Goal: Information Seeking & Learning: Check status

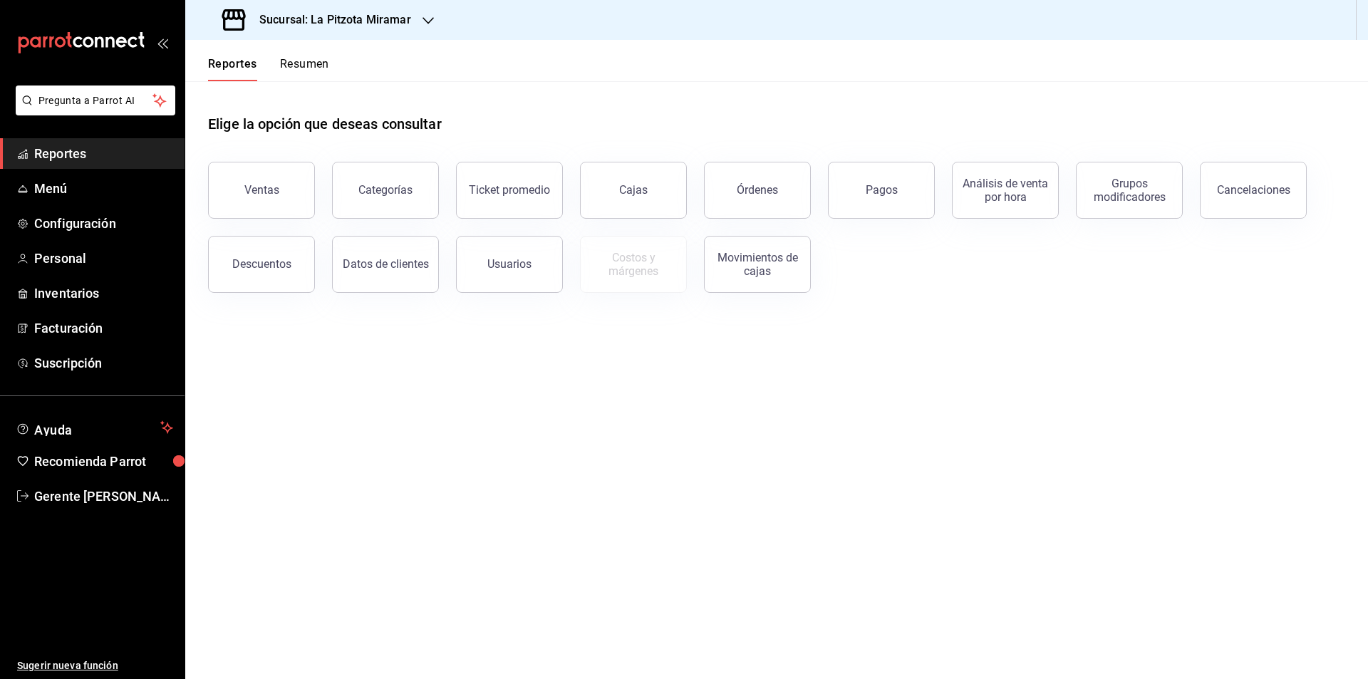
click at [303, 57] on button "Resumen" at bounding box center [304, 69] width 49 height 24
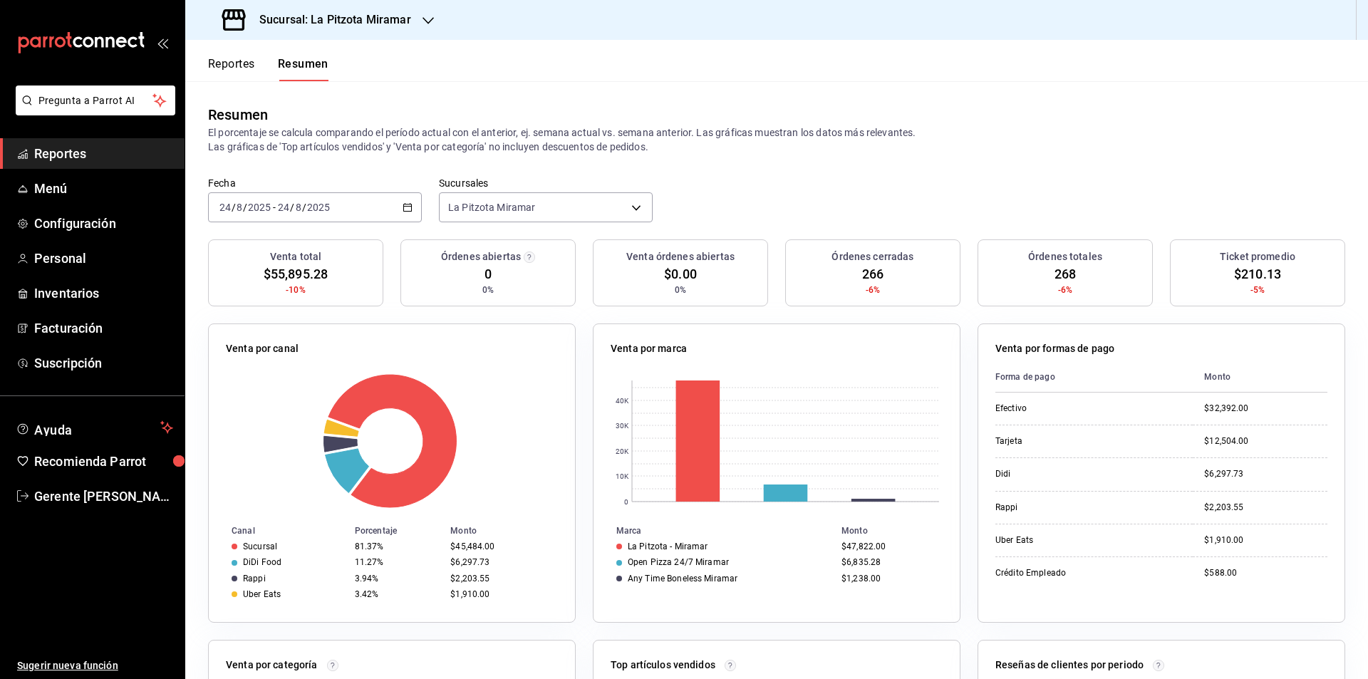
click at [405, 208] on icon "button" at bounding box center [408, 207] width 10 height 10
click at [259, 407] on span "Rango de fechas" at bounding box center [275, 410] width 110 height 15
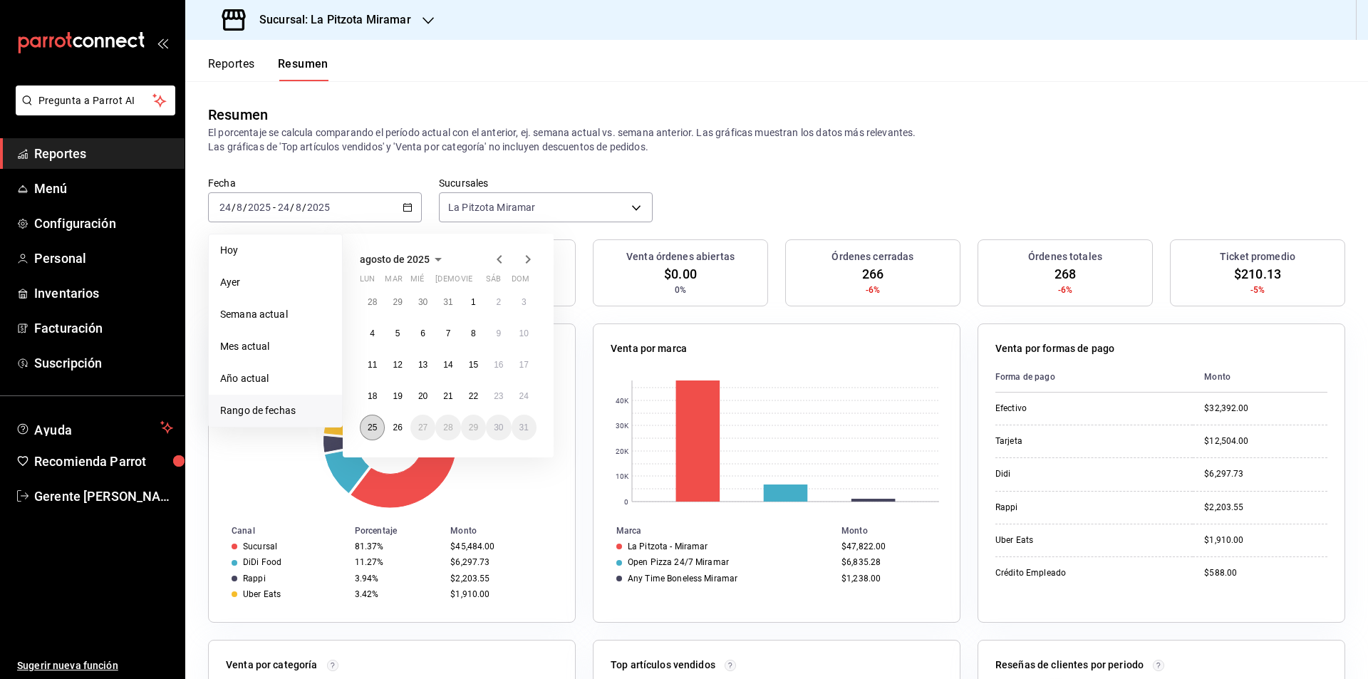
click at [375, 425] on abbr "25" at bounding box center [372, 427] width 9 height 10
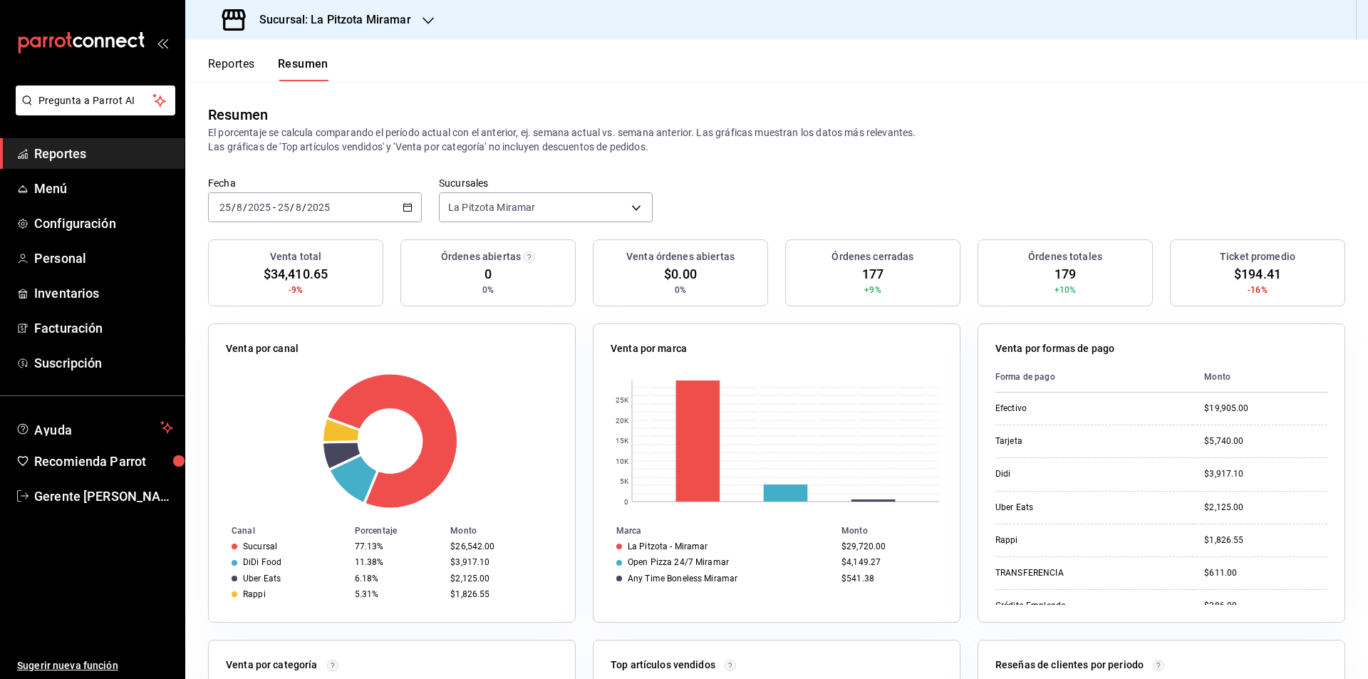
drag, startPoint x: 267, startPoint y: 75, endPoint x: 249, endPoint y: 68, distance: 19.8
click at [256, 70] on div "Reportes Resumen" at bounding box center [268, 69] width 120 height 24
click at [246, 66] on button "Reportes" at bounding box center [231, 69] width 47 height 24
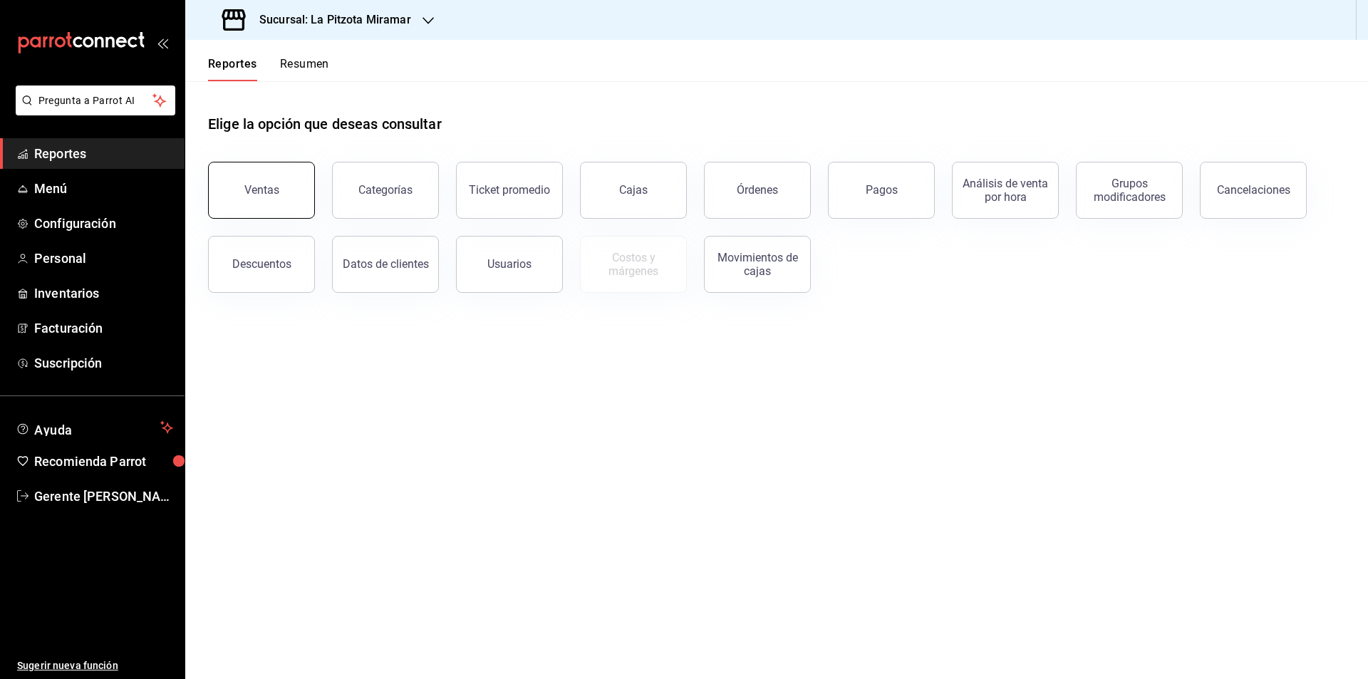
click at [268, 208] on button "Ventas" at bounding box center [261, 190] width 107 height 57
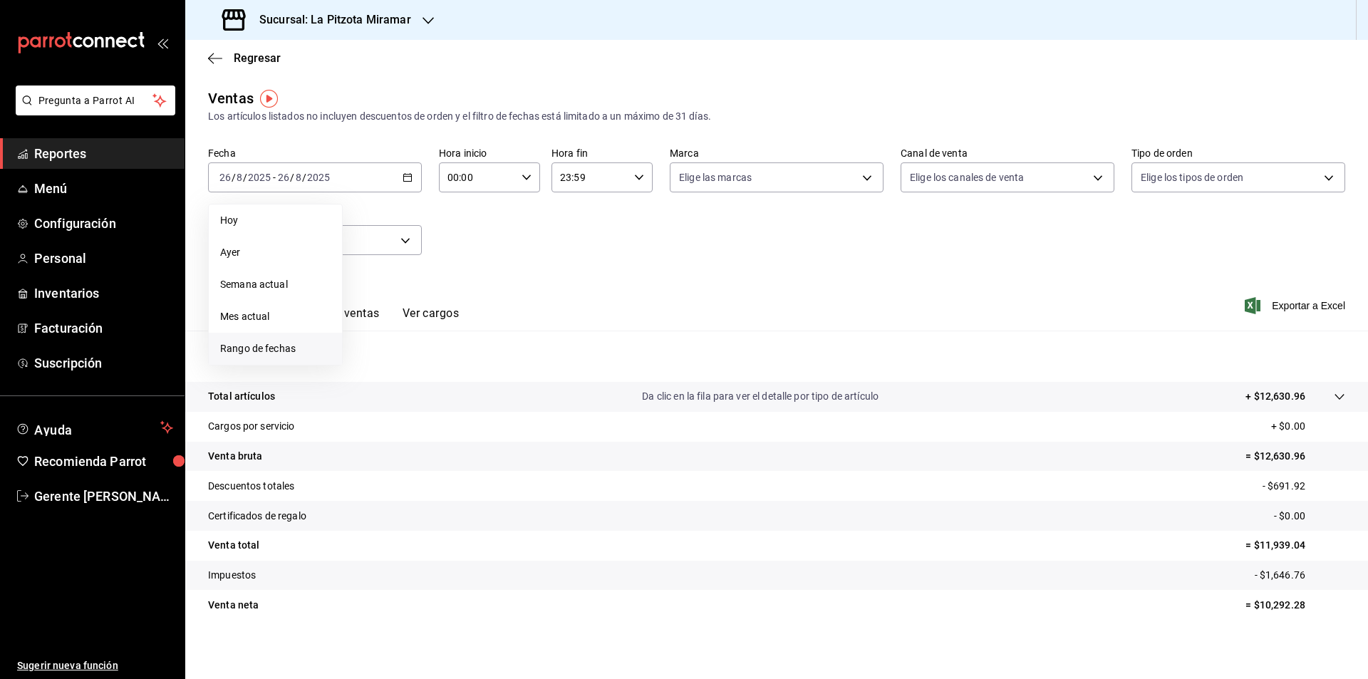
click at [305, 355] on span "Rango de fechas" at bounding box center [275, 348] width 110 height 15
click at [370, 403] on button "25" at bounding box center [372, 398] width 25 height 26
click at [355, 303] on div "Ver resumen Ver ventas Ver cargos" at bounding box center [333, 309] width 251 height 41
click at [364, 316] on button "Ver ventas" at bounding box center [351, 318] width 56 height 24
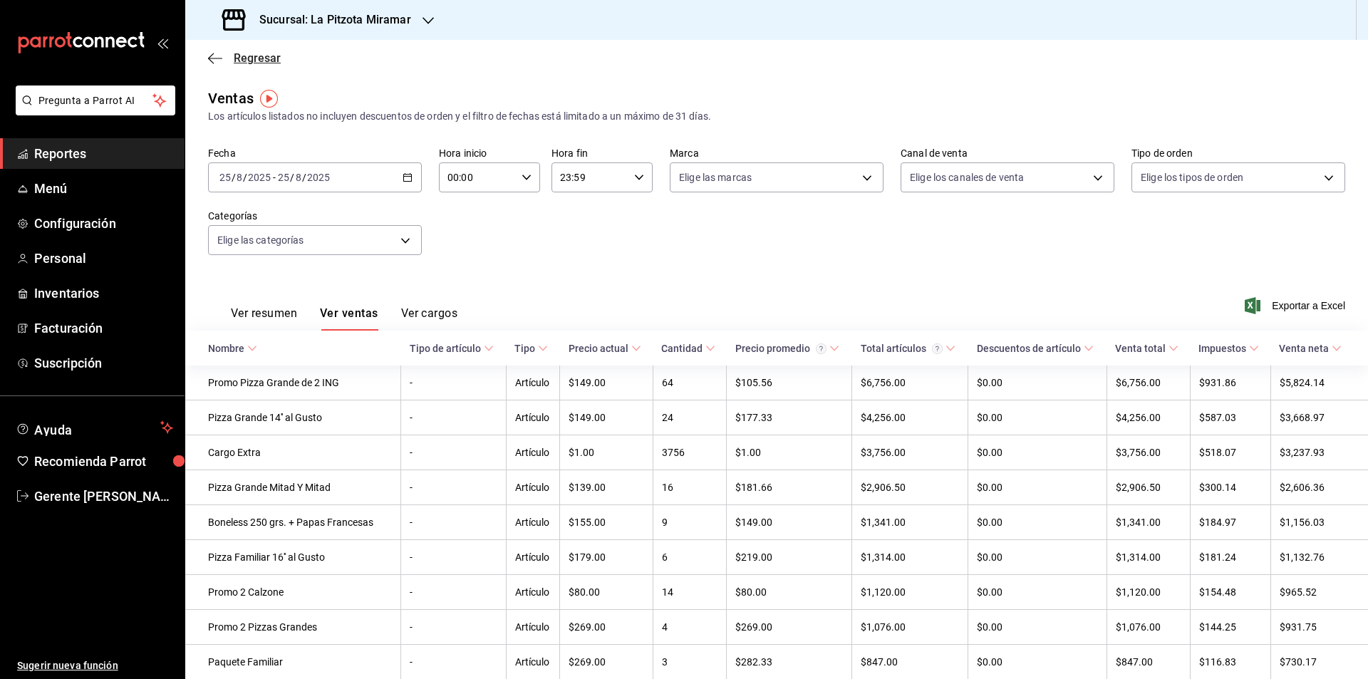
click at [221, 62] on icon "button" at bounding box center [215, 58] width 14 height 13
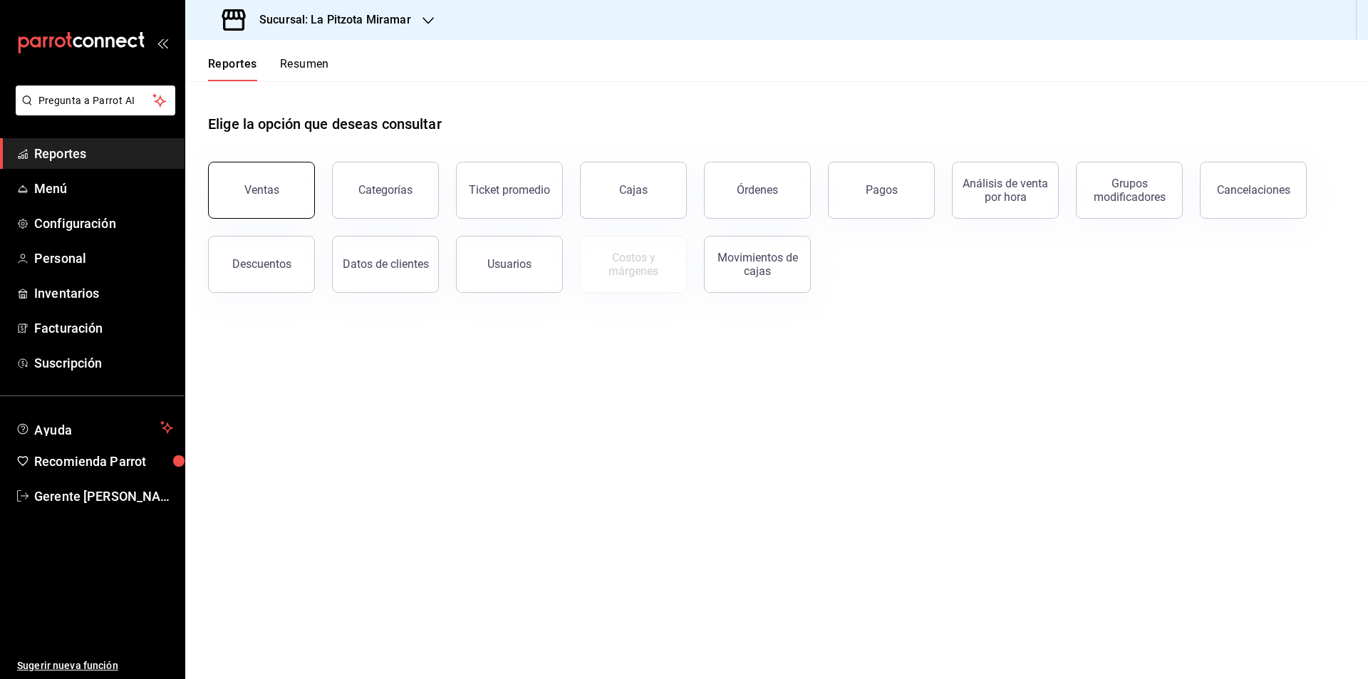
click at [295, 180] on button "Ventas" at bounding box center [261, 190] width 107 height 57
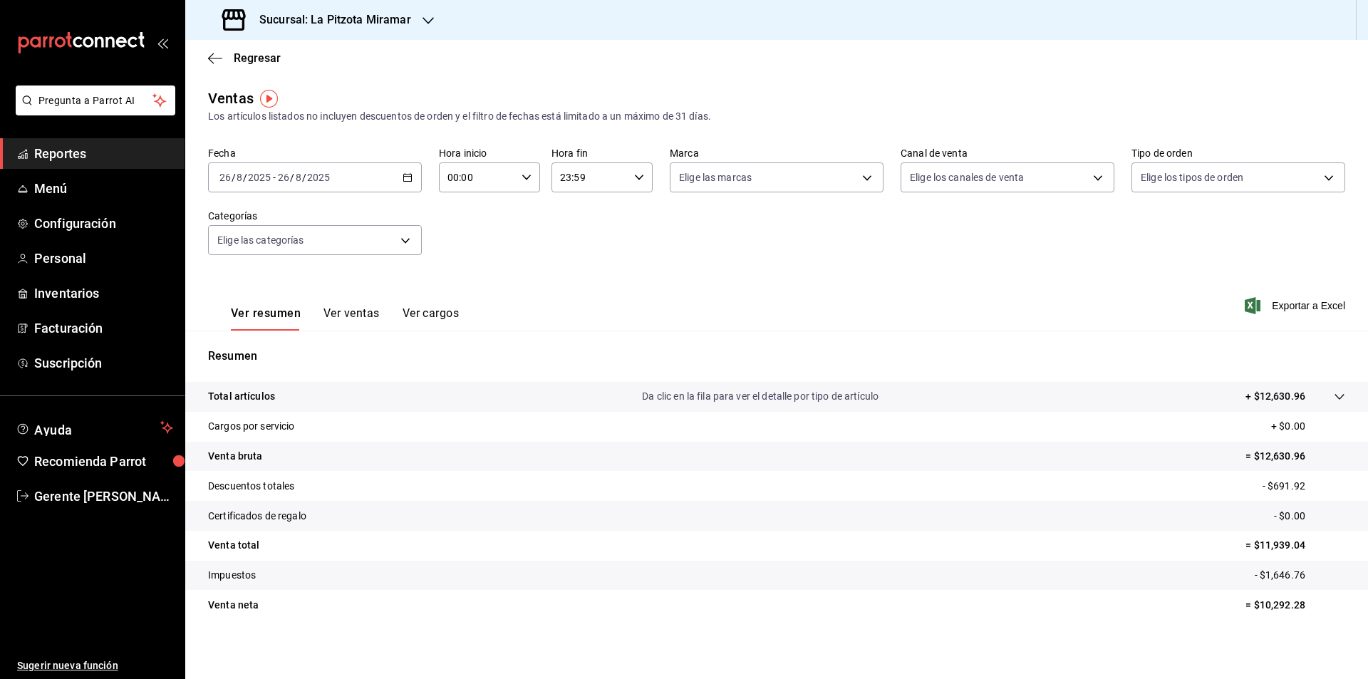
click at [217, 67] on div "Regresar" at bounding box center [776, 58] width 1183 height 36
click at [219, 58] on icon "button" at bounding box center [215, 58] width 14 height 1
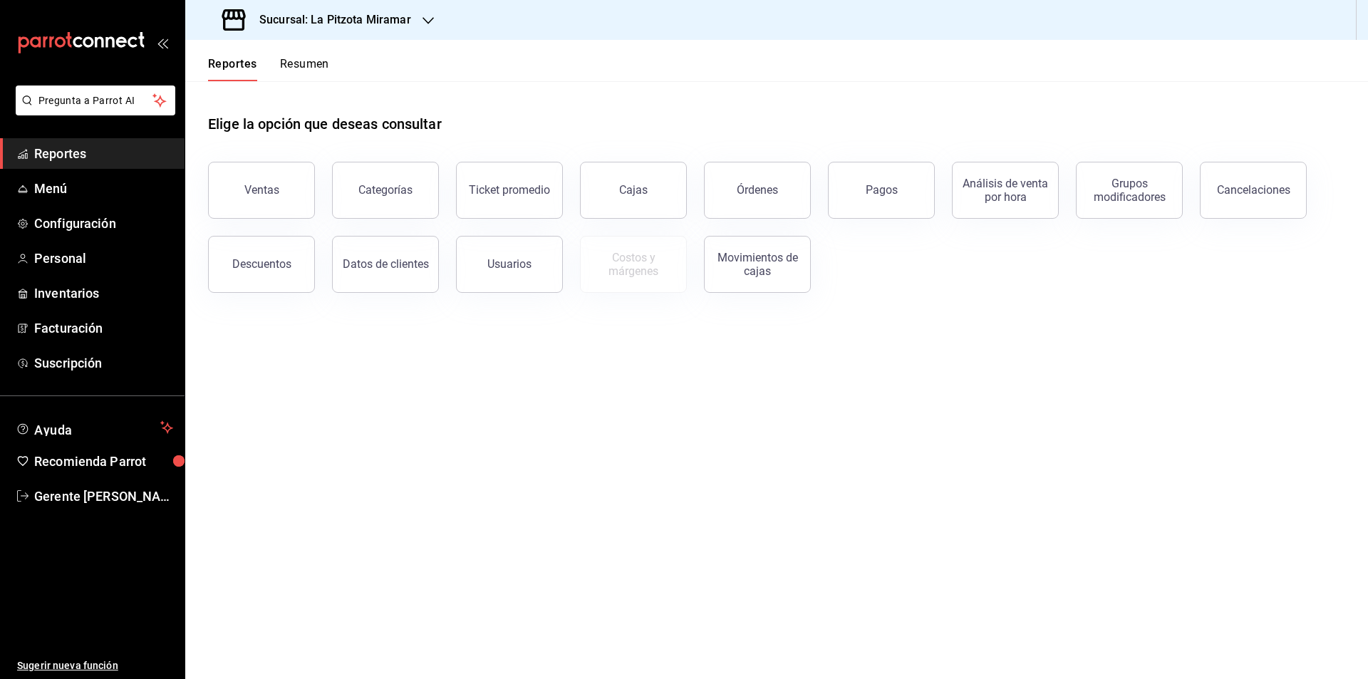
click at [316, 74] on button "Resumen" at bounding box center [304, 69] width 49 height 24
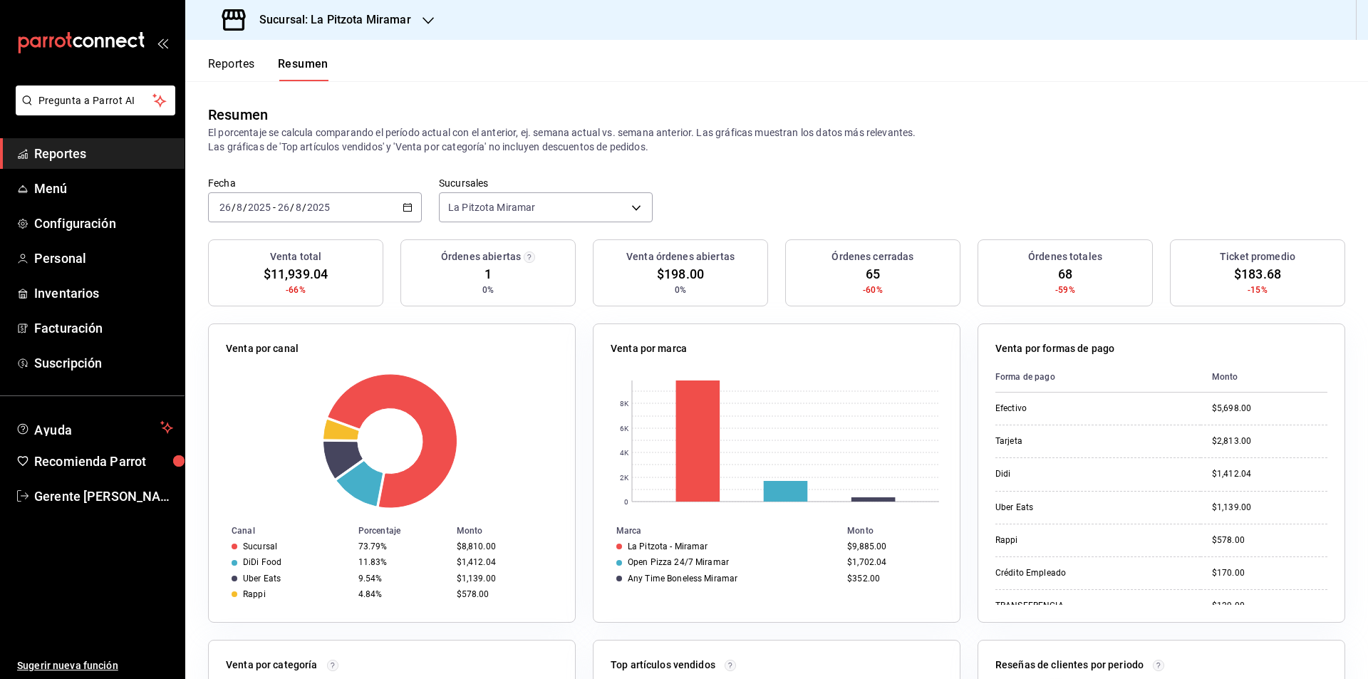
click at [403, 212] on icon "button" at bounding box center [408, 207] width 10 height 10
click at [415, 324] on div "Venta por canal Canal Porcentaje Monto Sucursal 73.79% $8,810.00 DiDi Food 11.8…" at bounding box center [392, 472] width 368 height 299
click at [419, 210] on div "[DATE] [DATE] - [DATE] [DATE]" at bounding box center [315, 207] width 214 height 30
click at [289, 420] on li "Rango de fechas" at bounding box center [275, 411] width 133 height 32
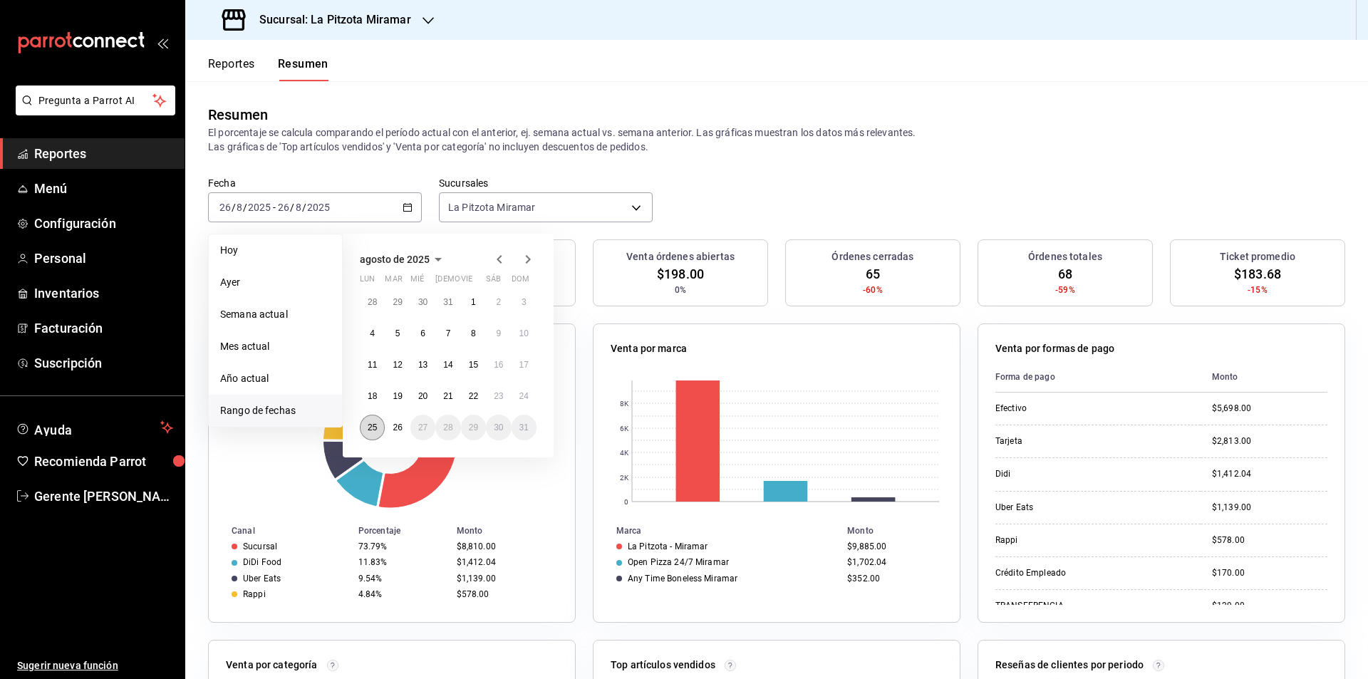
click at [378, 423] on button "25" at bounding box center [372, 428] width 25 height 26
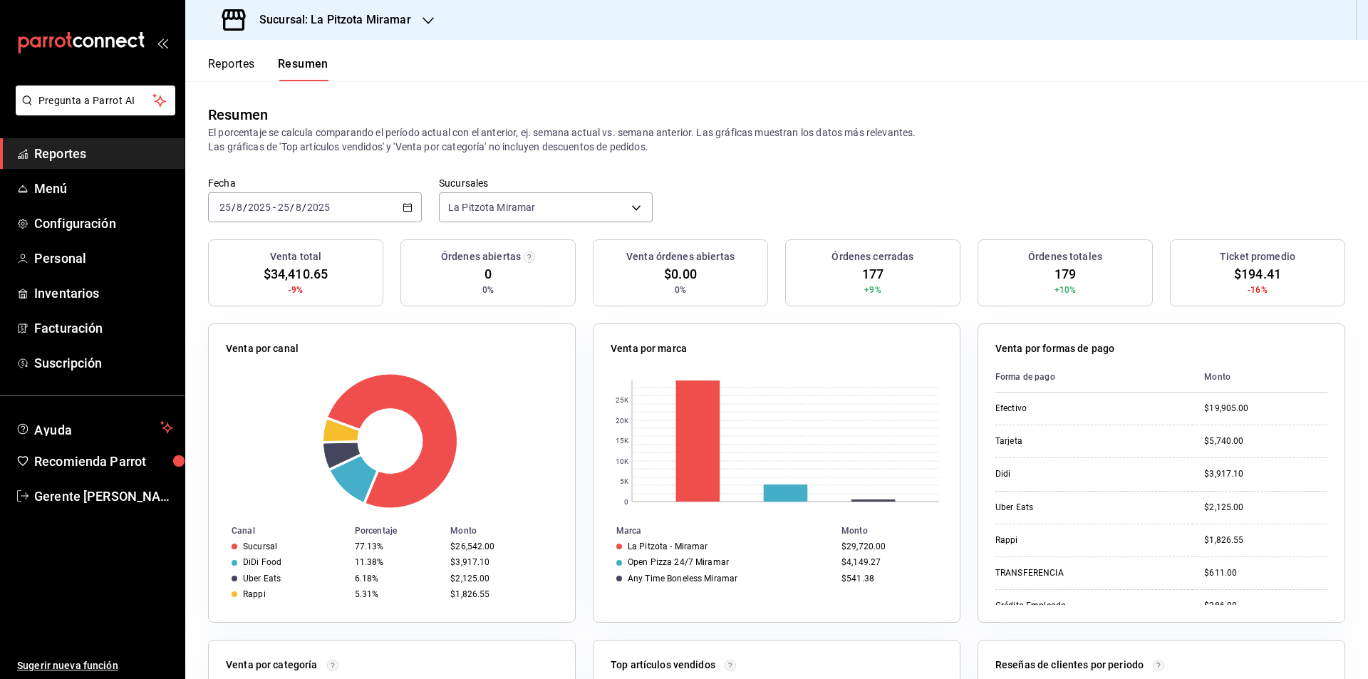
click at [403, 202] on icon "button" at bounding box center [408, 207] width 10 height 10
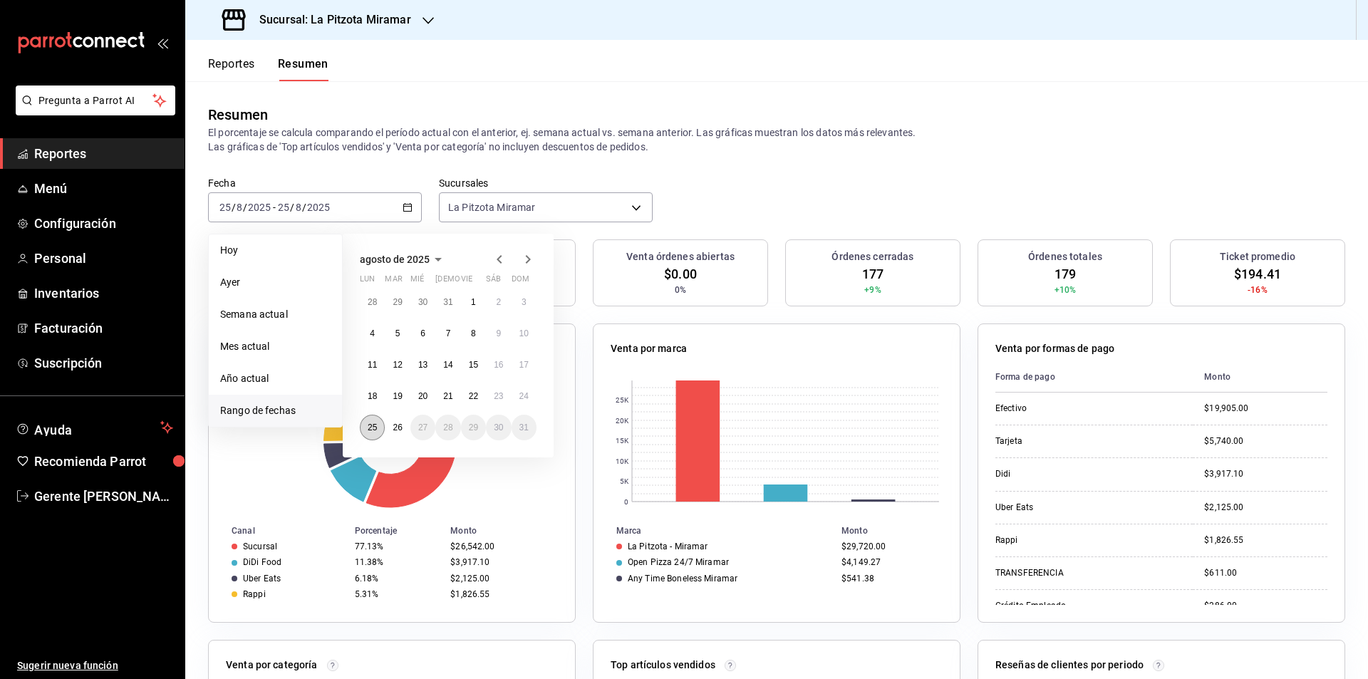
click at [371, 430] on abbr "25" at bounding box center [372, 427] width 9 height 10
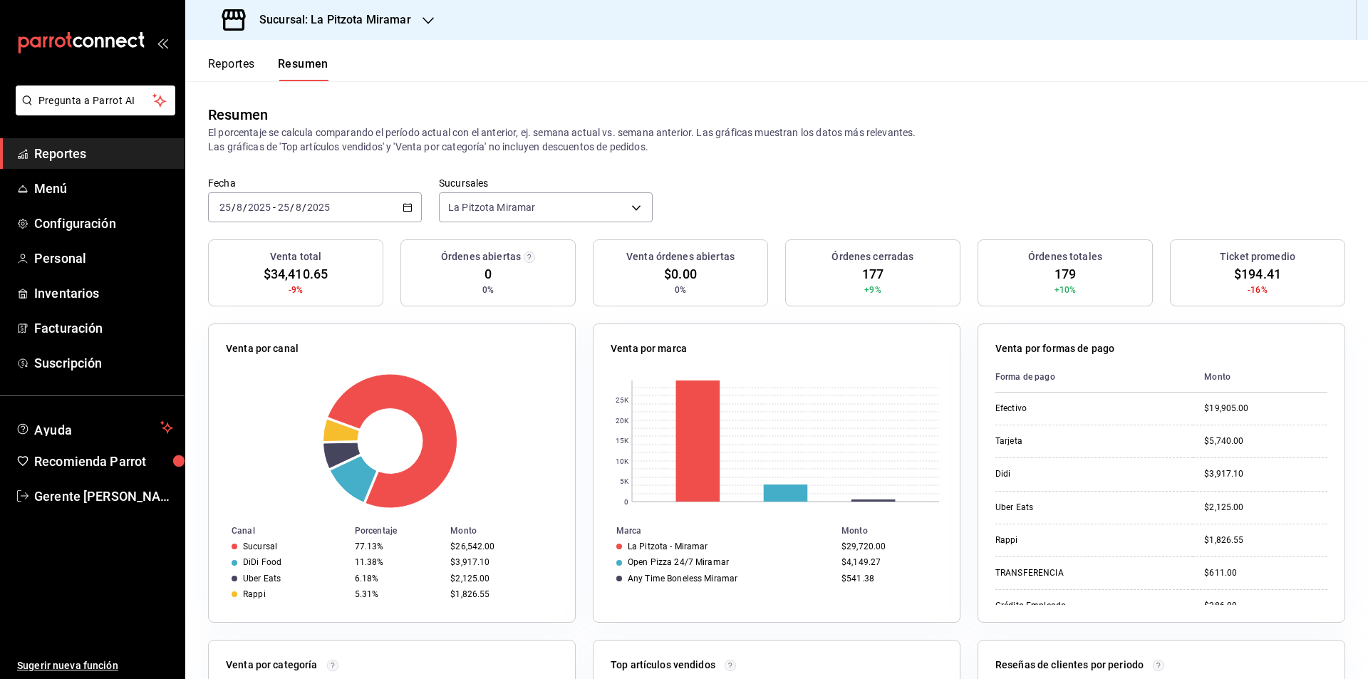
click at [230, 63] on button "Reportes" at bounding box center [231, 69] width 47 height 24
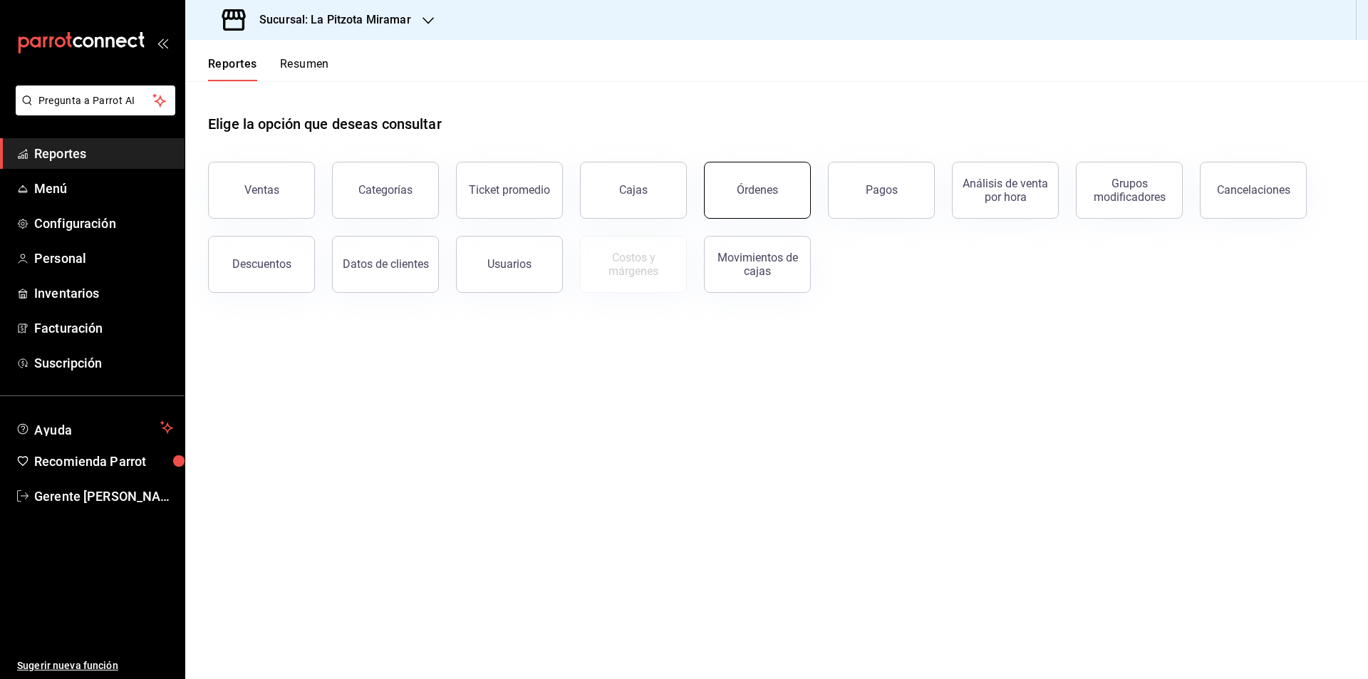
click at [744, 178] on button "Órdenes" at bounding box center [757, 190] width 107 height 57
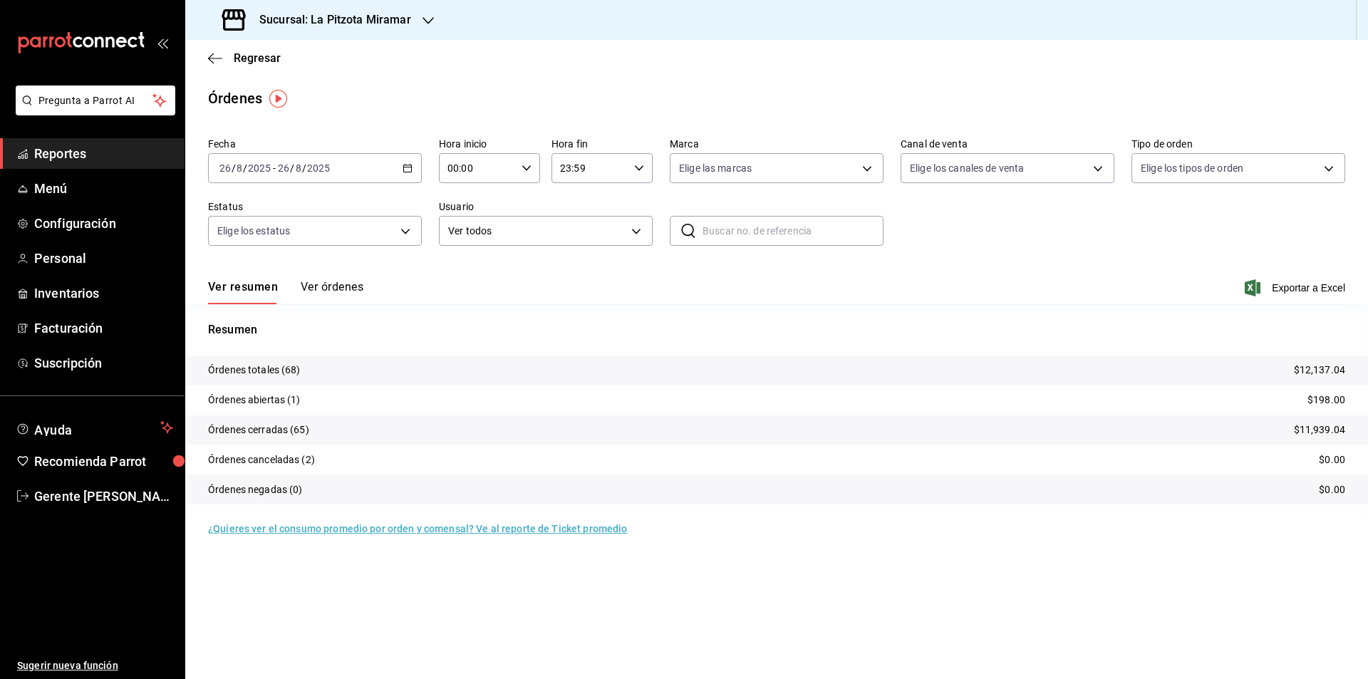
click at [401, 167] on div "[DATE] [DATE] - [DATE] [DATE]" at bounding box center [315, 168] width 214 height 30
click at [289, 368] on span "Rango de fechas" at bounding box center [275, 371] width 110 height 15
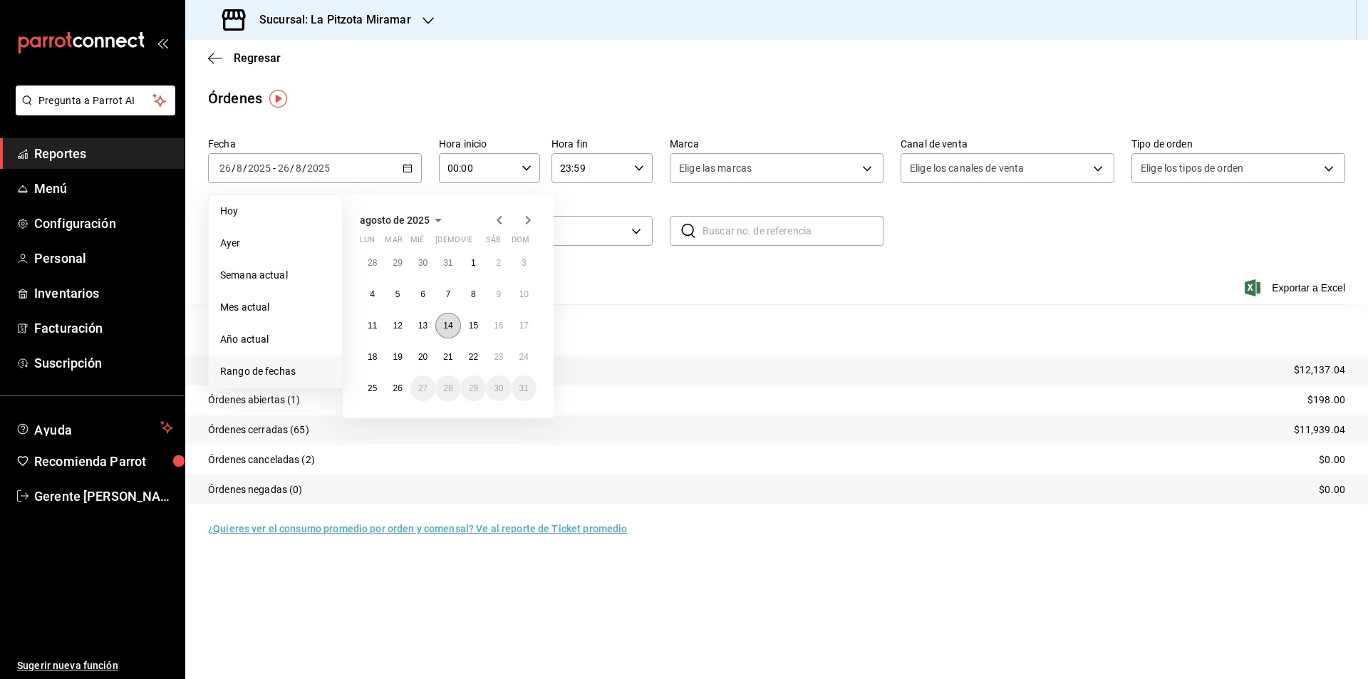
click at [445, 323] on abbr "14" at bounding box center [447, 326] width 9 height 10
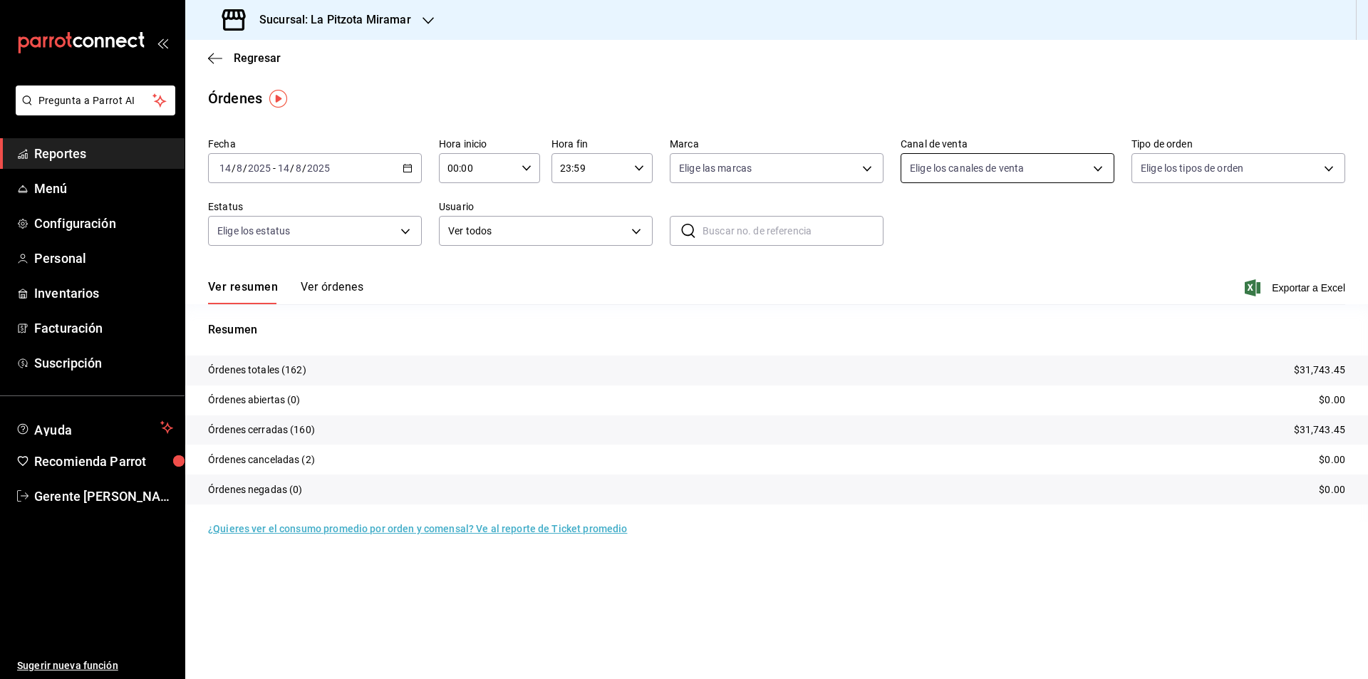
click at [1106, 166] on body "Pregunta a Parrot AI Reportes Menú Configuración Personal Inventarios Facturaci…" at bounding box center [684, 339] width 1368 height 679
click at [1060, 267] on span "Punto de venta" at bounding box center [1024, 271] width 168 height 15
type input "PARROT"
checkbox input "true"
click at [336, 284] on div at bounding box center [684, 339] width 1368 height 679
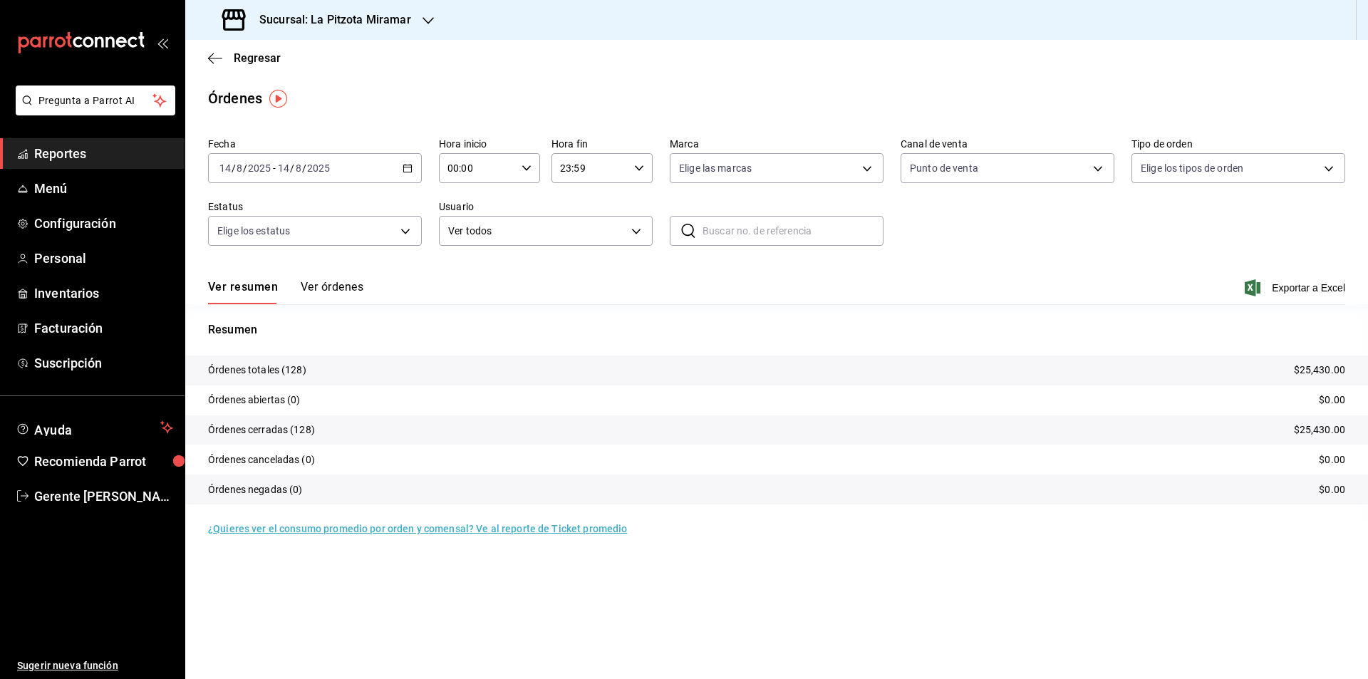
click at [341, 296] on button "Ver órdenes" at bounding box center [332, 292] width 63 height 24
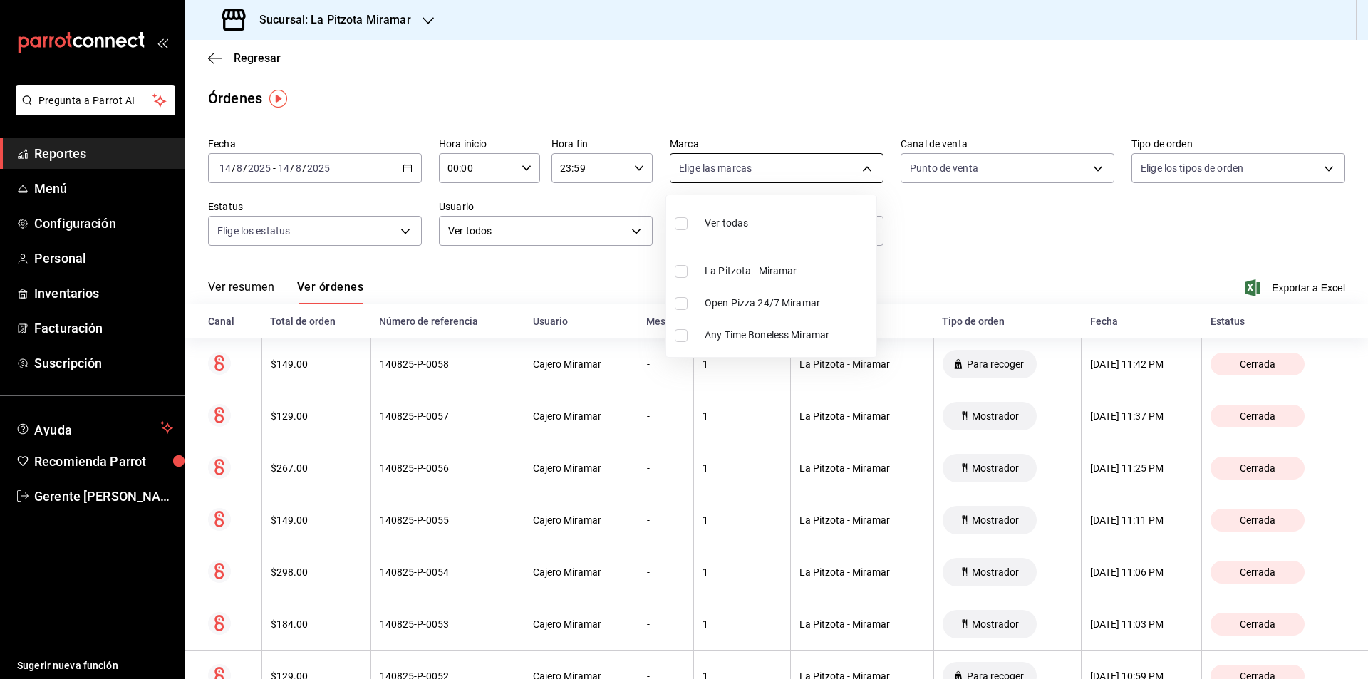
click at [866, 164] on body "Pregunta a Parrot AI Reportes Menú Configuración Personal Inventarios Facturaci…" at bounding box center [684, 339] width 1368 height 679
click at [783, 282] on li "La Pitzota - Miramar" at bounding box center [771, 271] width 210 height 32
type input "8e673bae-5e8b-462e-b75e-7ef43da2bb08"
checkbox input "true"
click at [1320, 168] on div at bounding box center [684, 339] width 1368 height 679
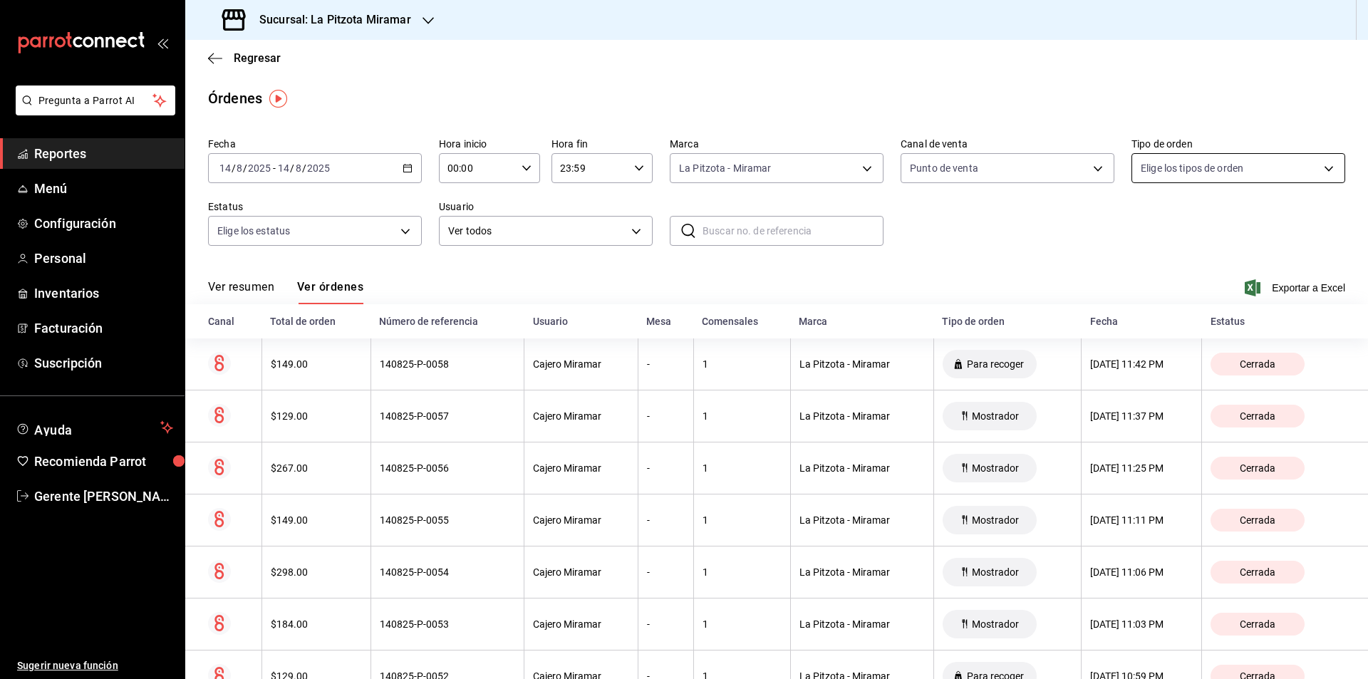
click at [1322, 161] on body "Pregunta a Parrot AI Reportes Menú Configuración Personal Inventarios Facturaci…" at bounding box center [684, 339] width 1368 height 679
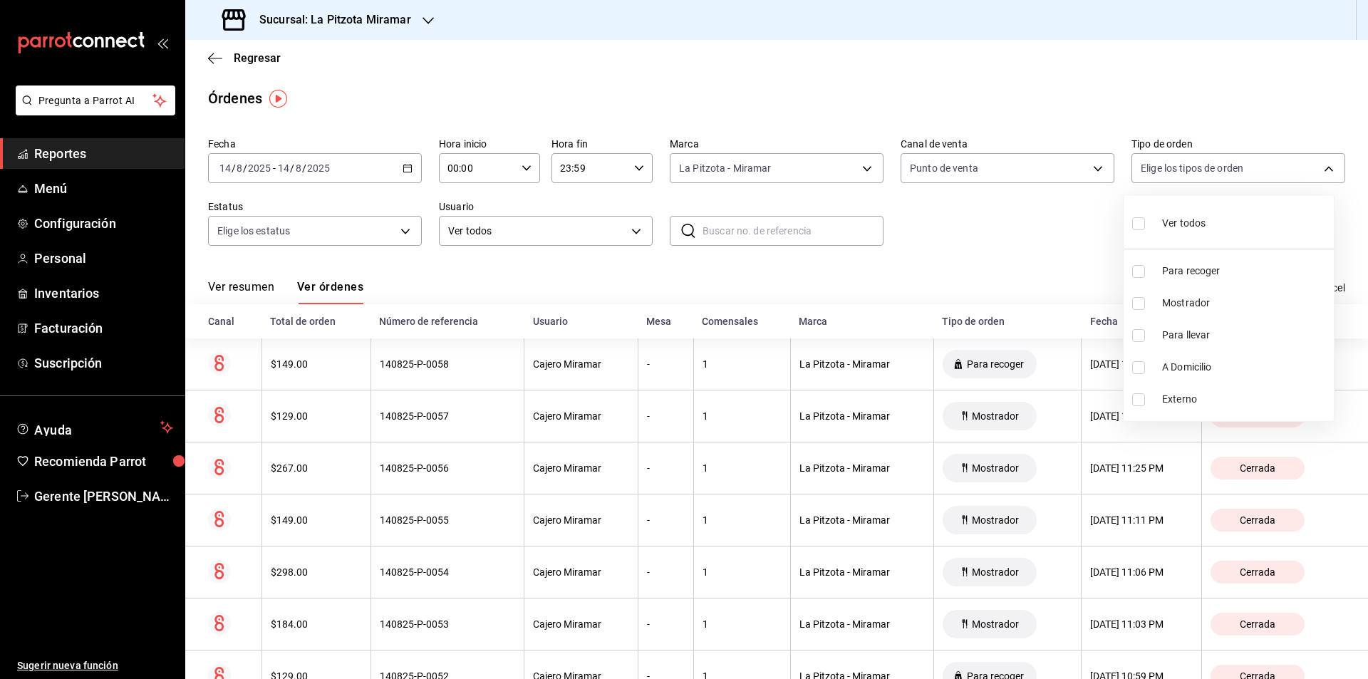
click at [1200, 307] on span "Mostrador" at bounding box center [1245, 303] width 166 height 15
type input "6ffd49bf-b6c2-4c26-973c-c9a6c0375b45"
checkbox input "true"
click at [774, 370] on div at bounding box center [684, 339] width 1368 height 679
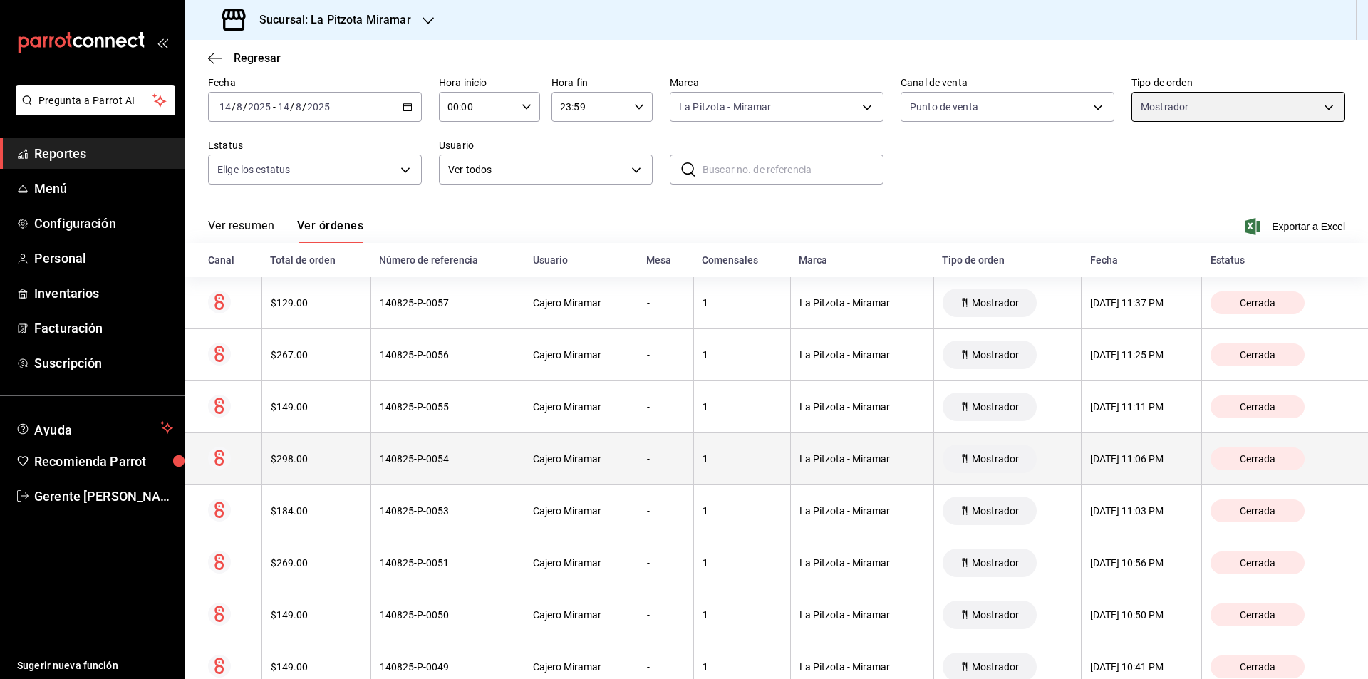
scroll to position [142, 0]
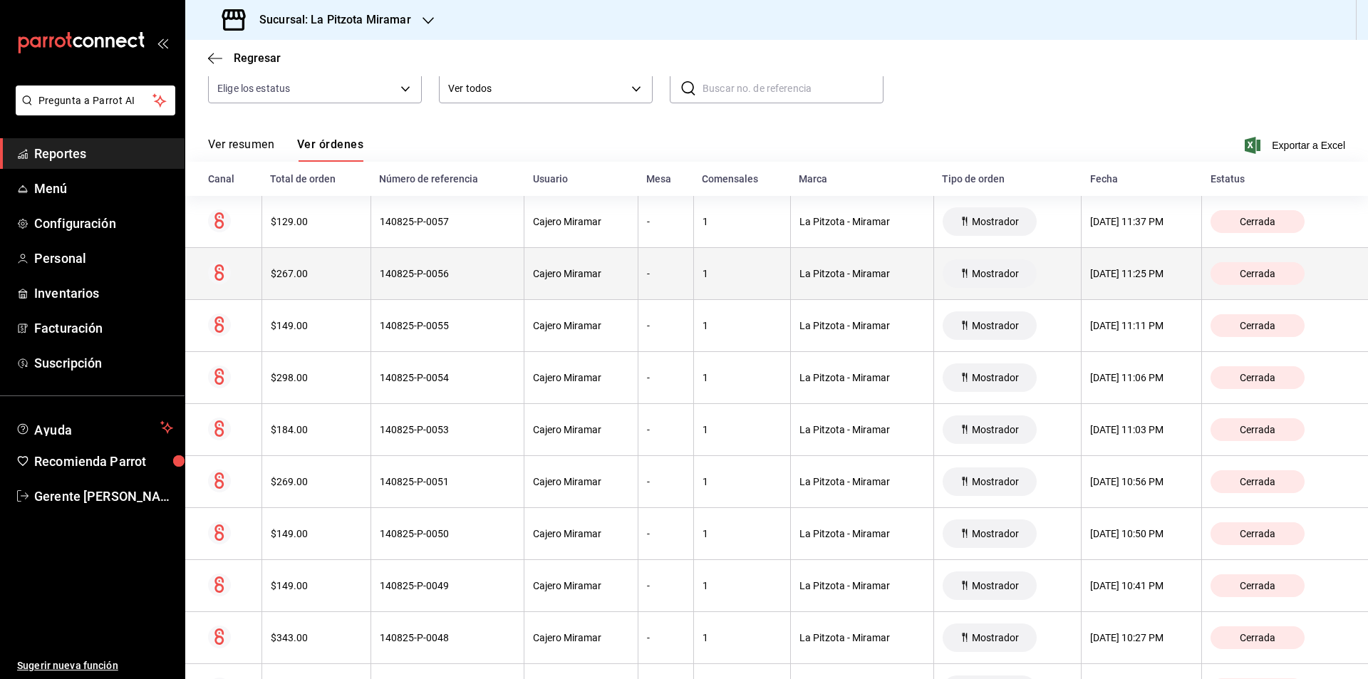
click at [482, 268] on div "140825-P-0056" at bounding box center [447, 273] width 135 height 11
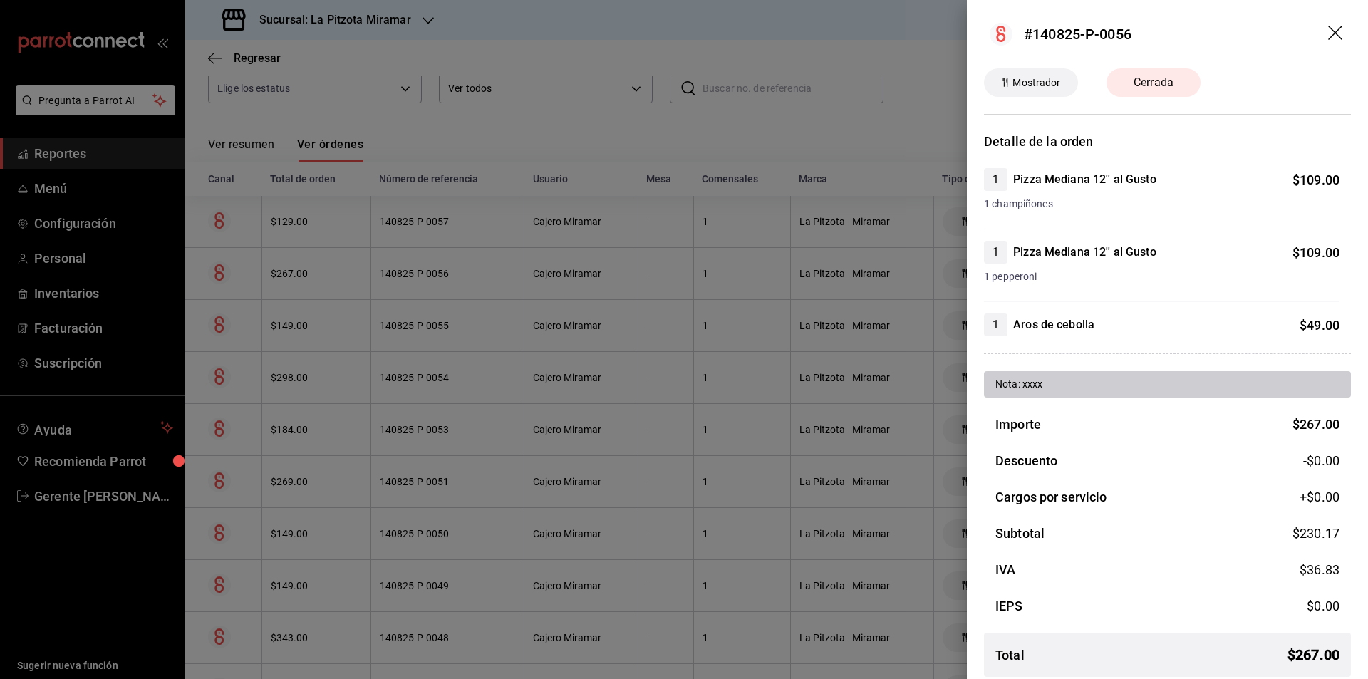
click at [758, 274] on div at bounding box center [684, 339] width 1368 height 679
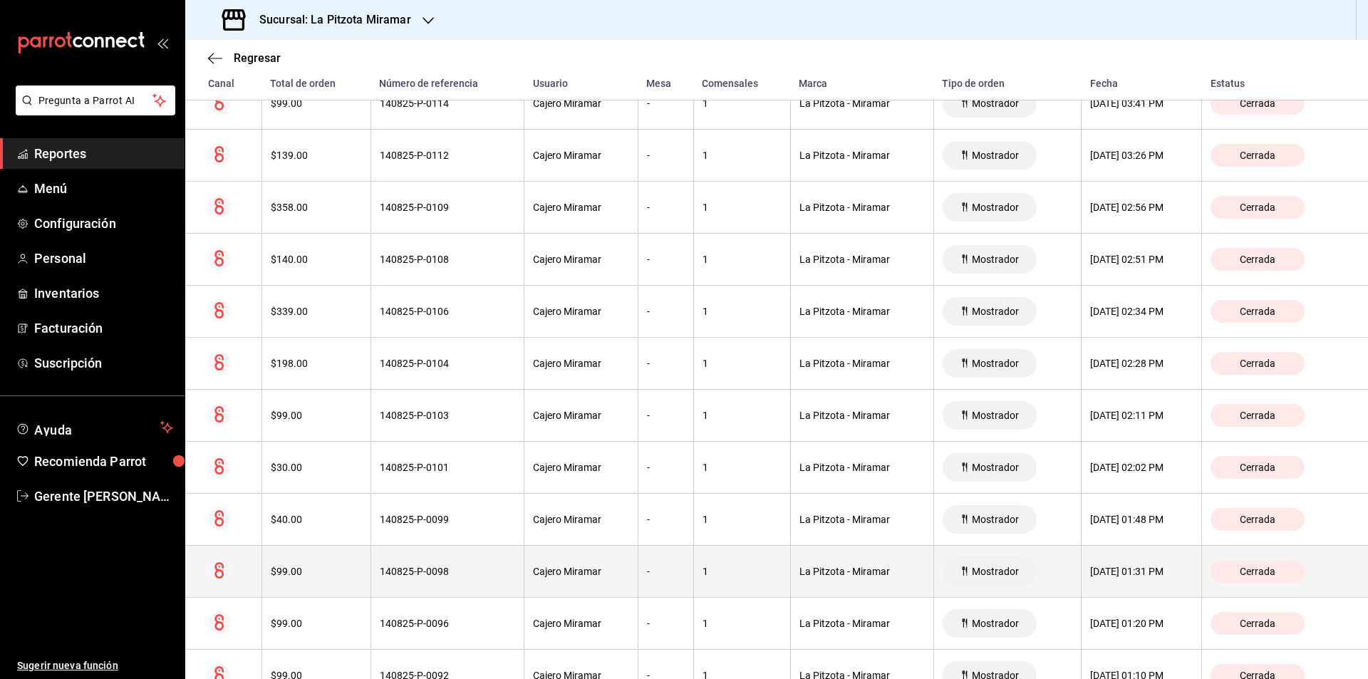
scroll to position [3793, 0]
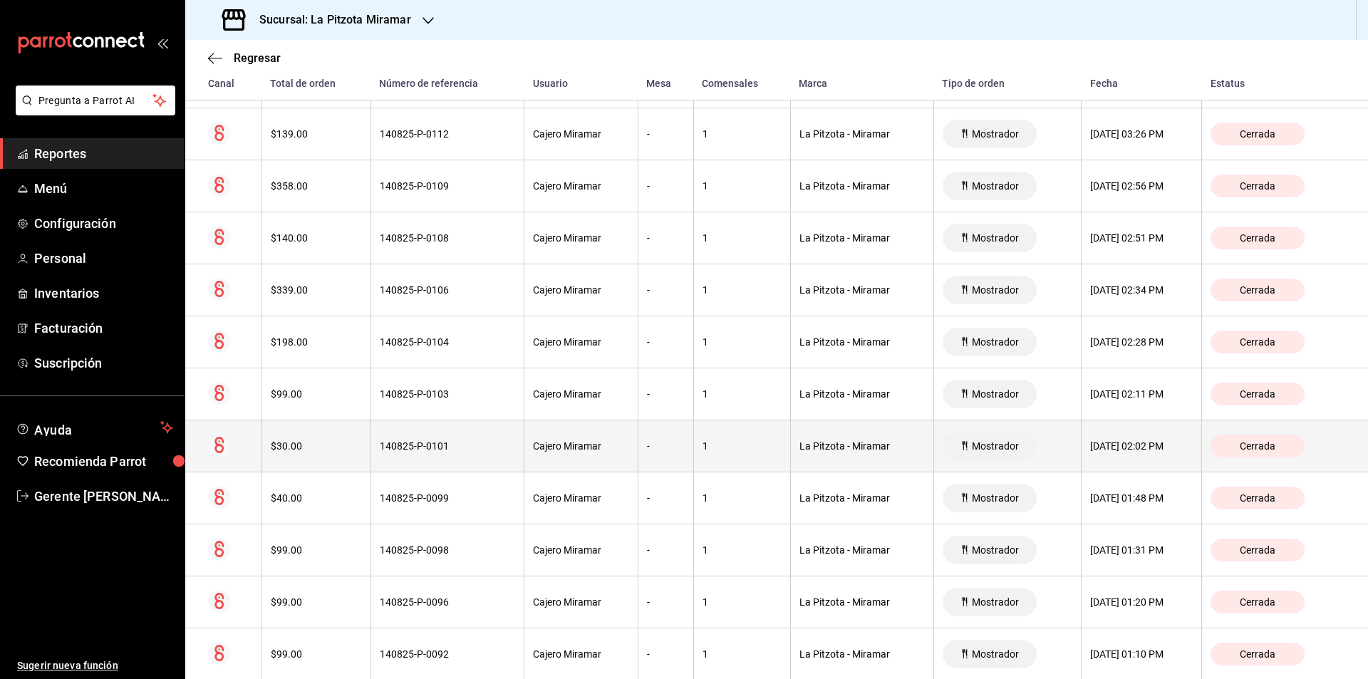
click at [433, 459] on th "140825-P-0101" at bounding box center [446, 446] width 153 height 52
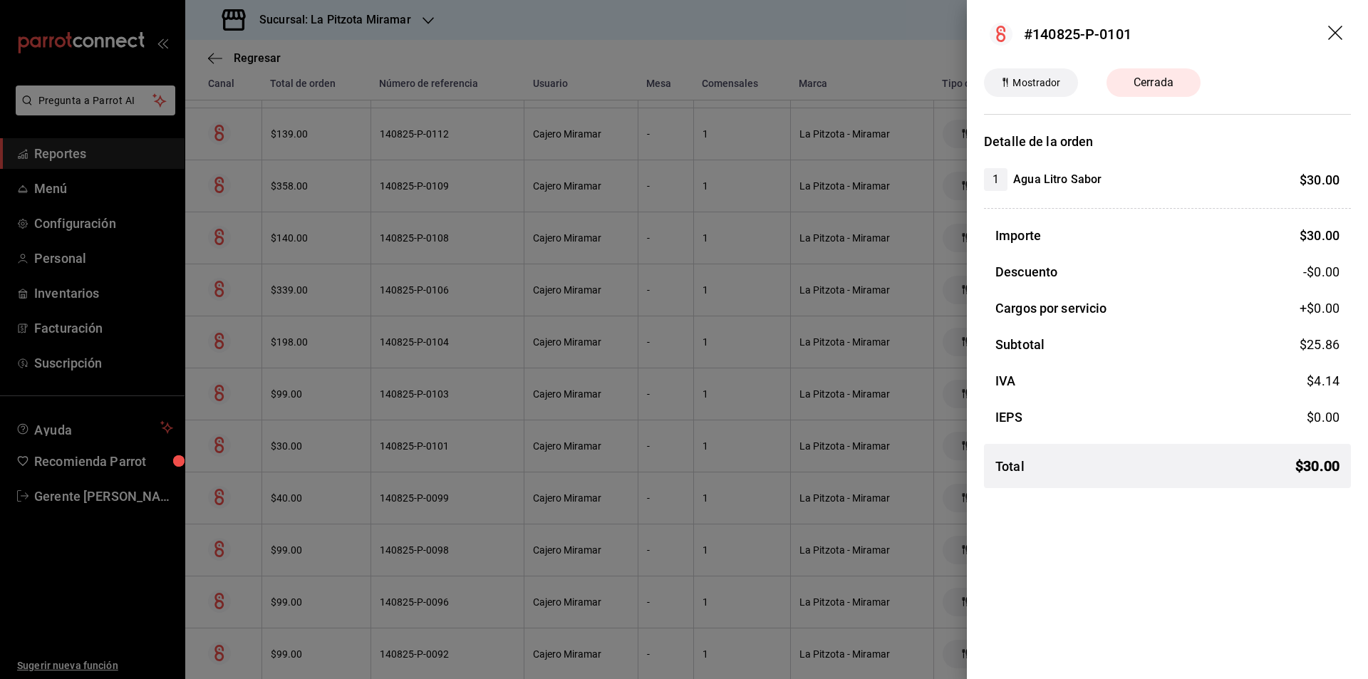
click at [1242, 507] on div "#140825-P-0101 Mostrador Cerrada Detalle de la orden 1 Agua Litro Sabor $ 30.00…" at bounding box center [1167, 339] width 401 height 679
click at [742, 433] on div at bounding box center [684, 339] width 1368 height 679
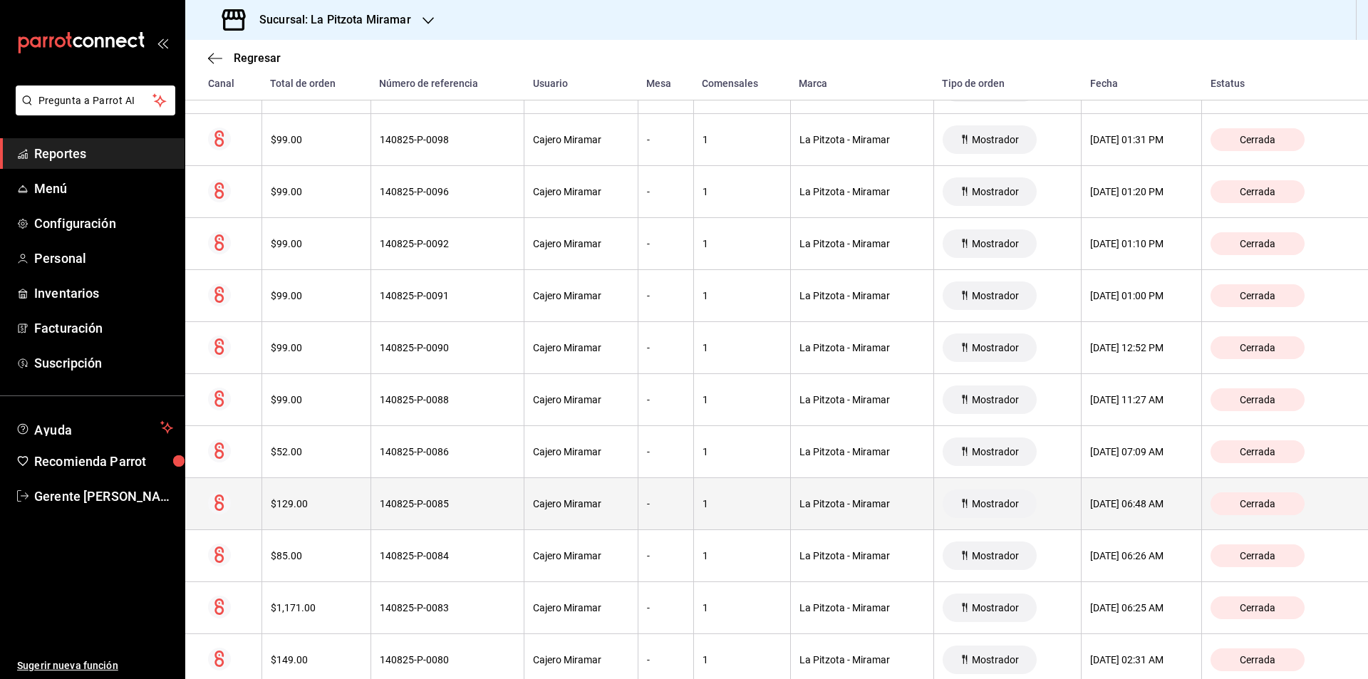
scroll to position [4205, 0]
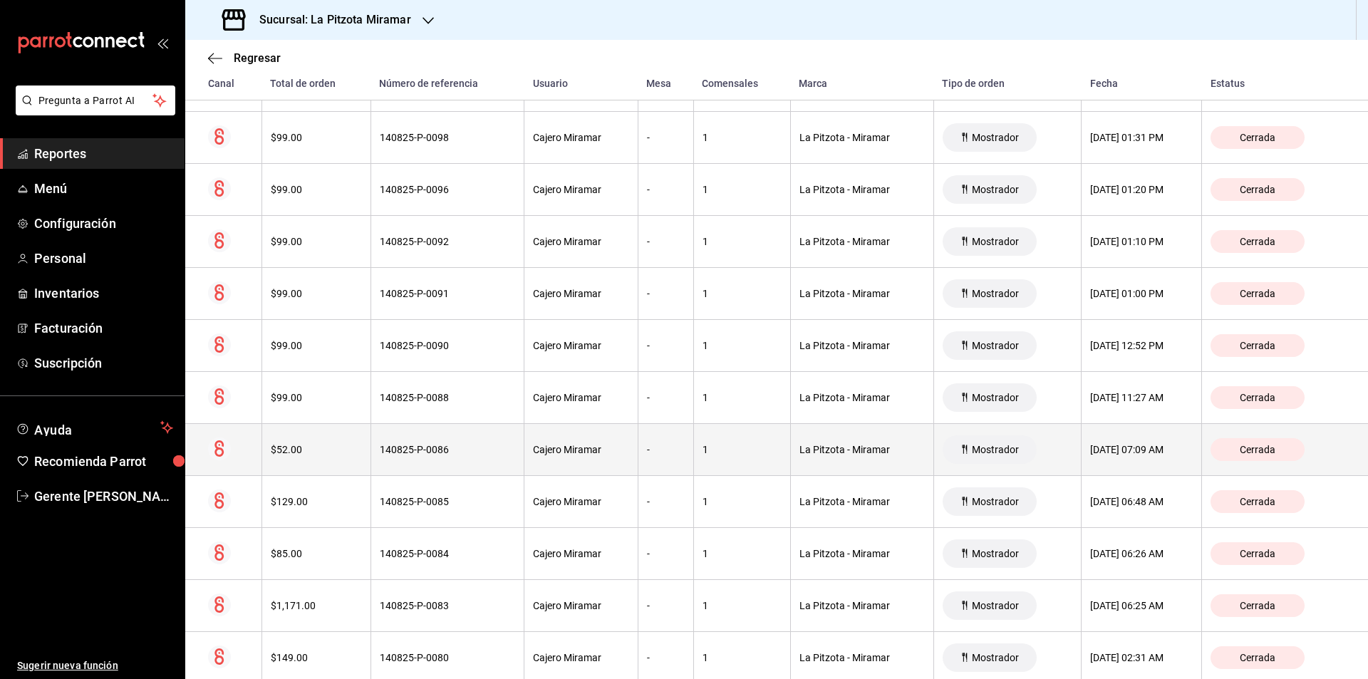
click at [486, 468] on th "140825-P-0086" at bounding box center [446, 450] width 153 height 52
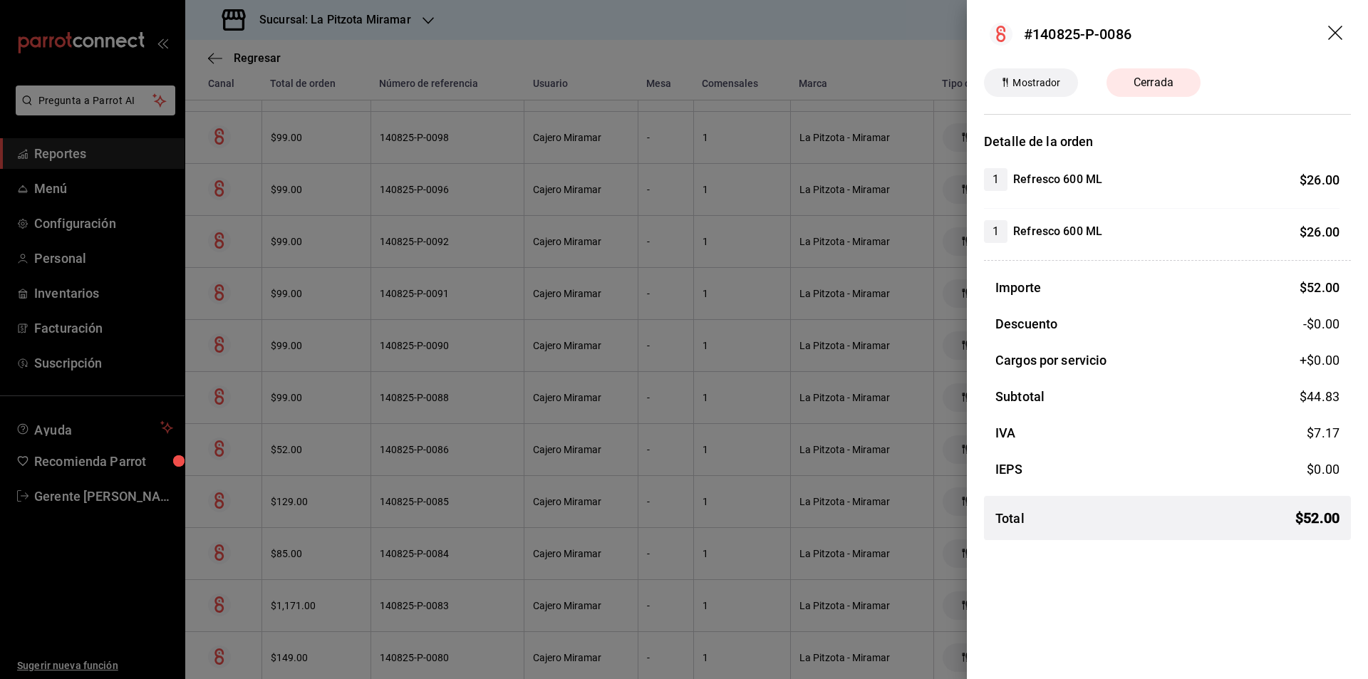
click at [445, 486] on div at bounding box center [684, 339] width 1368 height 679
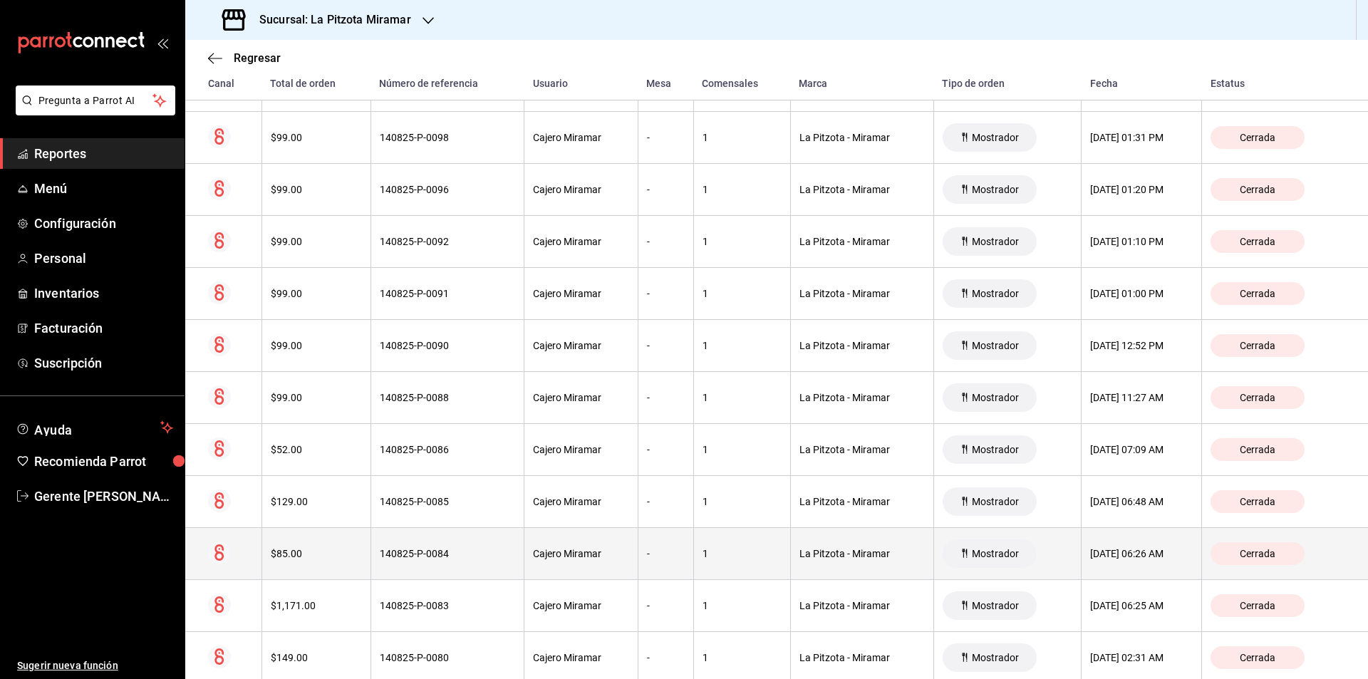
click at [343, 556] on div "$85.00" at bounding box center [316, 553] width 91 height 11
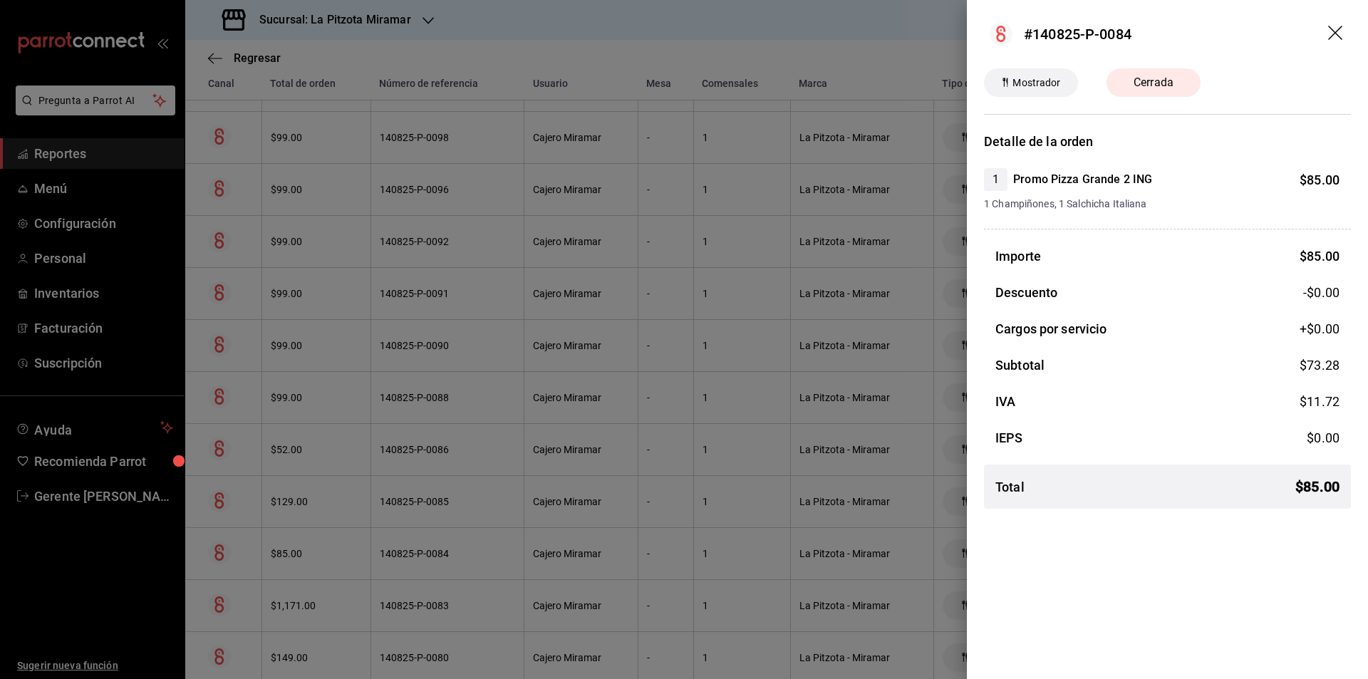
click at [851, 580] on div at bounding box center [684, 339] width 1368 height 679
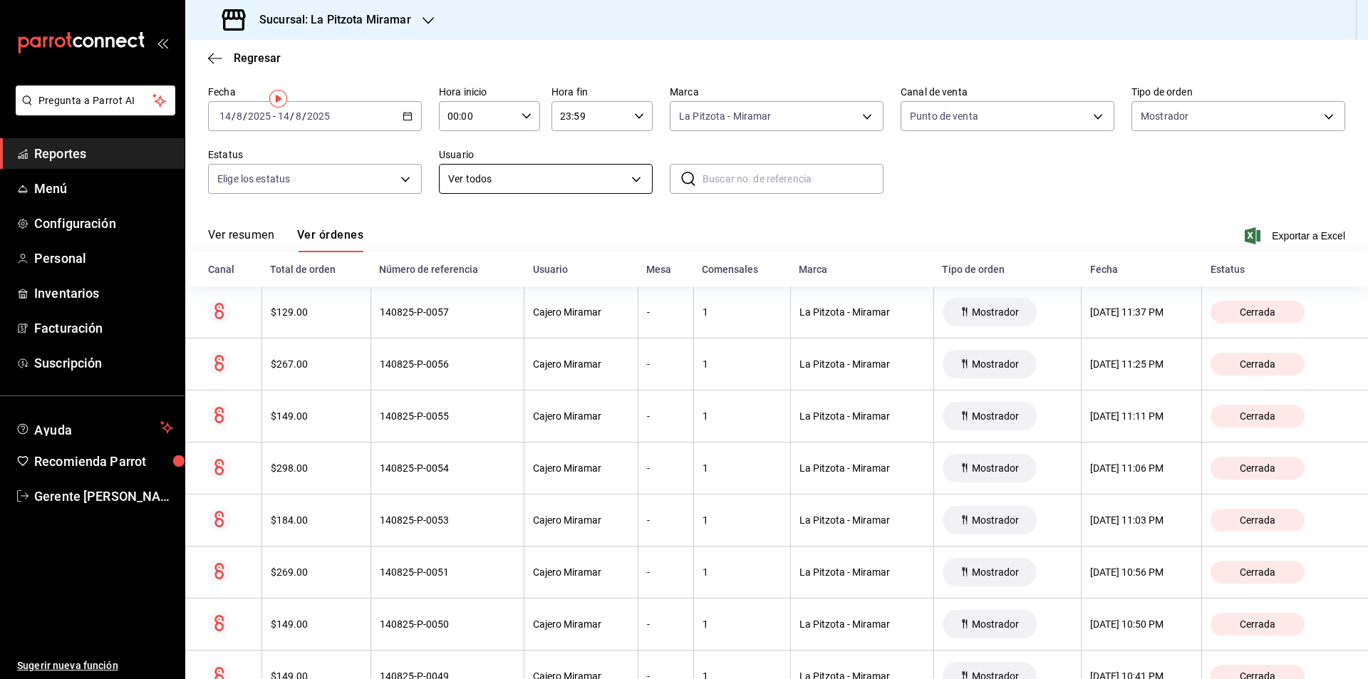
scroll to position [0, 0]
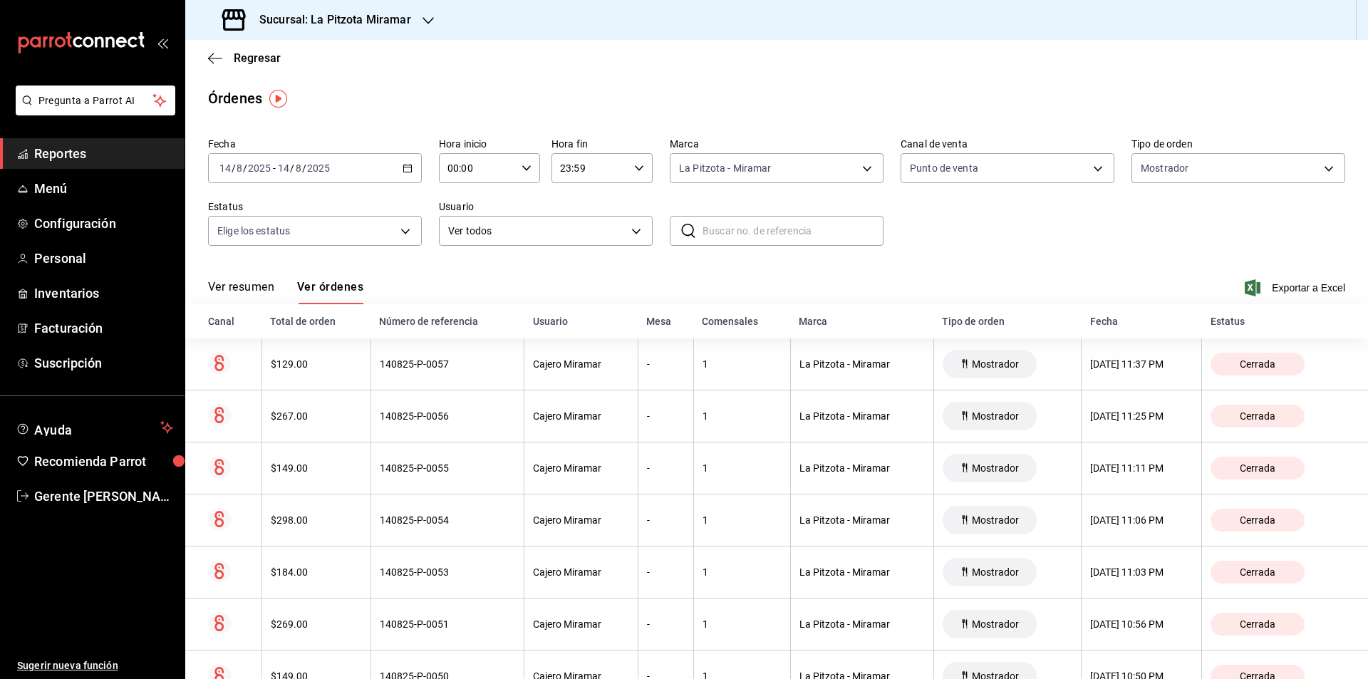
click at [526, 162] on div "00:00 Hora inicio" at bounding box center [489, 168] width 101 height 30
click at [464, 281] on button "15" at bounding box center [462, 290] width 45 height 28
click at [459, 254] on span "14" at bounding box center [462, 255] width 28 height 11
type input "14:00"
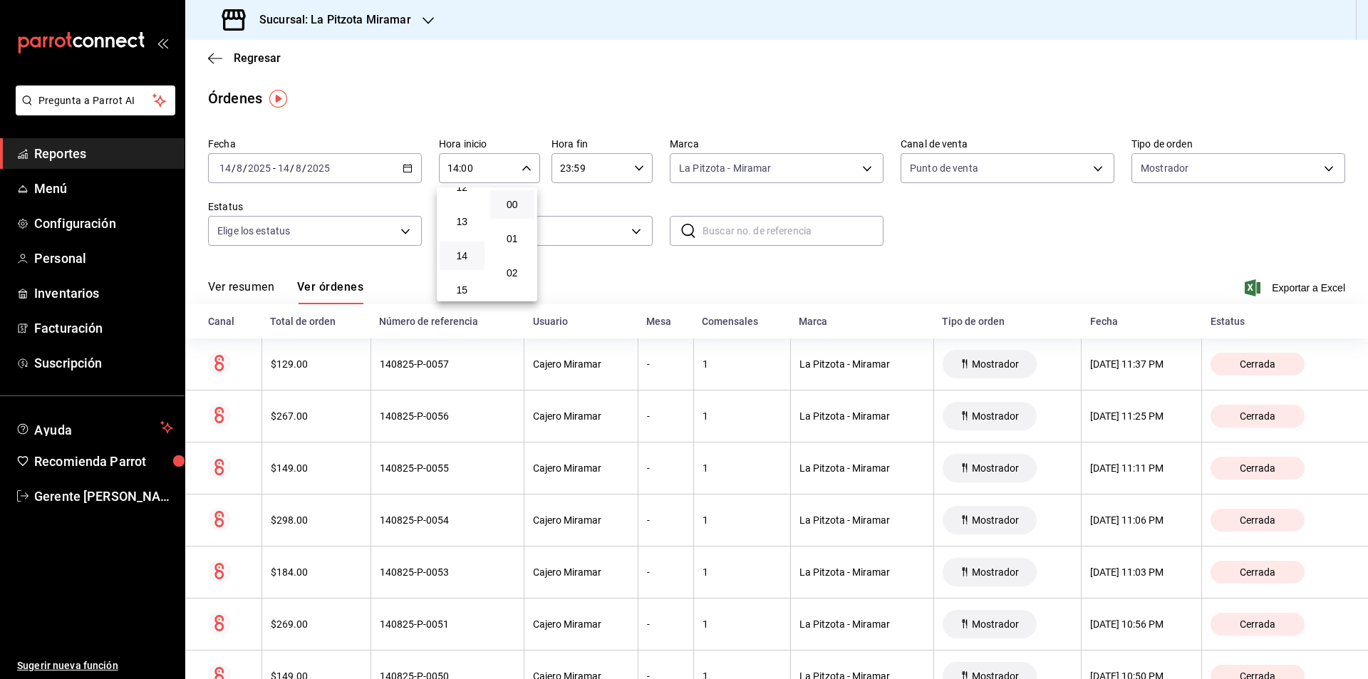
click at [630, 167] on div at bounding box center [684, 339] width 1368 height 679
click at [634, 167] on icon "button" at bounding box center [639, 168] width 10 height 10
click at [568, 246] on span "22" at bounding box center [573, 249] width 28 height 11
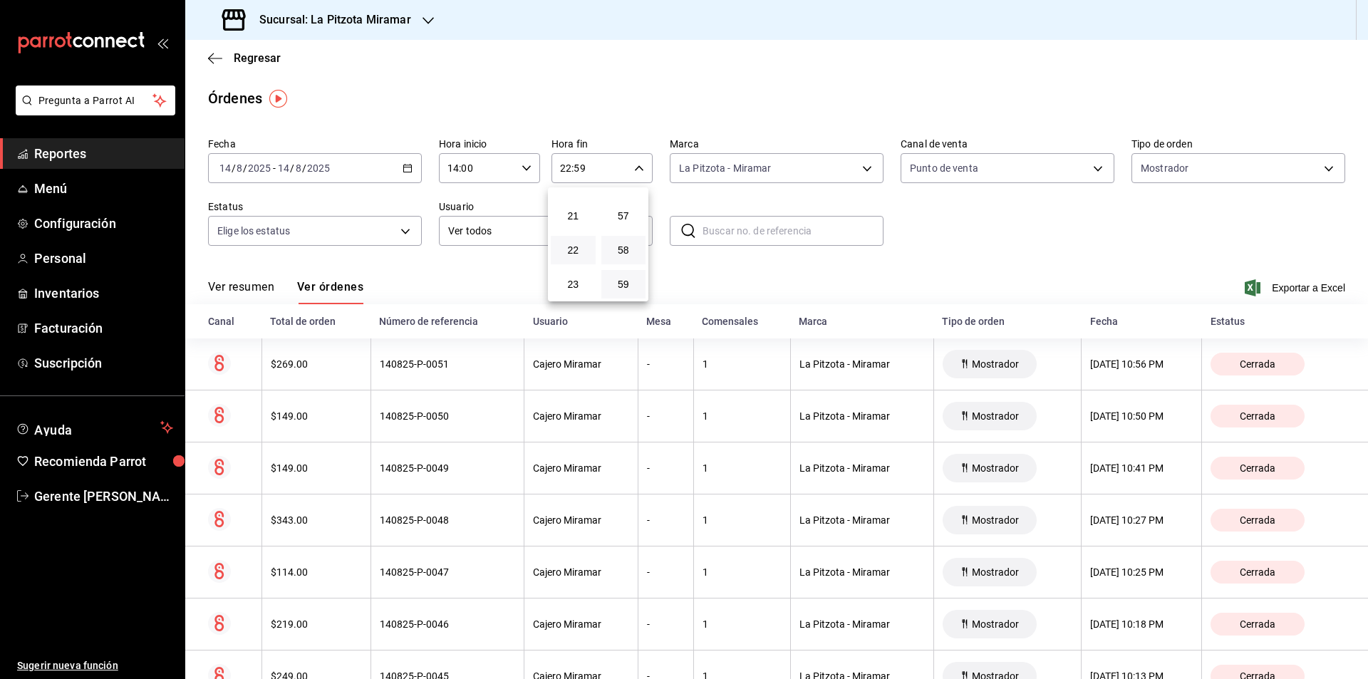
click at [578, 211] on button "21" at bounding box center [573, 216] width 45 height 28
type input "21:59"
click at [633, 289] on span "59" at bounding box center [624, 284] width 28 height 11
click at [707, 279] on div at bounding box center [684, 339] width 1368 height 679
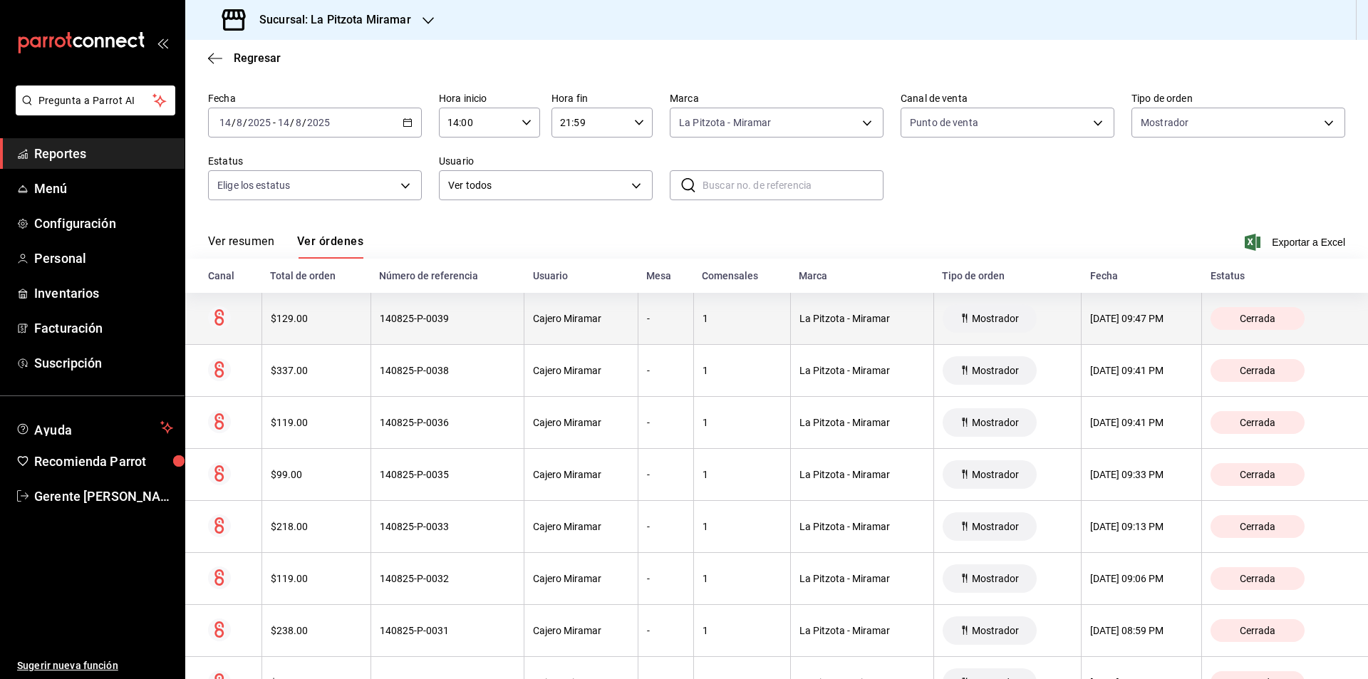
scroll to position [71, 0]
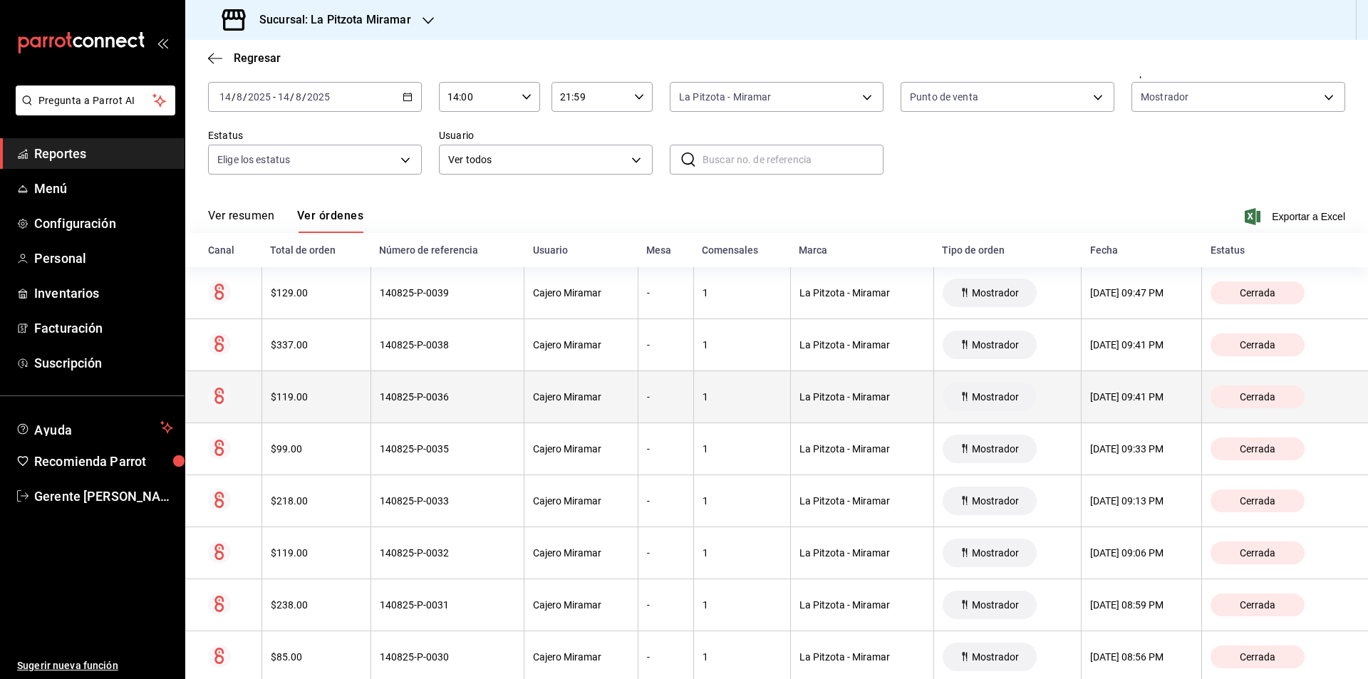
click at [284, 395] on div "$119.00" at bounding box center [316, 396] width 91 height 11
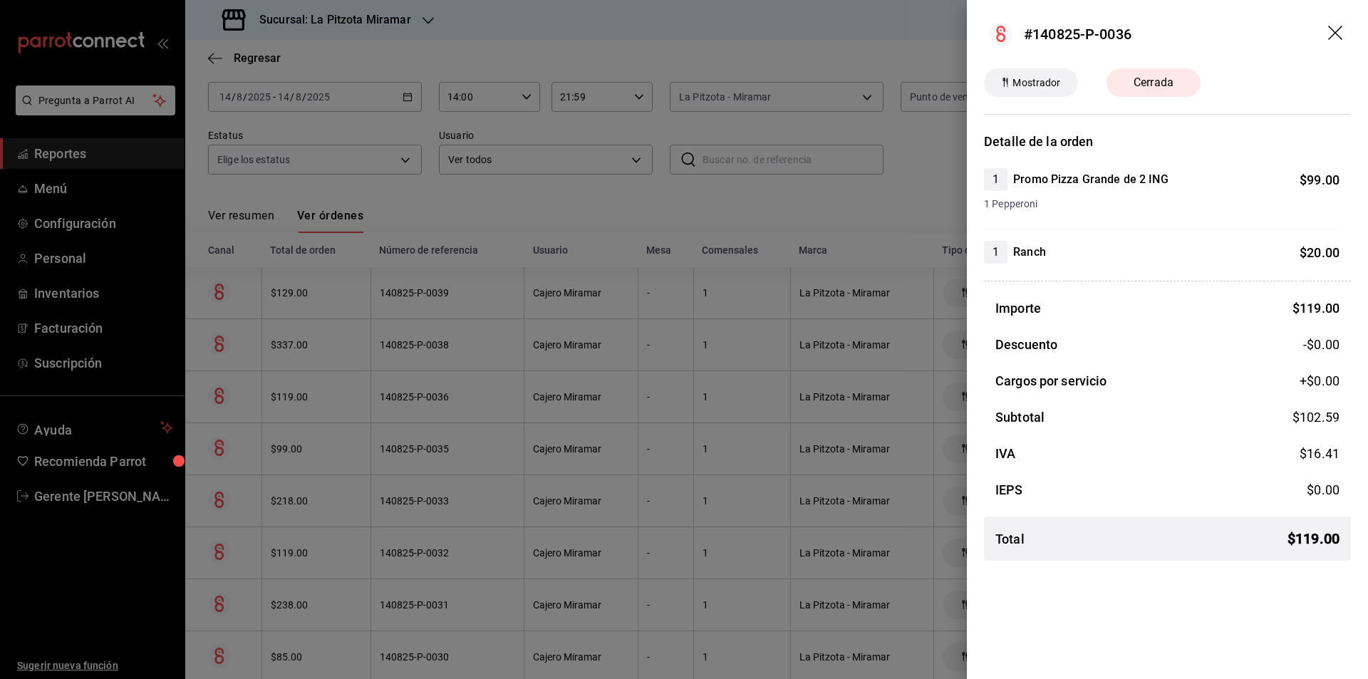
click at [812, 286] on div at bounding box center [684, 339] width 1368 height 679
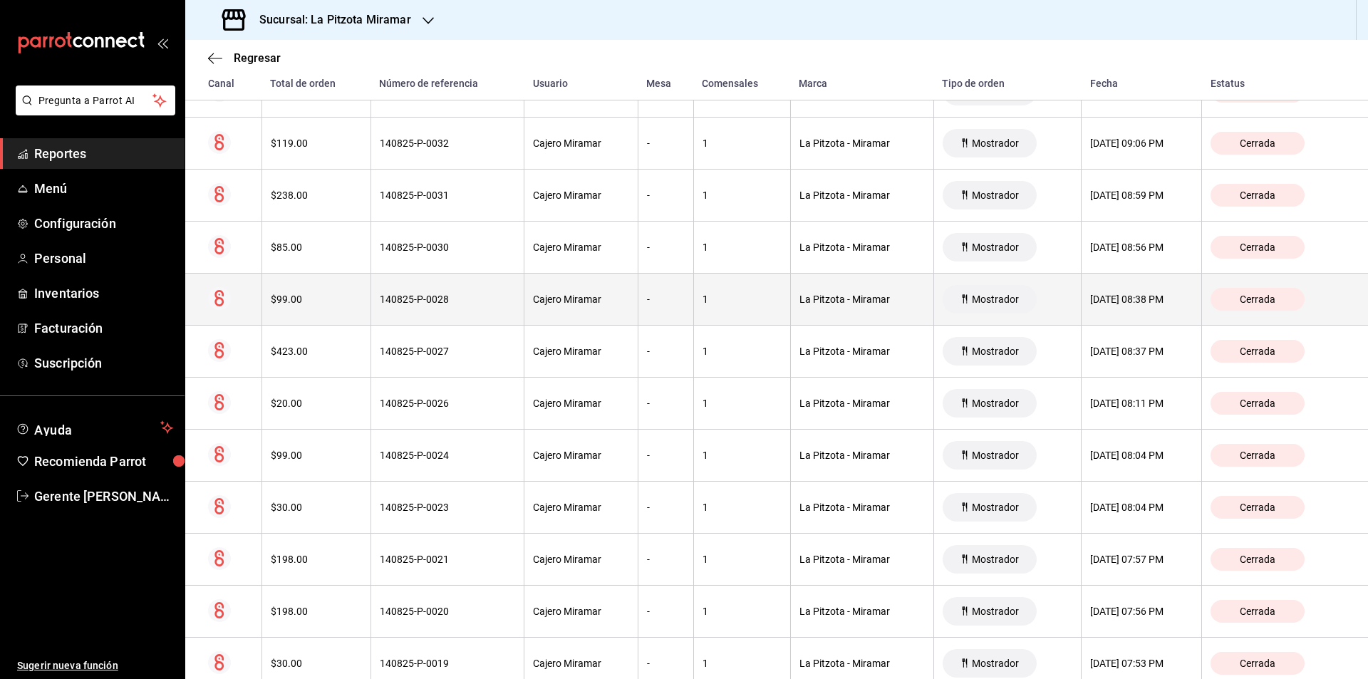
scroll to position [641, 0]
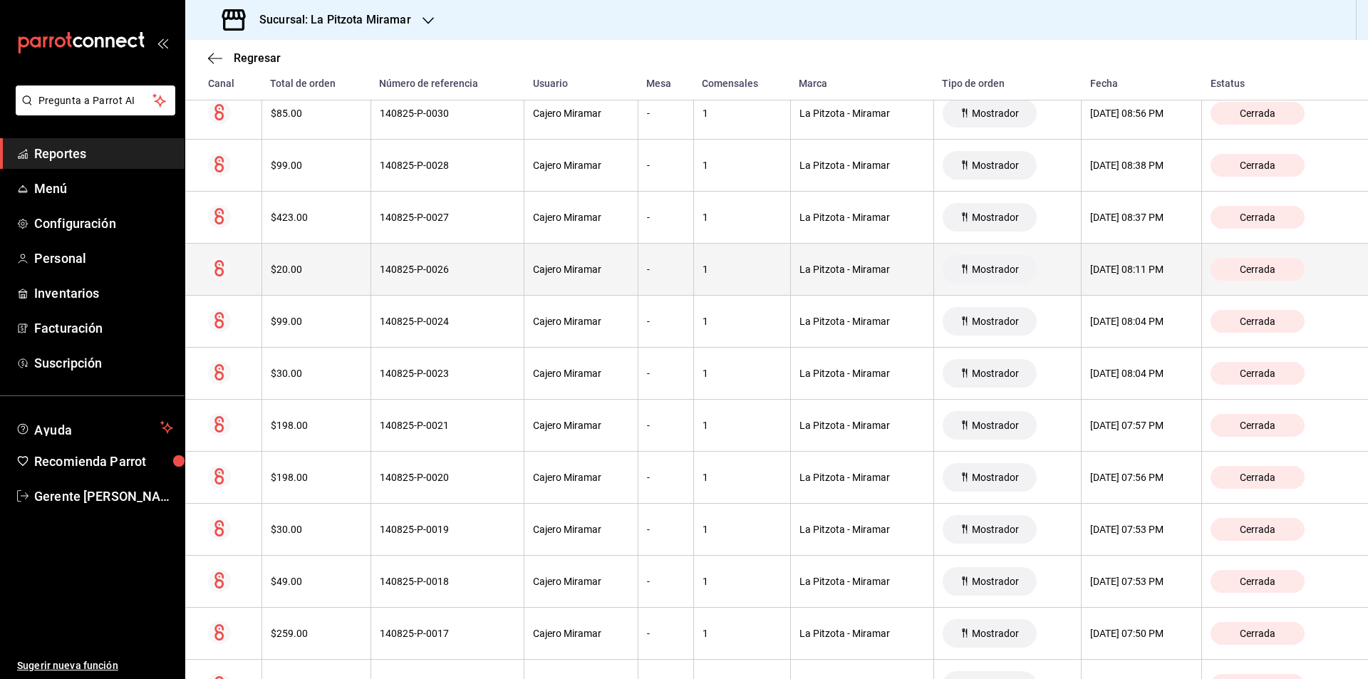
click at [336, 285] on th "$20.00" at bounding box center [315, 270] width 109 height 52
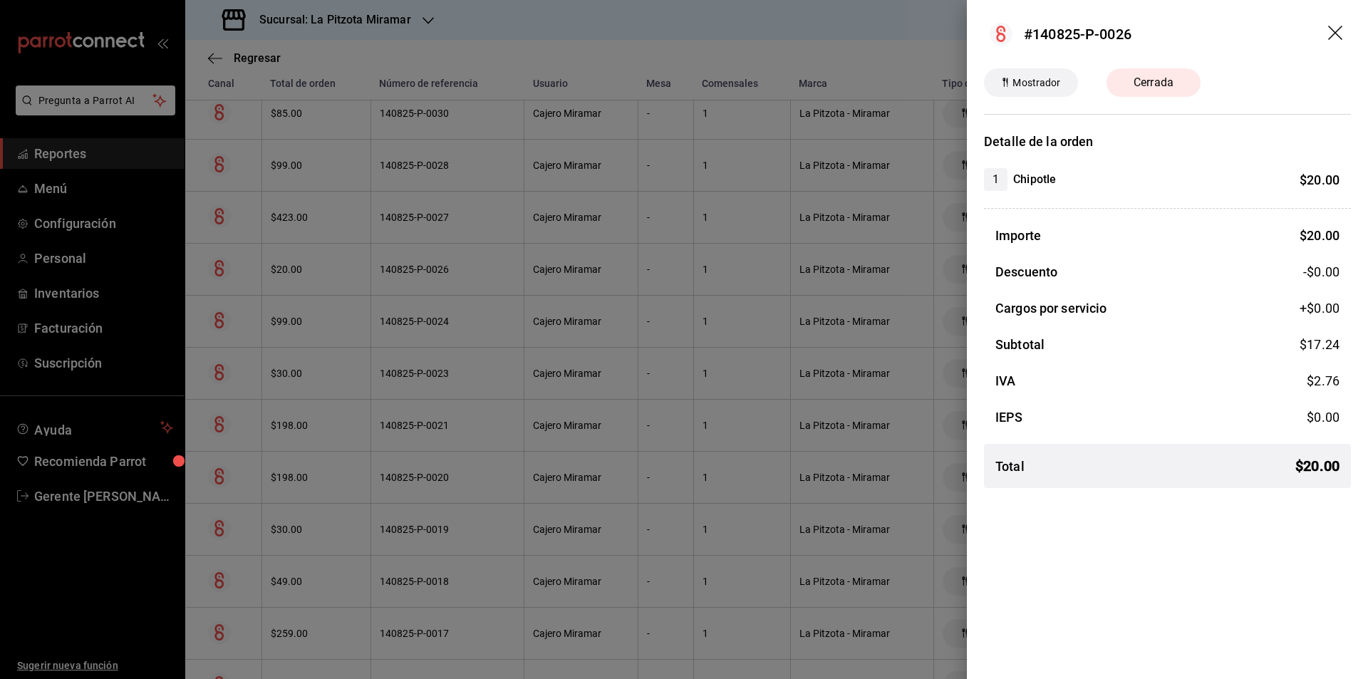
click at [449, 337] on div at bounding box center [684, 339] width 1368 height 679
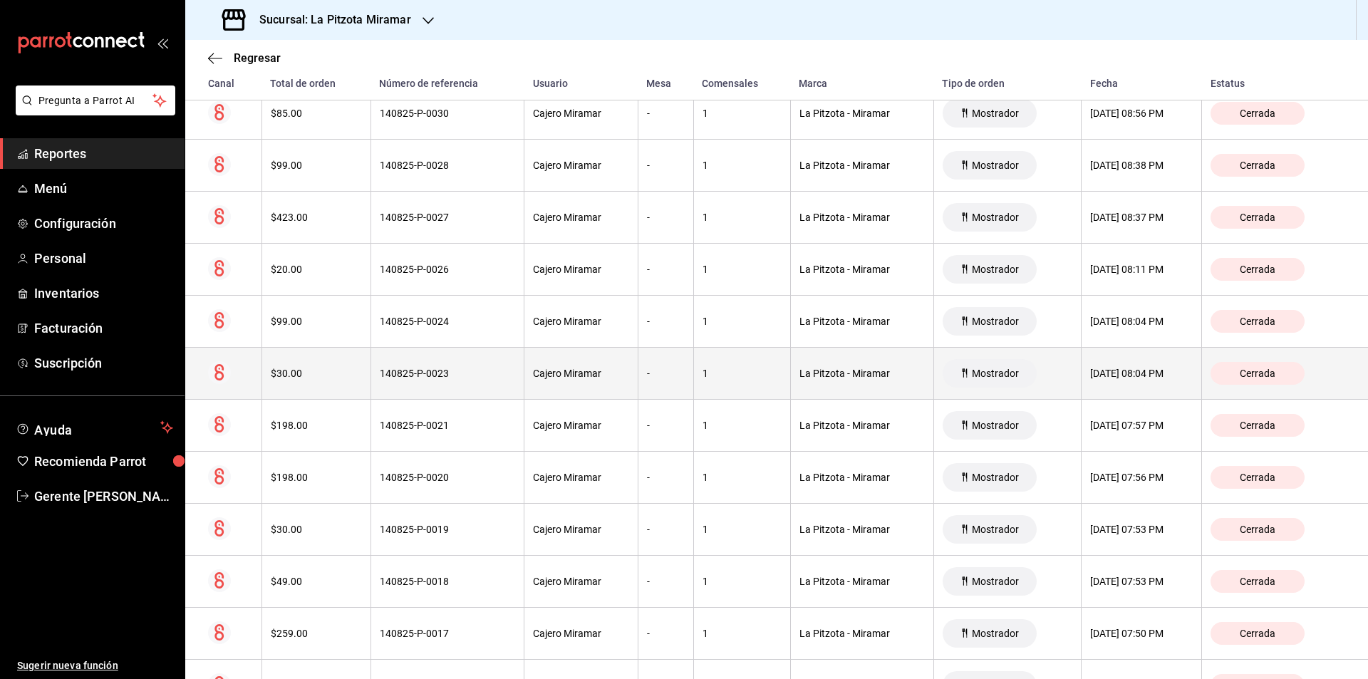
click at [291, 362] on th "$30.00" at bounding box center [315, 374] width 109 height 52
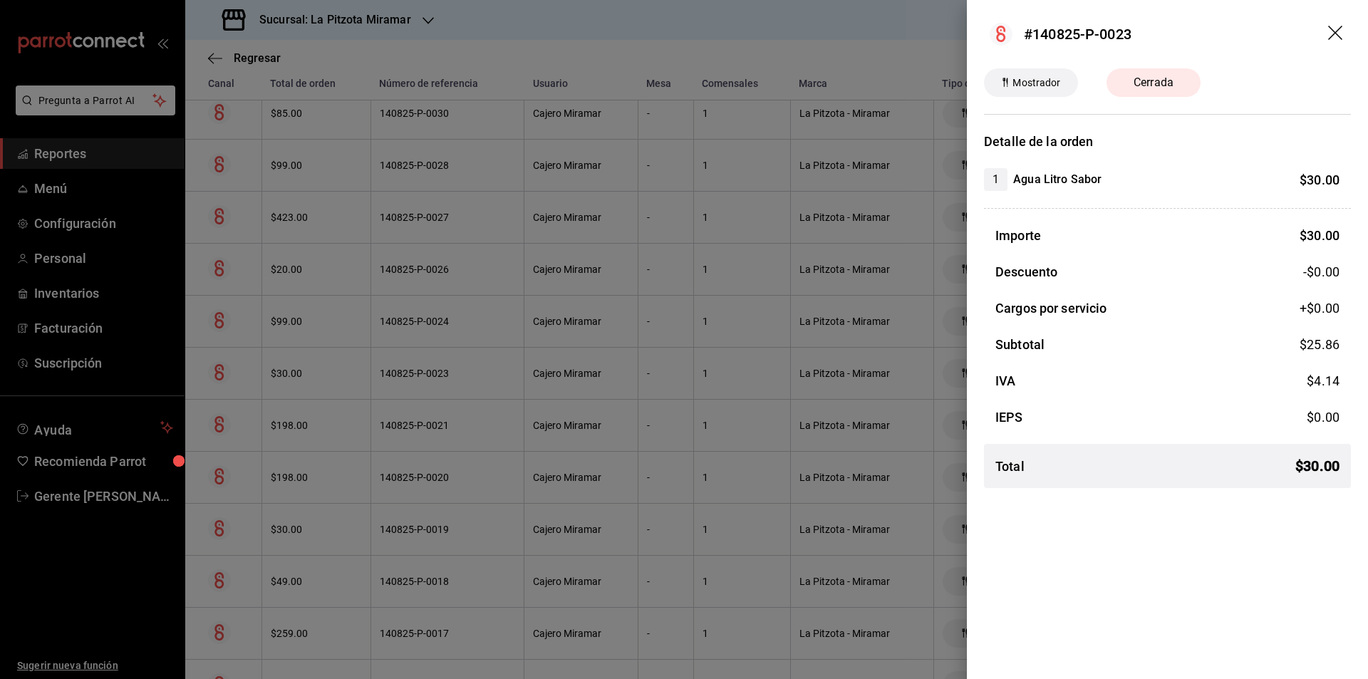
click at [490, 388] on div at bounding box center [684, 339] width 1368 height 679
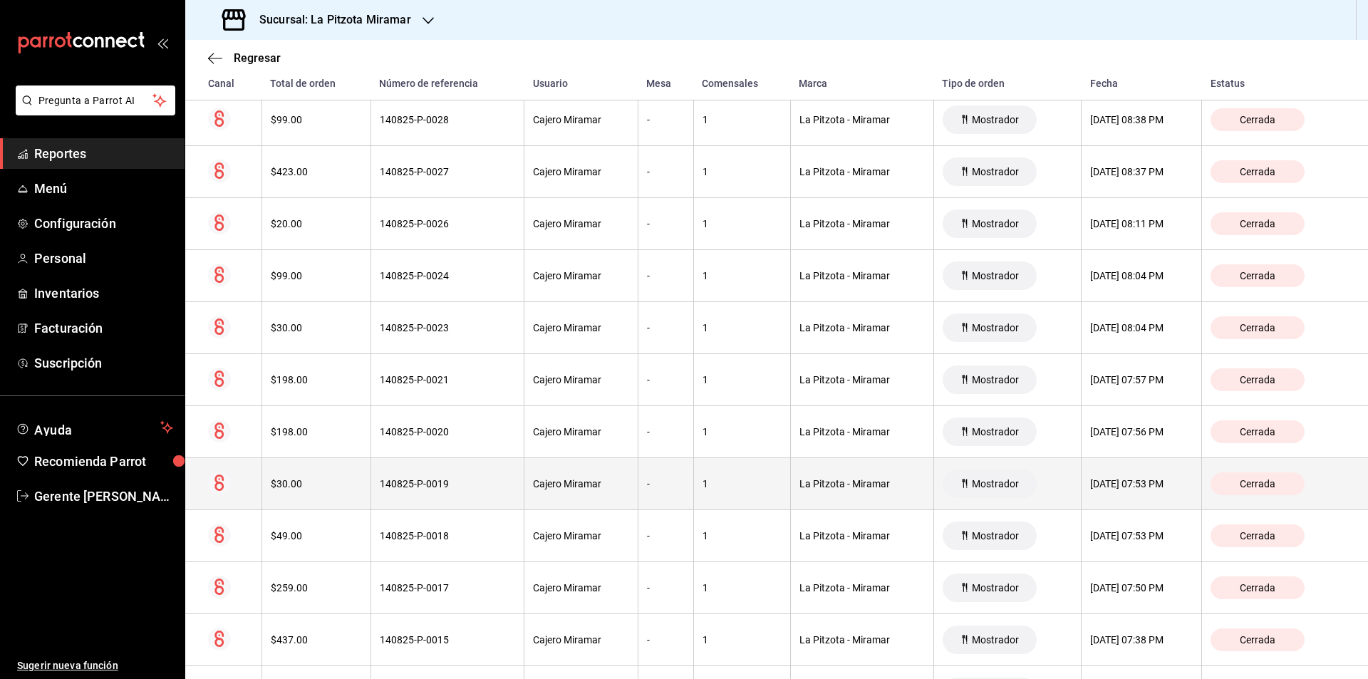
scroll to position [712, 0]
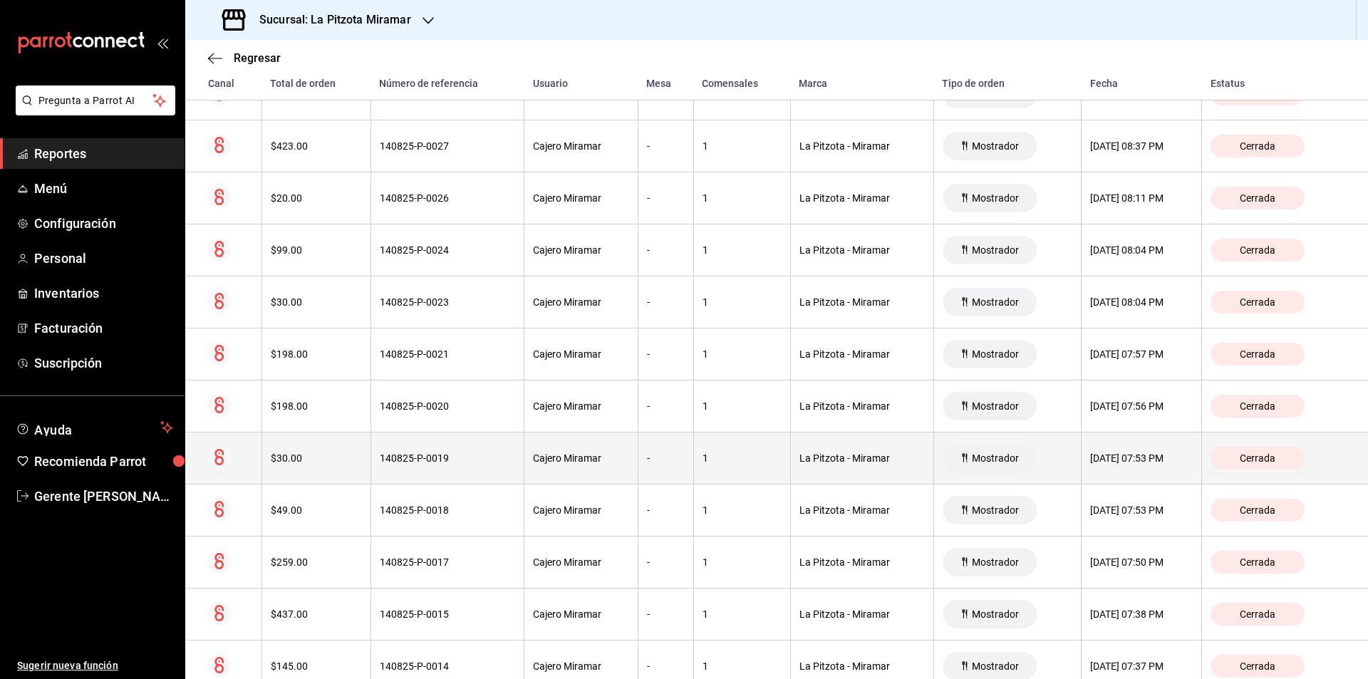
click at [358, 451] on th "$30.00" at bounding box center [315, 458] width 109 height 52
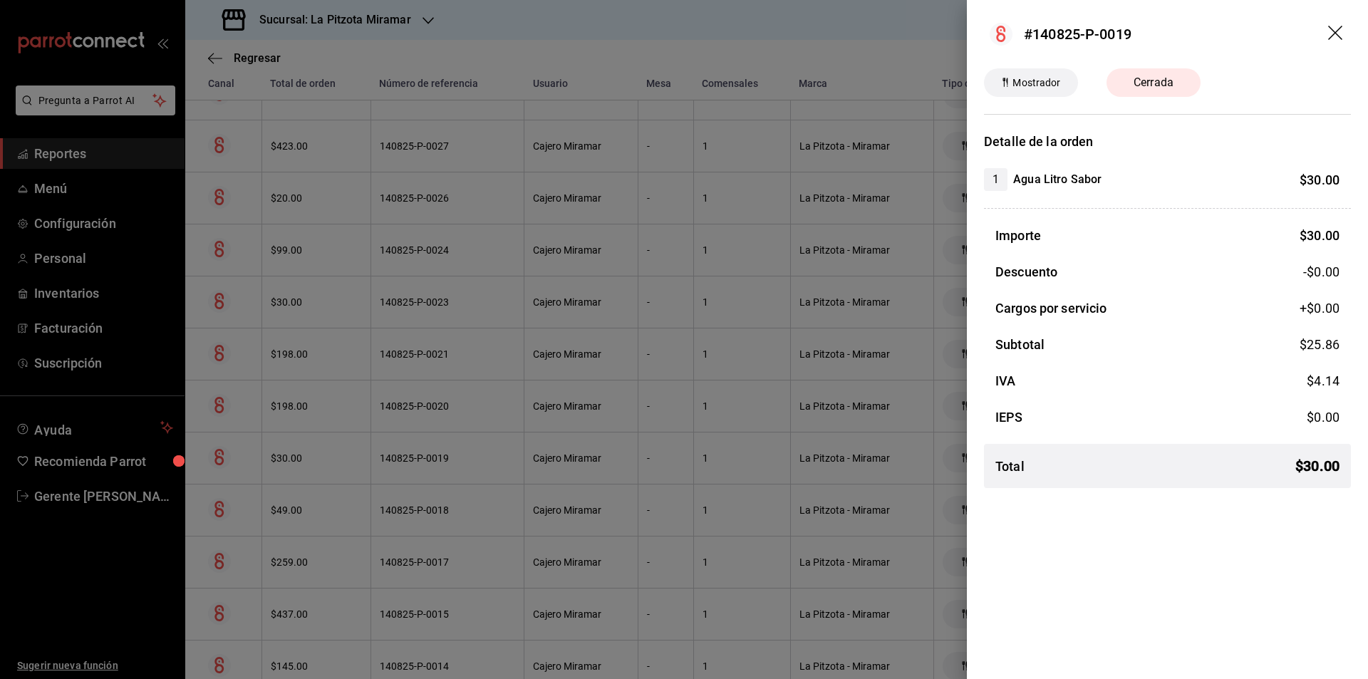
click at [1108, 486] on div "Total $ 30.00" at bounding box center [1167, 466] width 367 height 44
click at [497, 339] on div at bounding box center [684, 339] width 1368 height 679
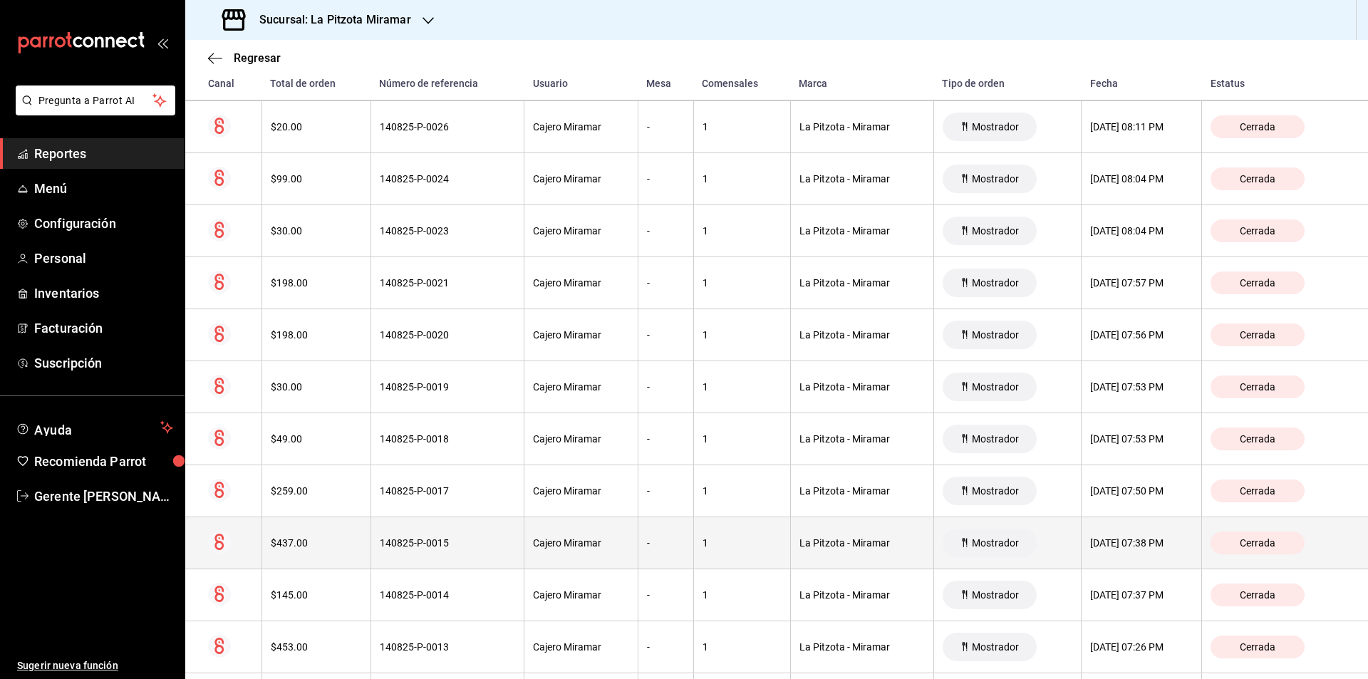
scroll to position [855, 0]
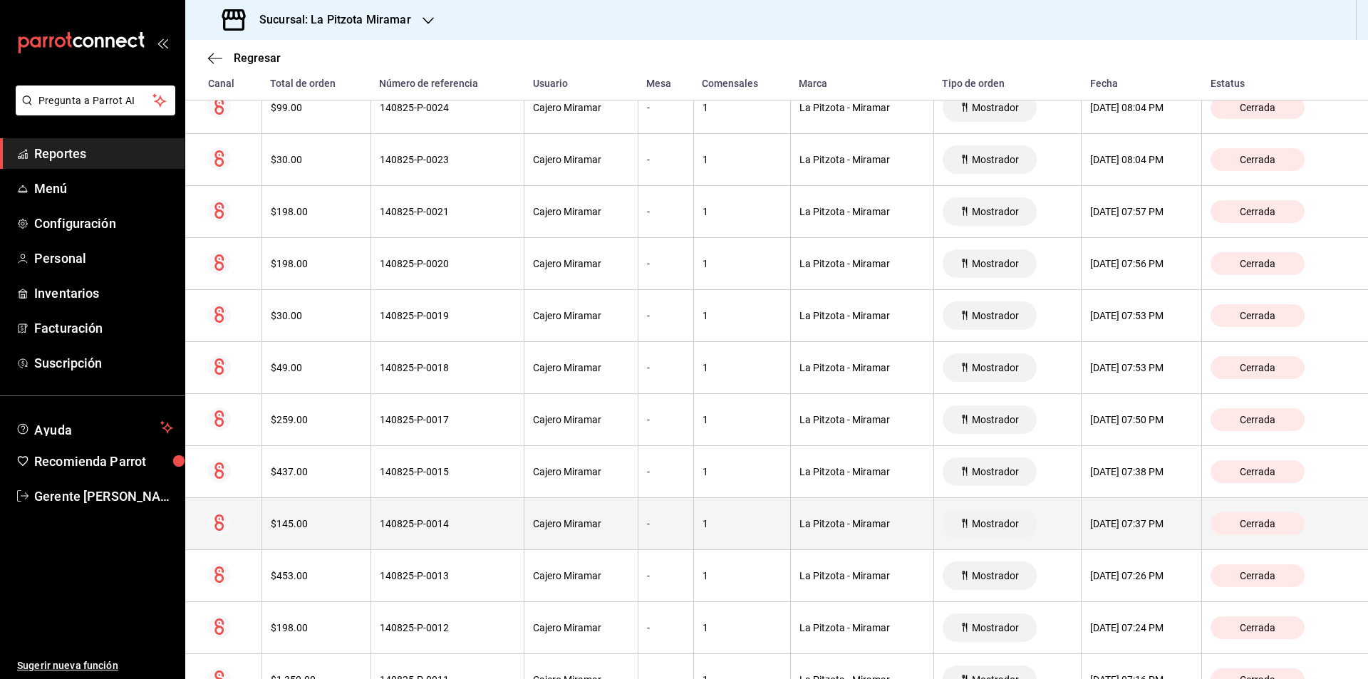
click at [391, 526] on div "140825-P-0014" at bounding box center [447, 523] width 135 height 11
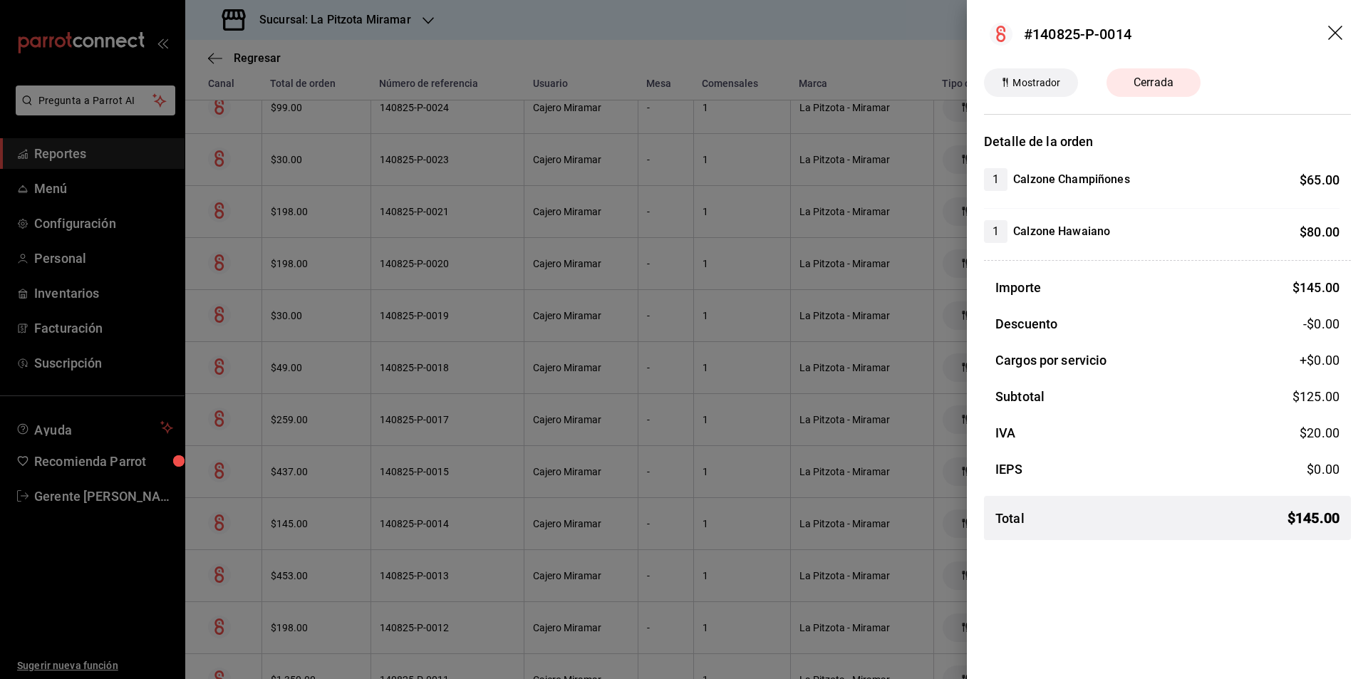
click at [391, 526] on div at bounding box center [684, 339] width 1368 height 679
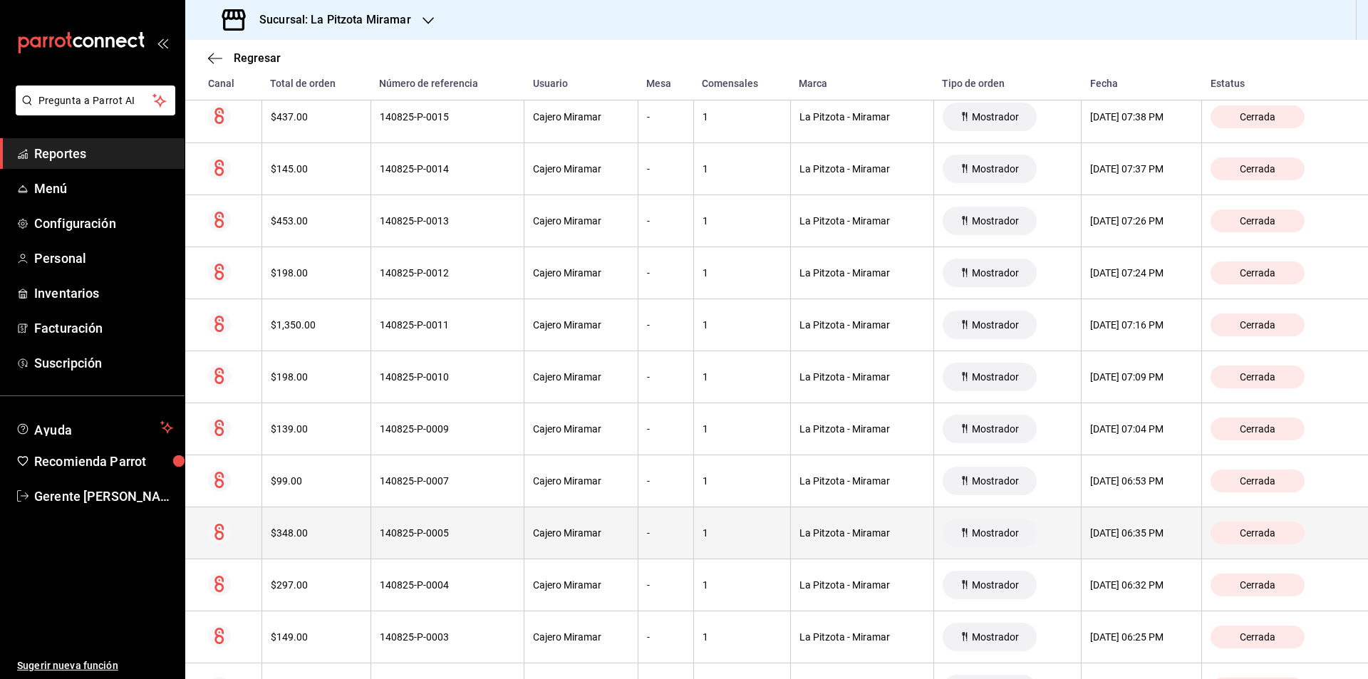
scroll to position [1211, 0]
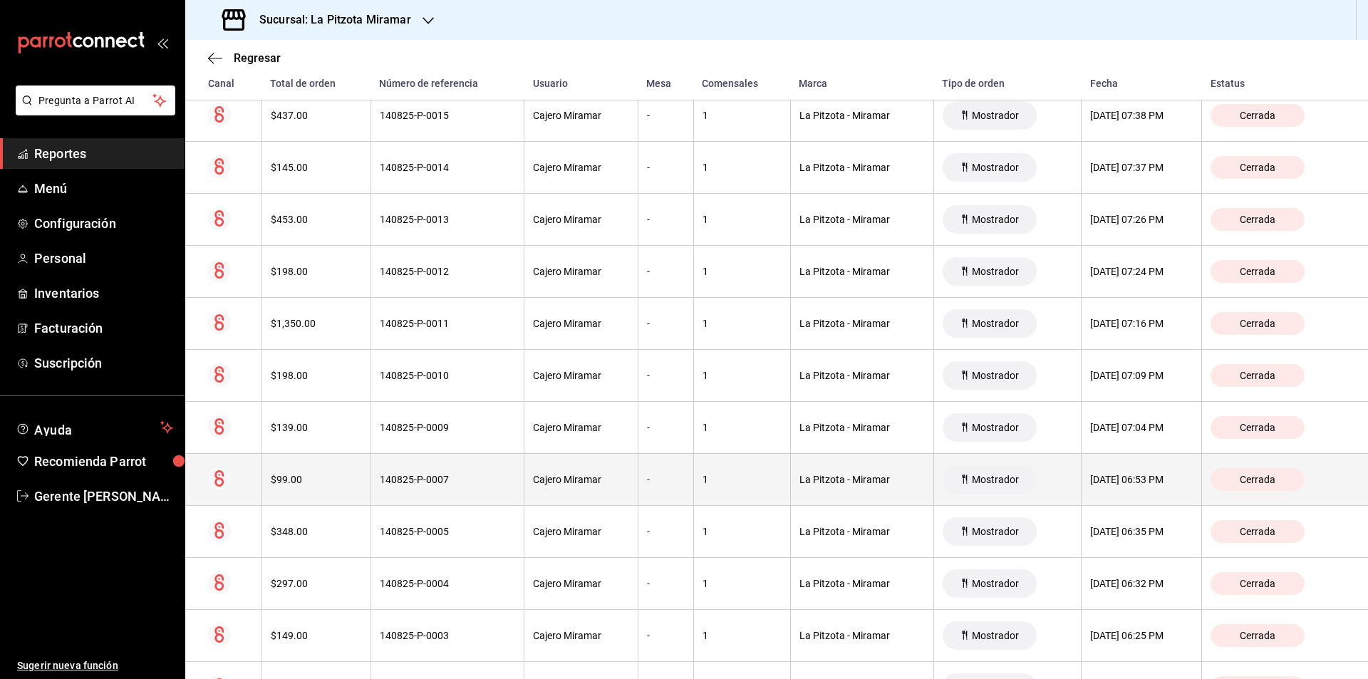
click at [342, 504] on th "$99.00" at bounding box center [315, 480] width 109 height 52
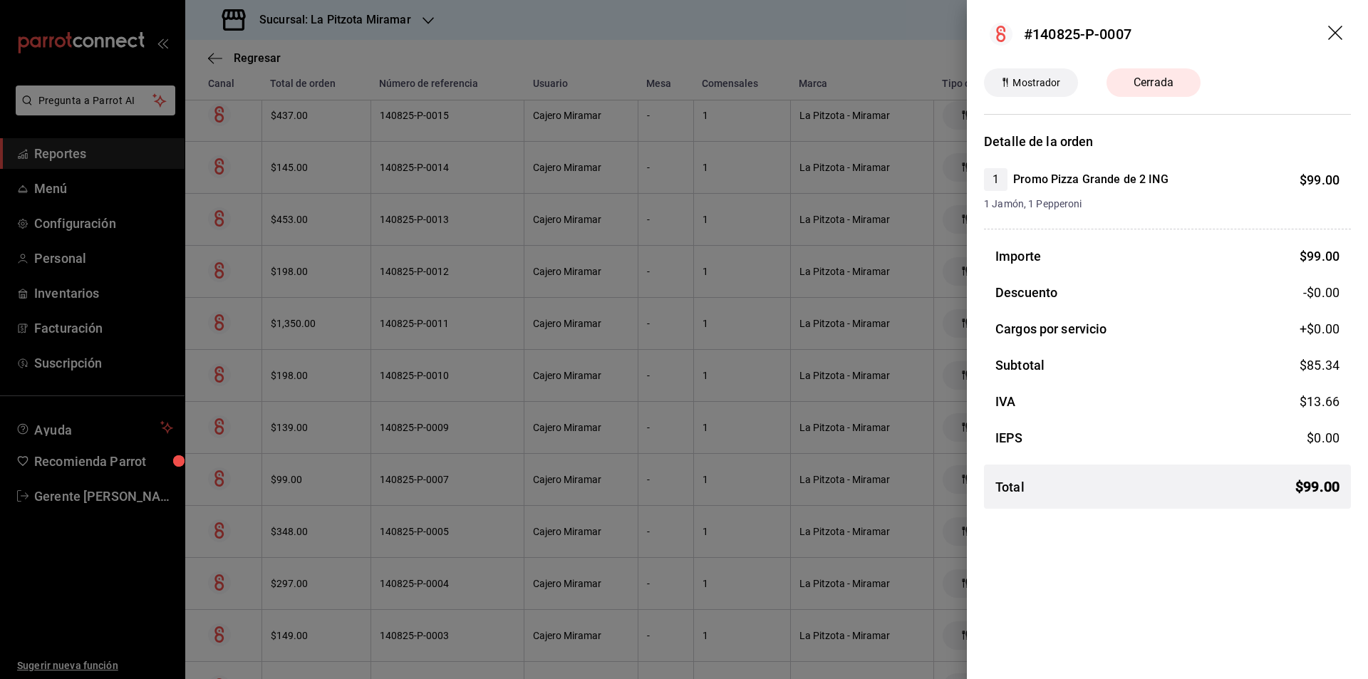
click at [415, 511] on div at bounding box center [684, 339] width 1368 height 679
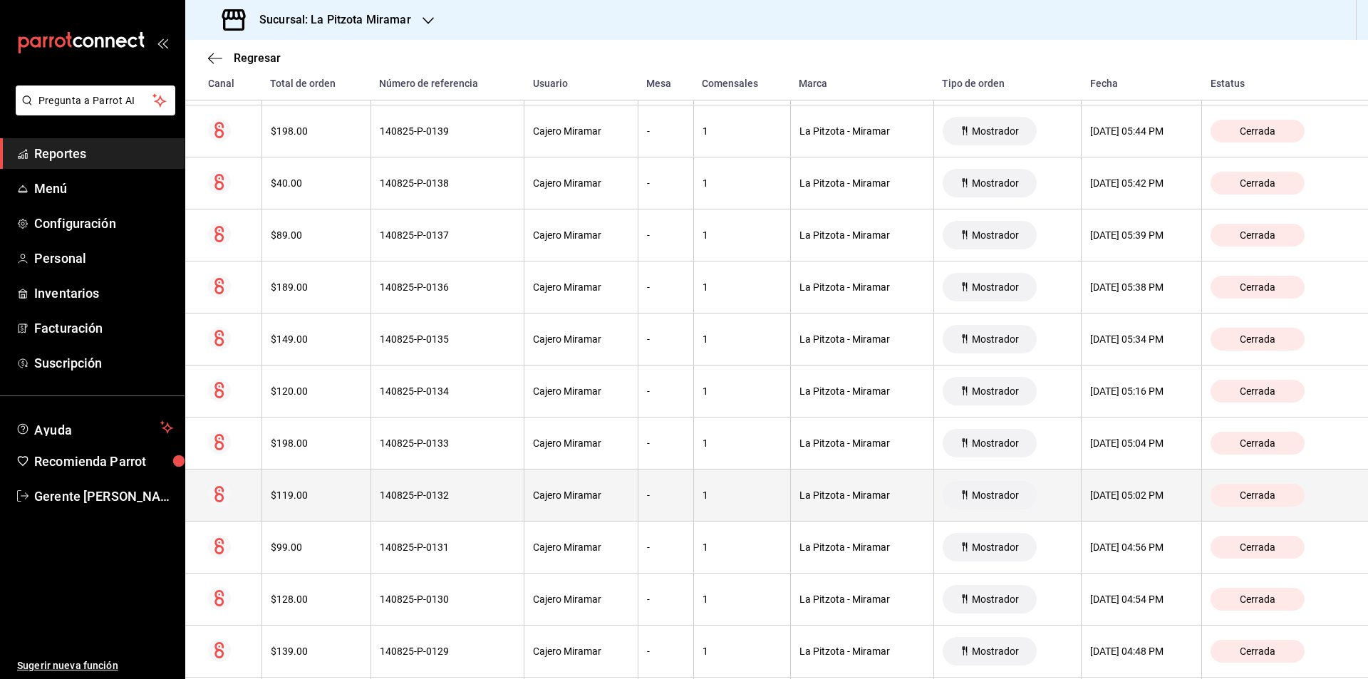
scroll to position [2066, 0]
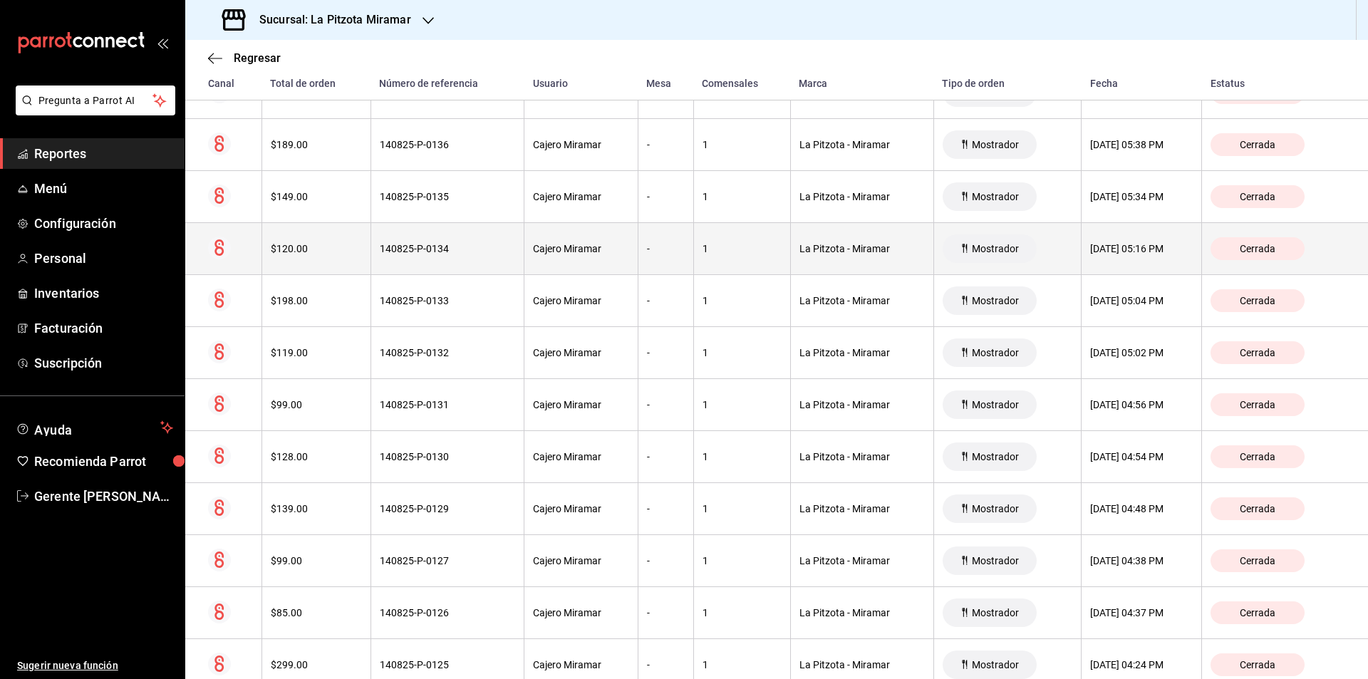
click at [326, 254] on div "$120.00" at bounding box center [316, 248] width 91 height 11
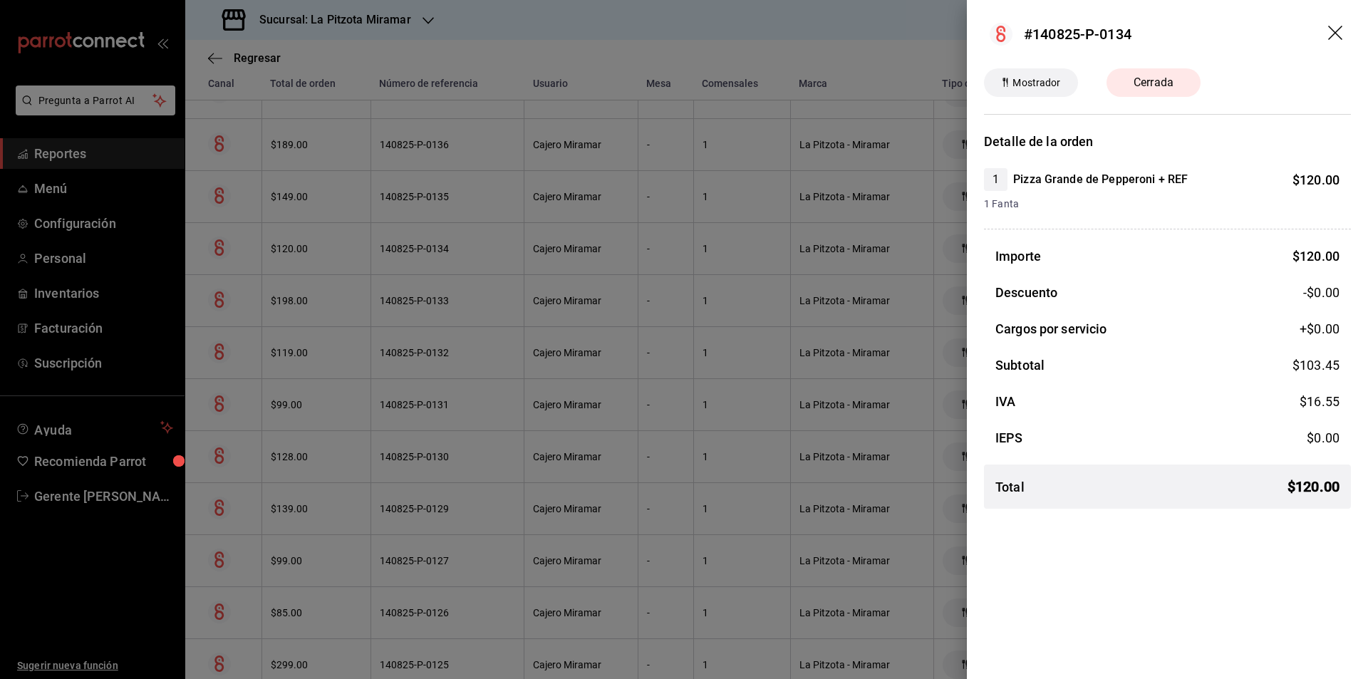
click at [576, 249] on div at bounding box center [684, 339] width 1368 height 679
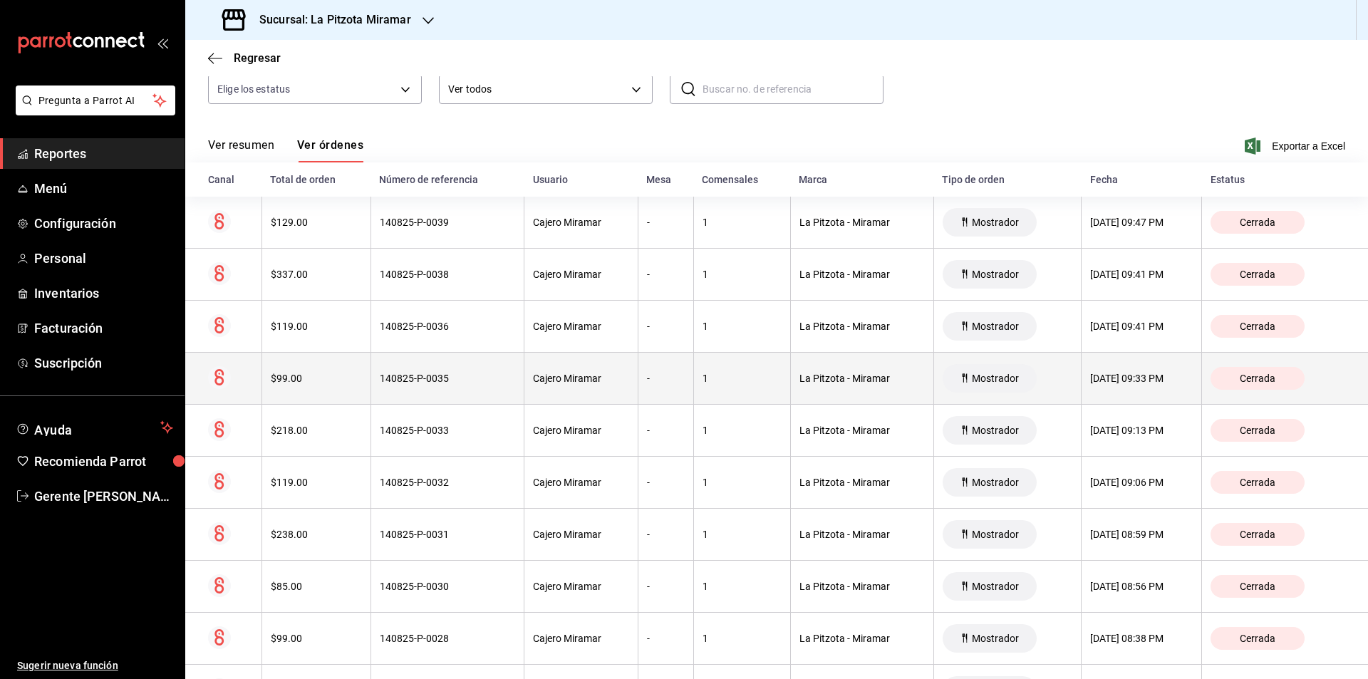
scroll to position [142, 0]
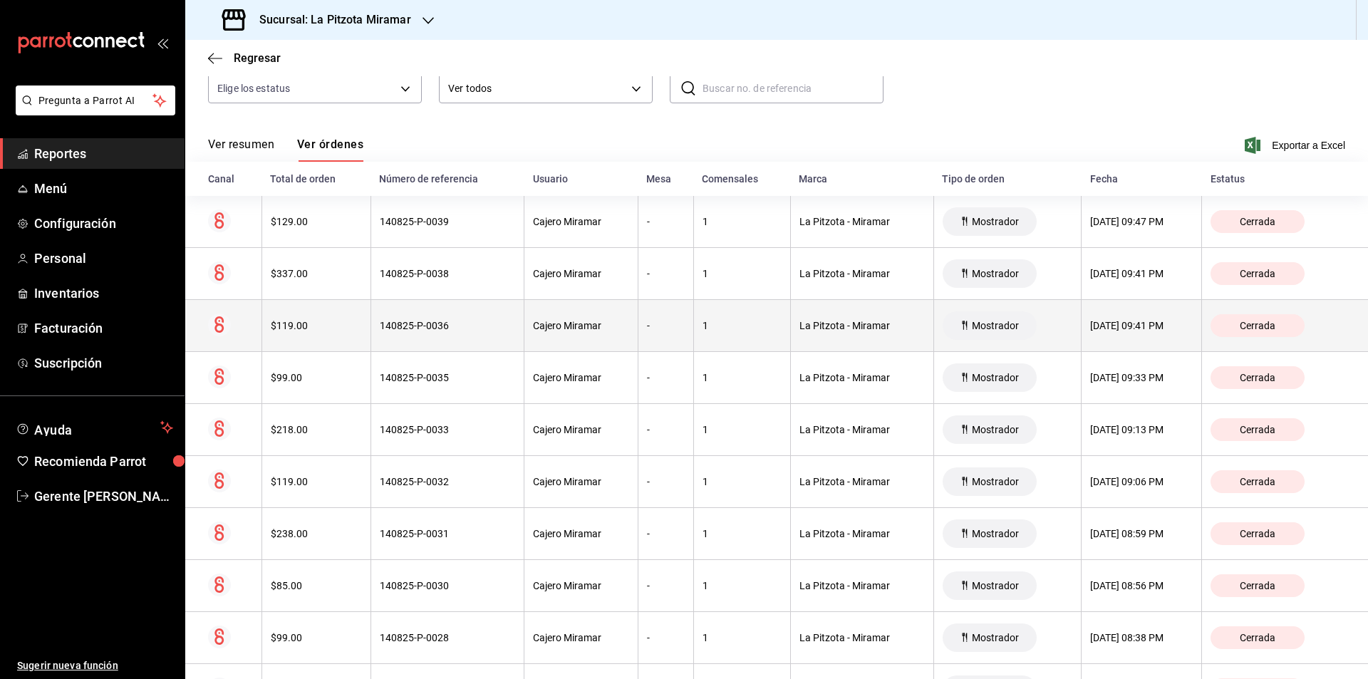
click at [389, 337] on th "140825-P-0036" at bounding box center [446, 326] width 153 height 52
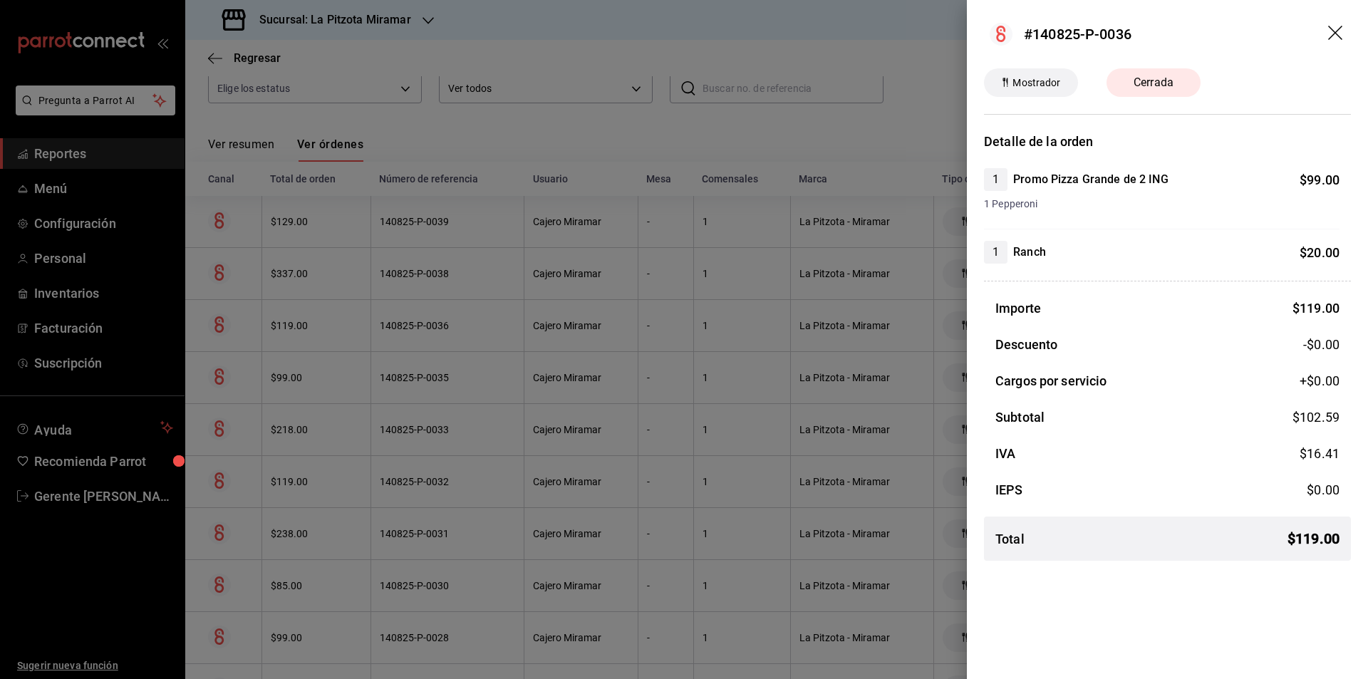
click at [489, 339] on div at bounding box center [684, 339] width 1368 height 679
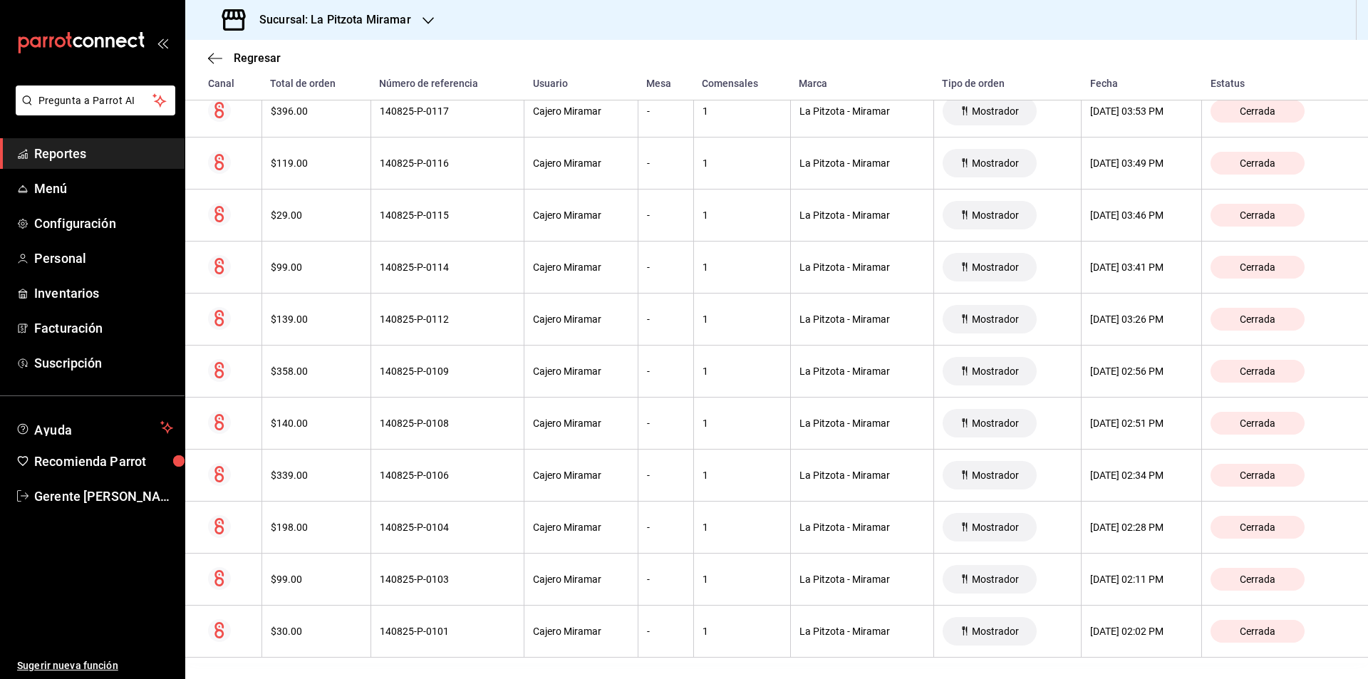
scroll to position [2887, 0]
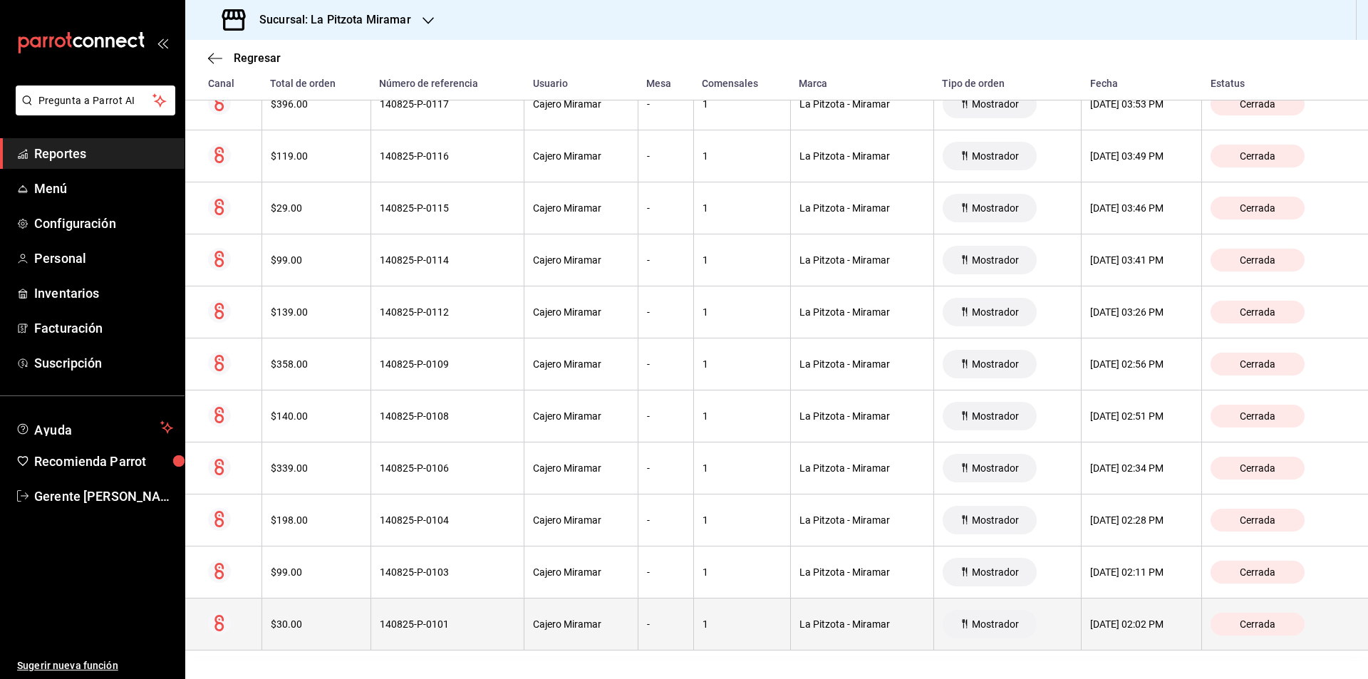
click at [610, 630] on th "Cajero Miramar" at bounding box center [581, 624] width 114 height 52
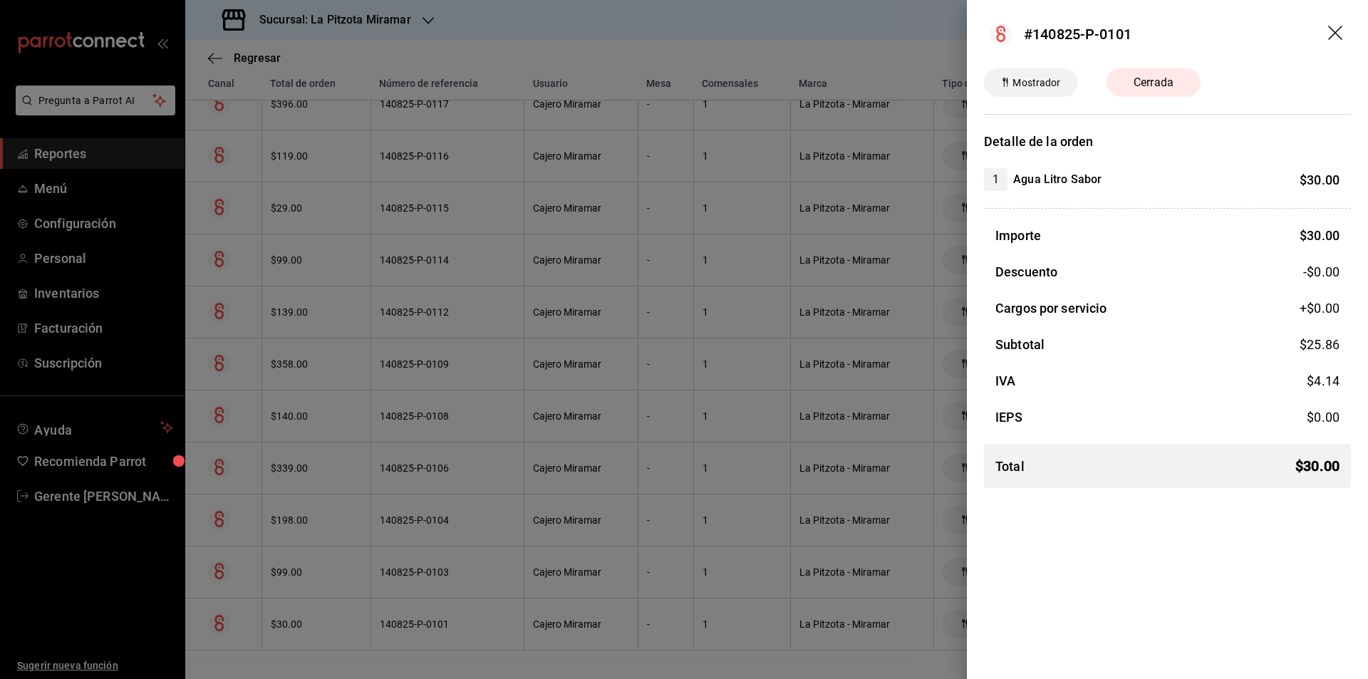
click at [521, 333] on div at bounding box center [684, 339] width 1368 height 679
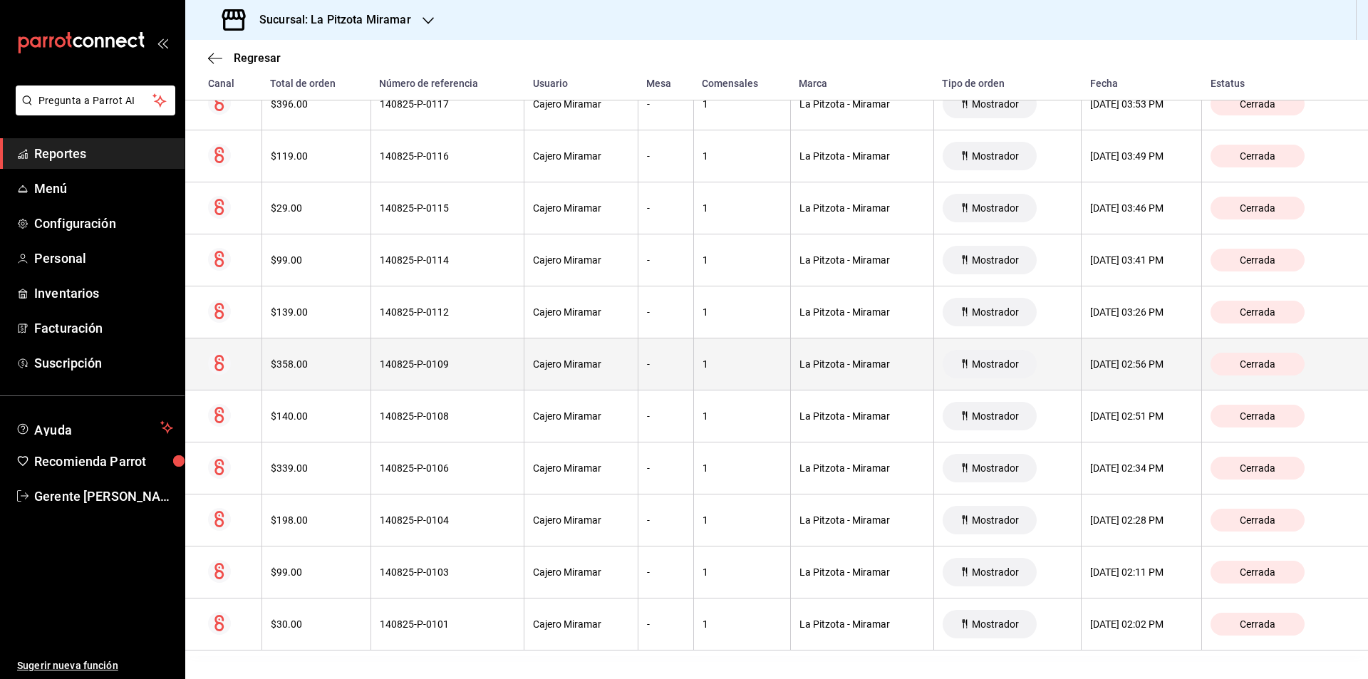
click at [445, 383] on th "140825-P-0109" at bounding box center [446, 364] width 153 height 52
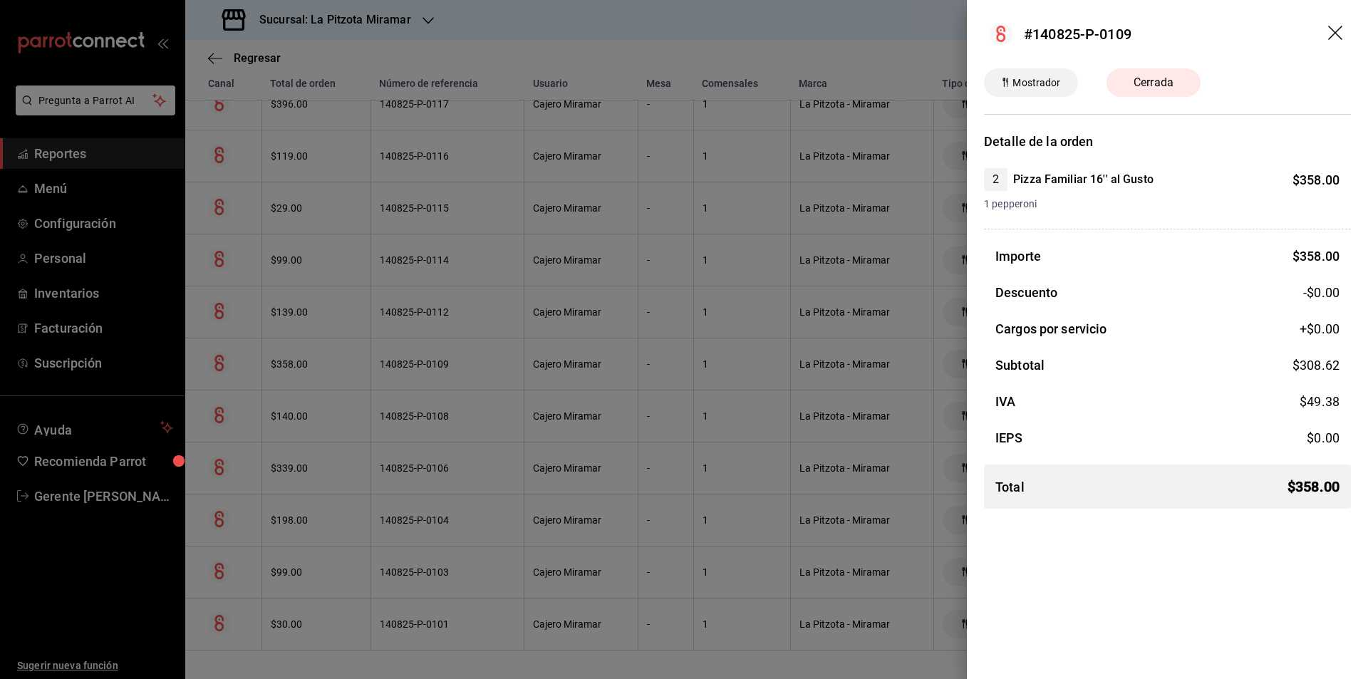
click at [450, 404] on div at bounding box center [684, 339] width 1368 height 679
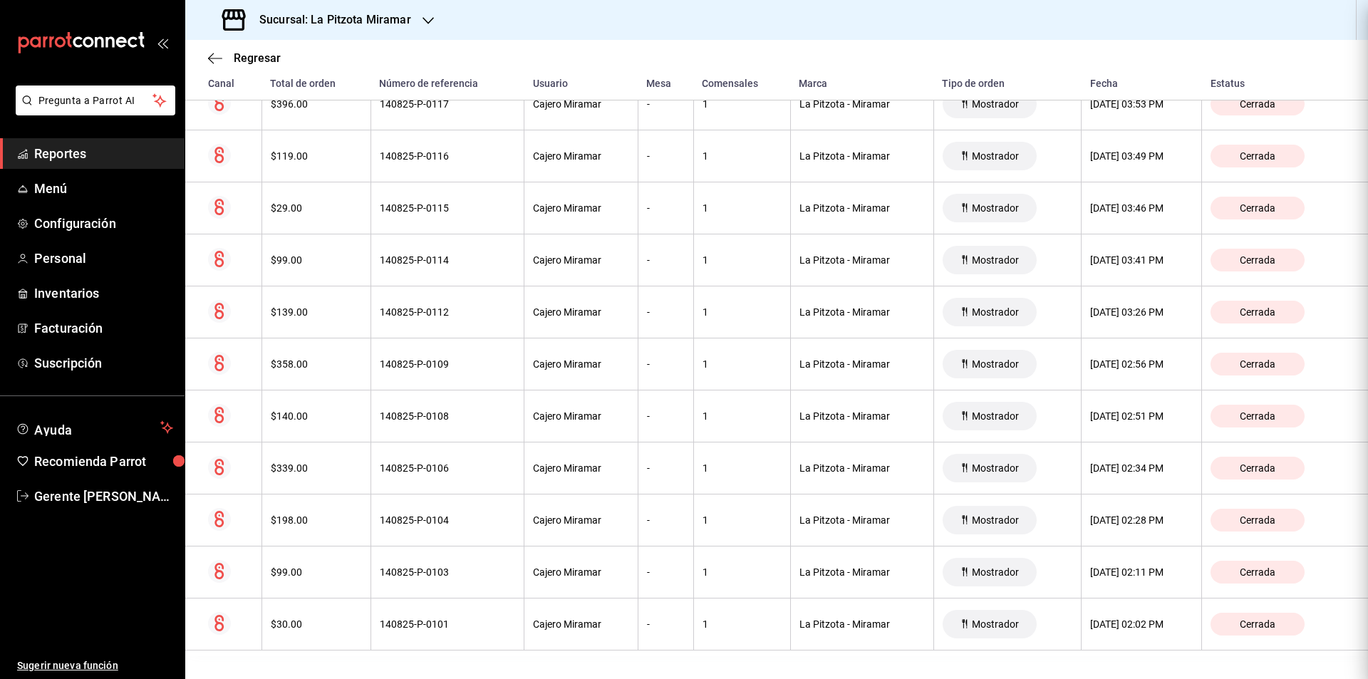
click at [450, 404] on div at bounding box center [684, 339] width 1368 height 679
click at [450, 404] on th "140825-P-0108" at bounding box center [446, 416] width 153 height 52
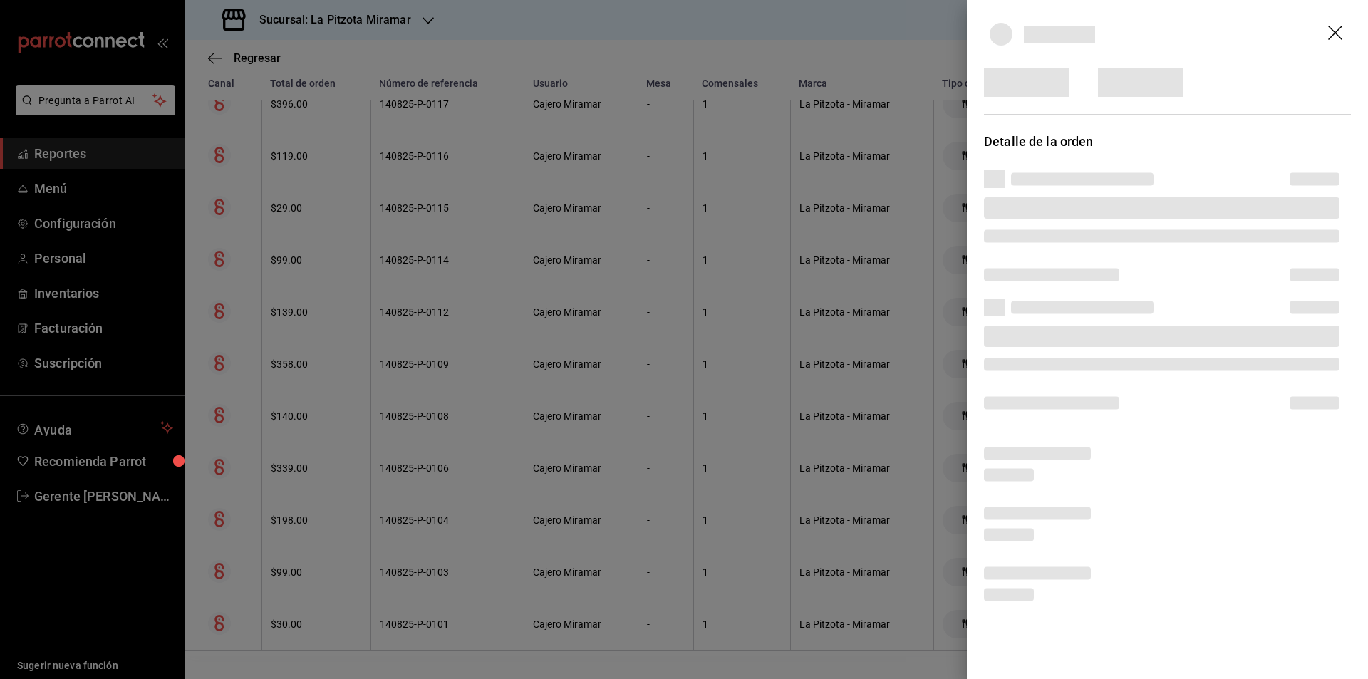
click at [450, 404] on div at bounding box center [684, 339] width 1368 height 679
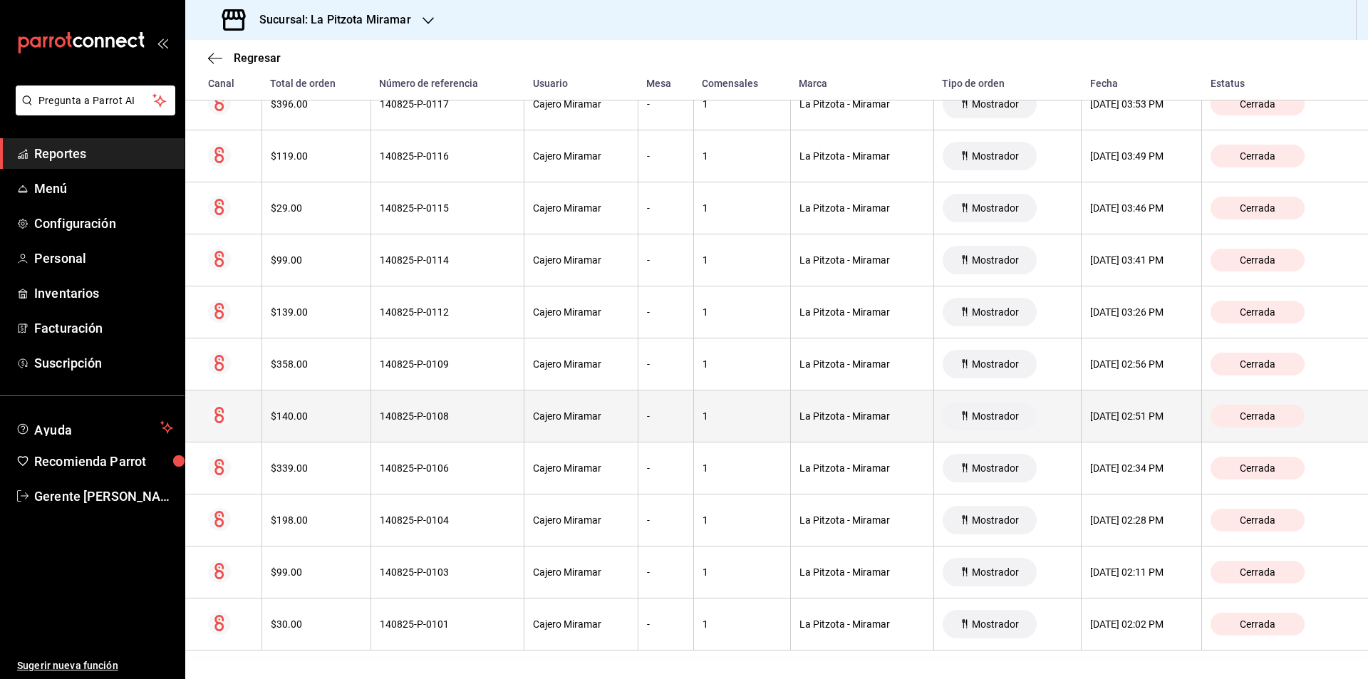
click at [450, 398] on th "140825-P-0108" at bounding box center [446, 416] width 153 height 52
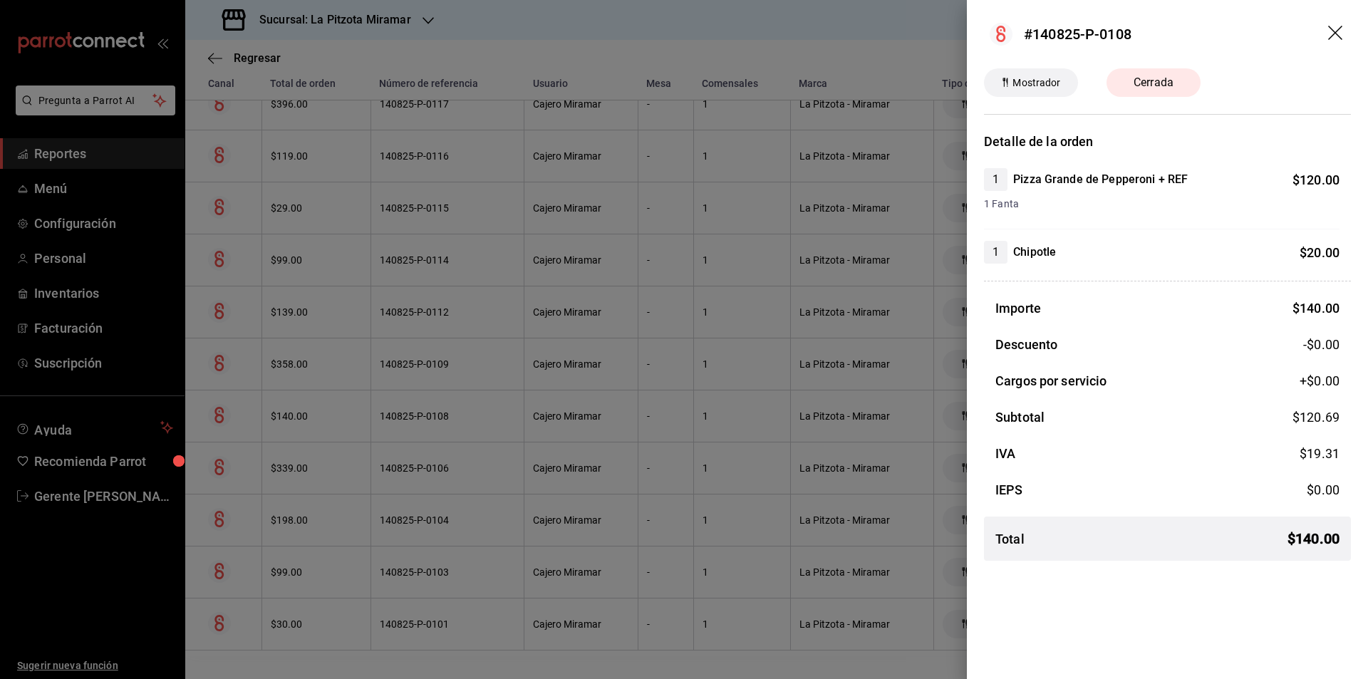
click at [483, 239] on div at bounding box center [684, 339] width 1368 height 679
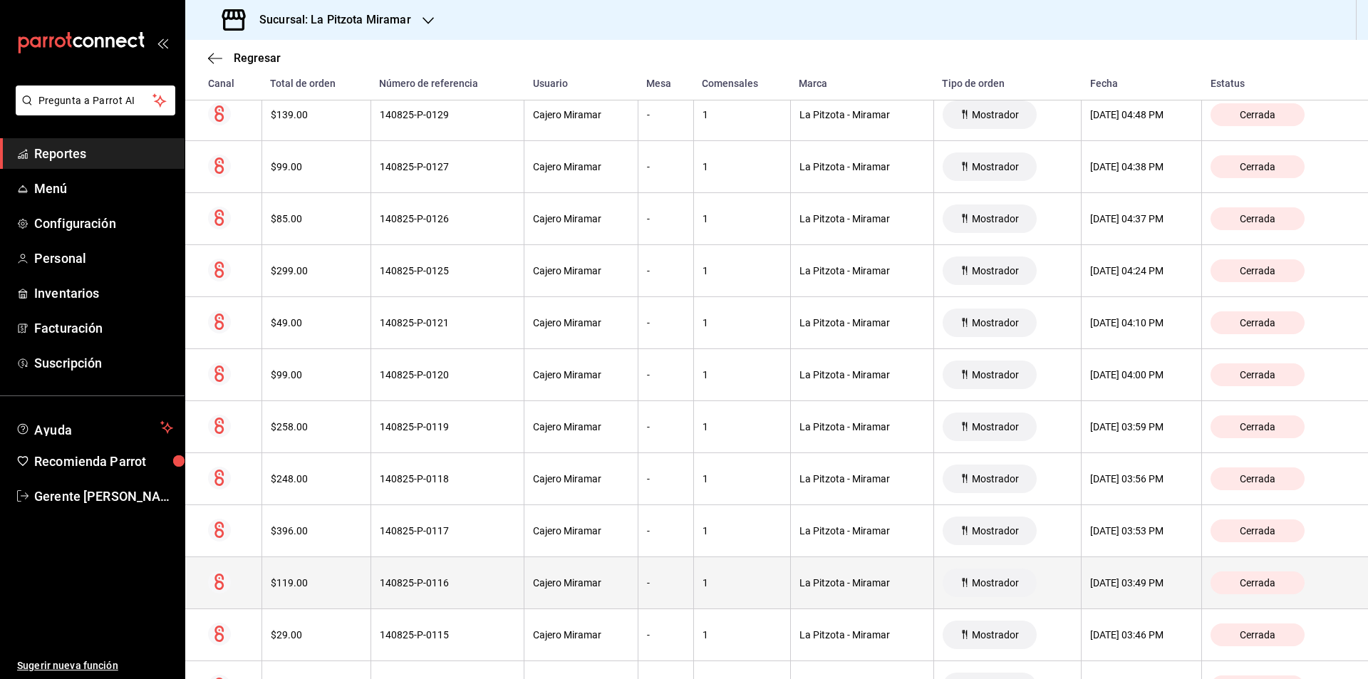
scroll to position [2389, 0]
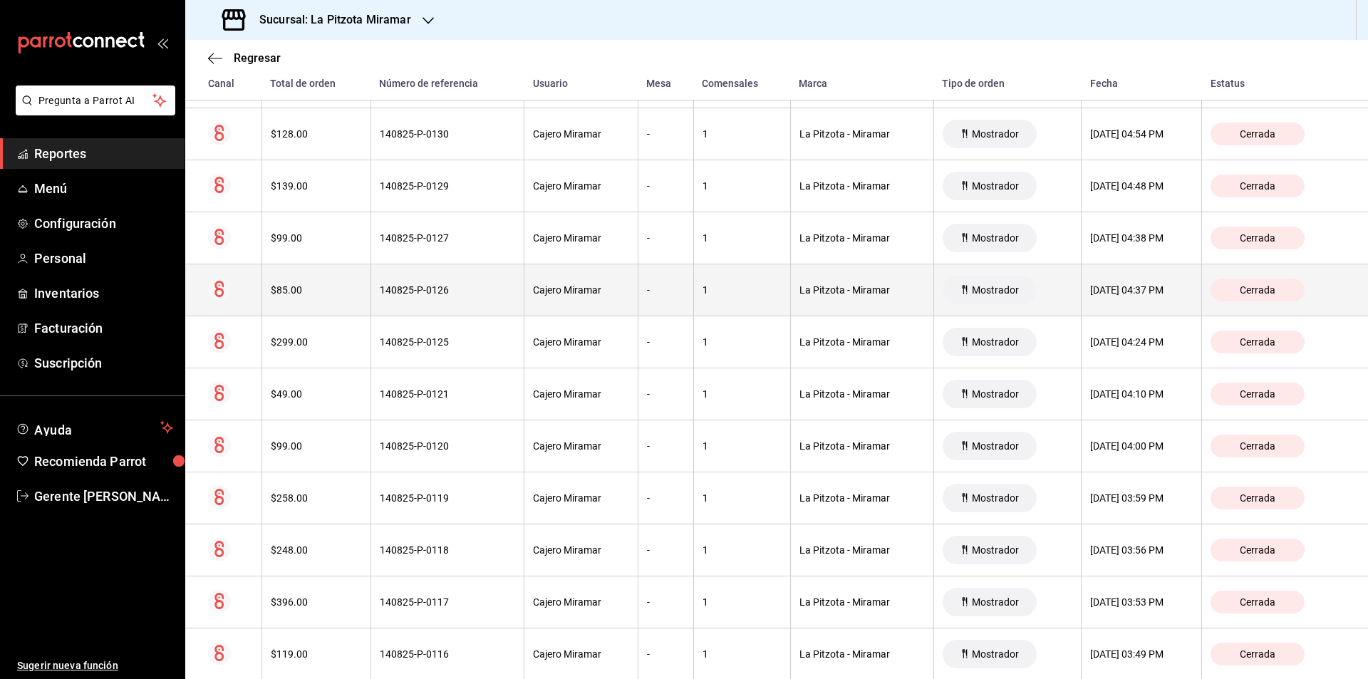
click at [377, 300] on th "140825-P-0126" at bounding box center [446, 290] width 153 height 52
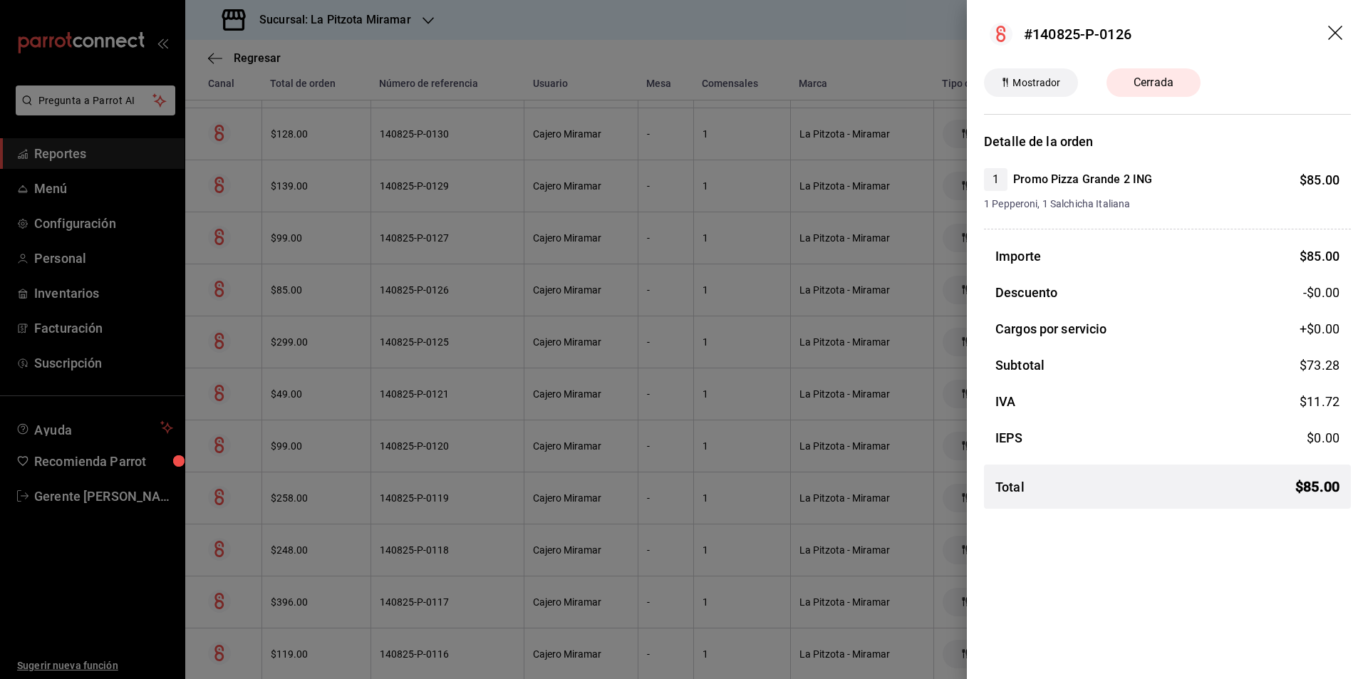
click at [1329, 36] on icon "drag" at bounding box center [1336, 34] width 17 height 17
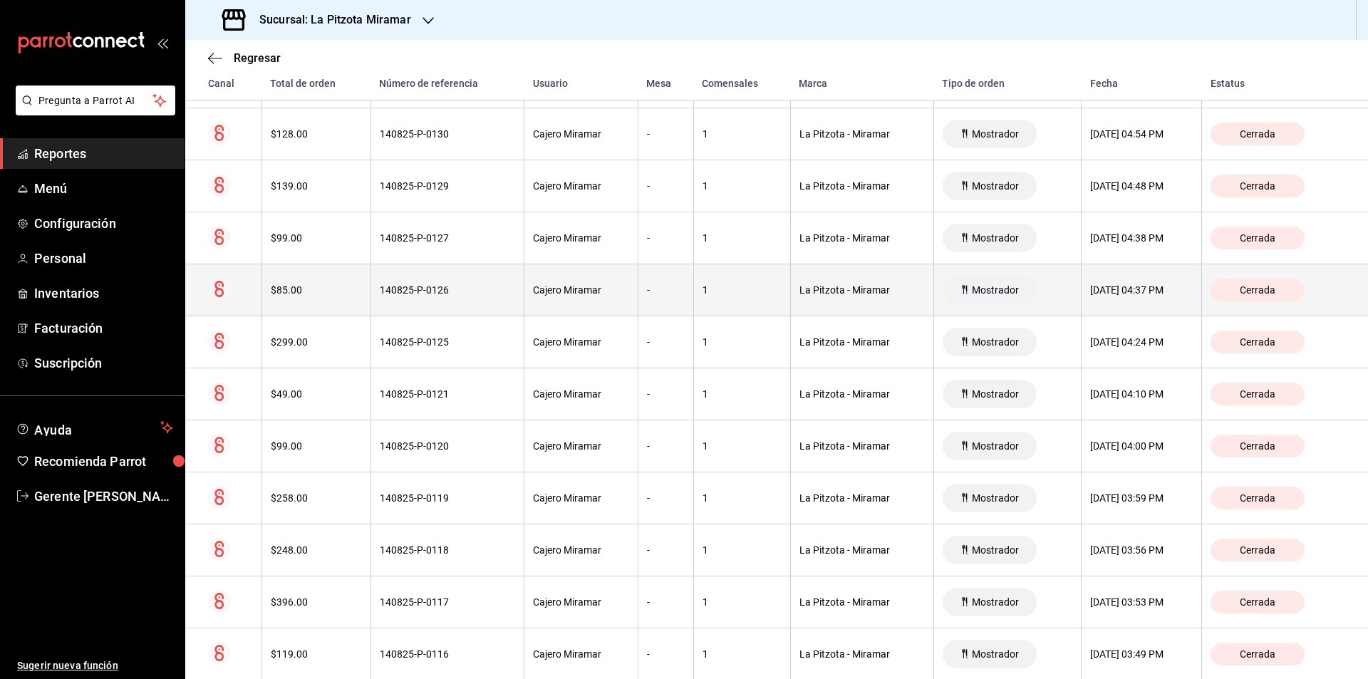
click at [665, 294] on th "-" at bounding box center [666, 290] width 56 height 52
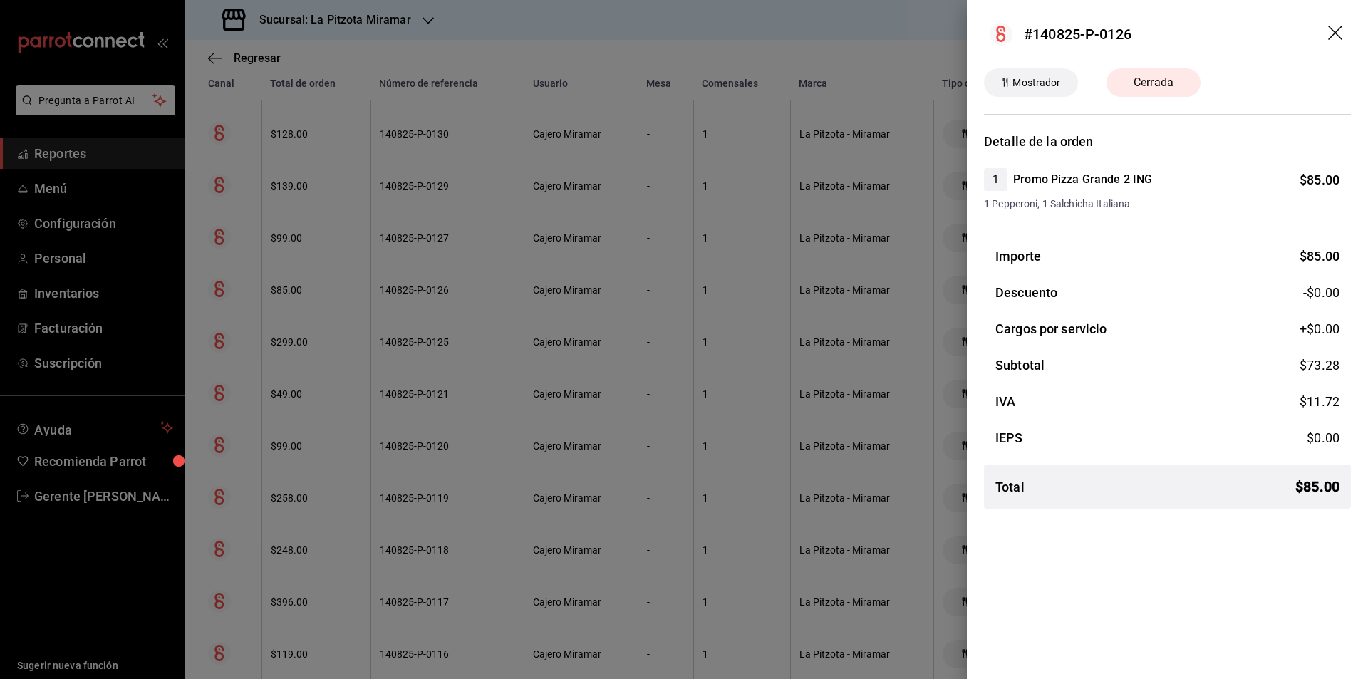
drag, startPoint x: 1336, startPoint y: 28, endPoint x: 1144, endPoint y: 140, distance: 222.9
click at [1336, 28] on icon "drag" at bounding box center [1336, 34] width 17 height 17
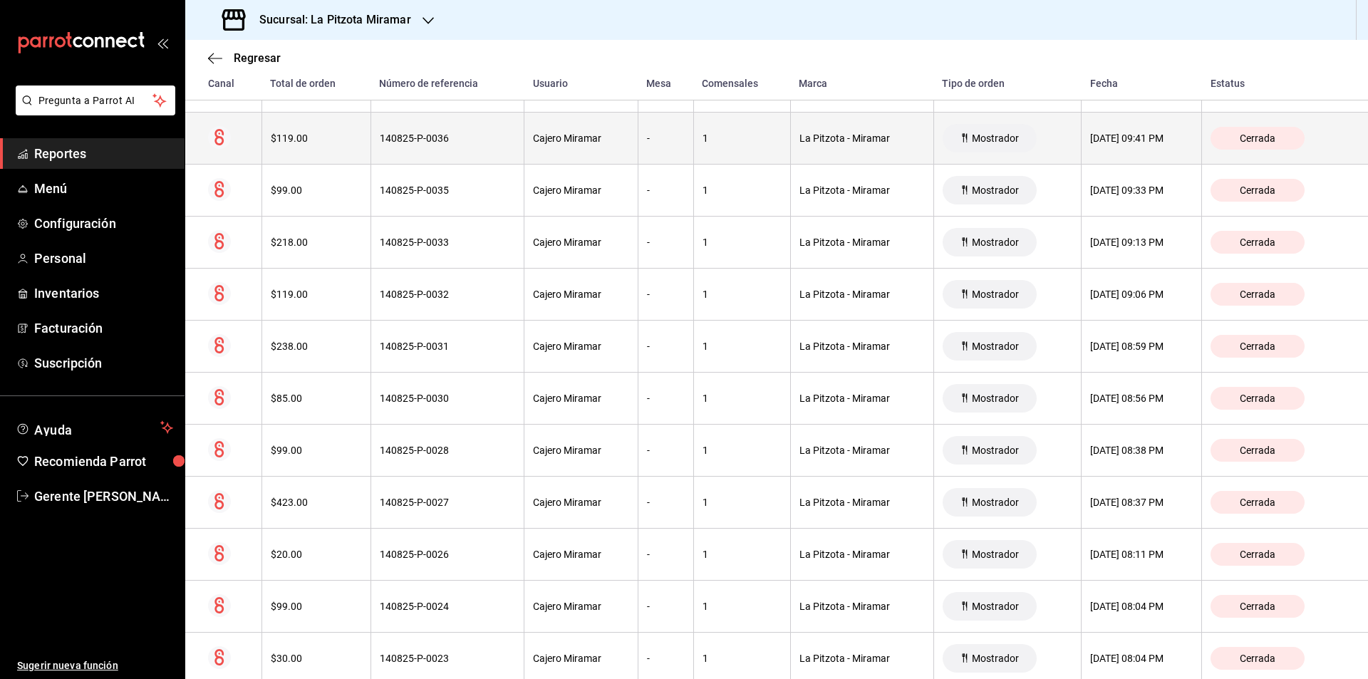
scroll to position [641, 0]
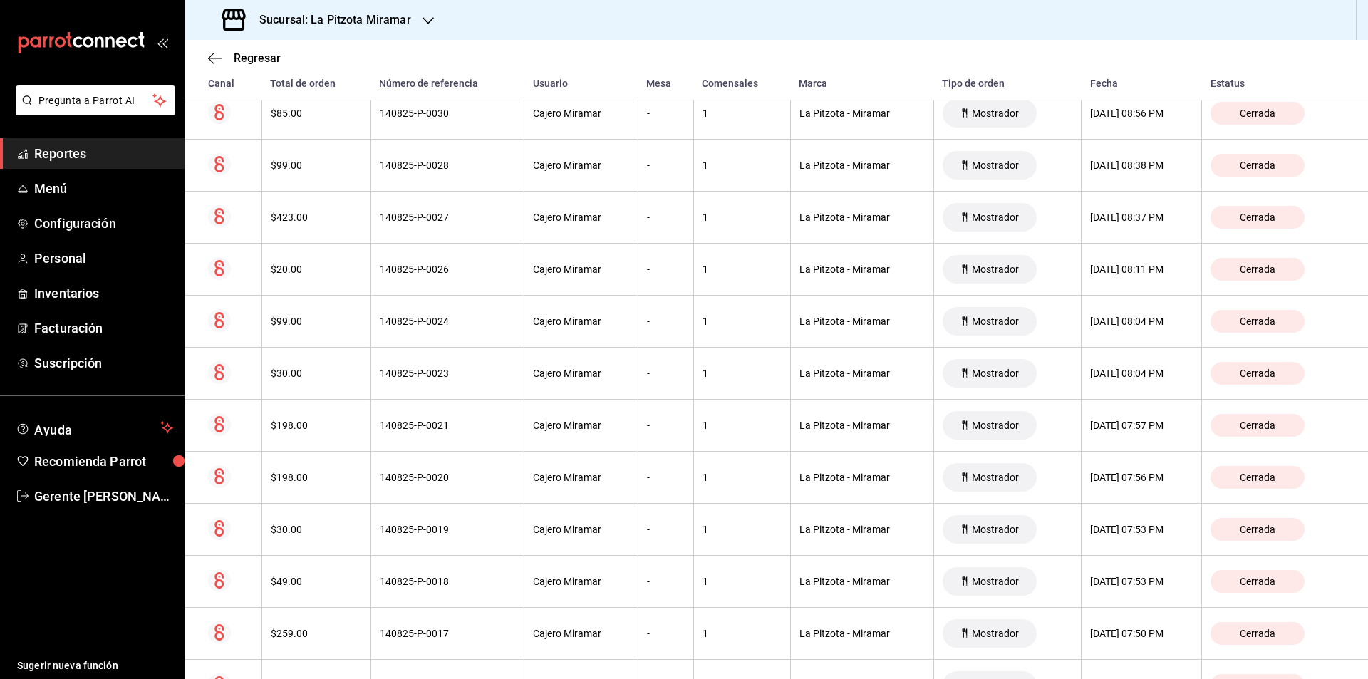
click at [46, 153] on span "Reportes" at bounding box center [103, 153] width 139 height 19
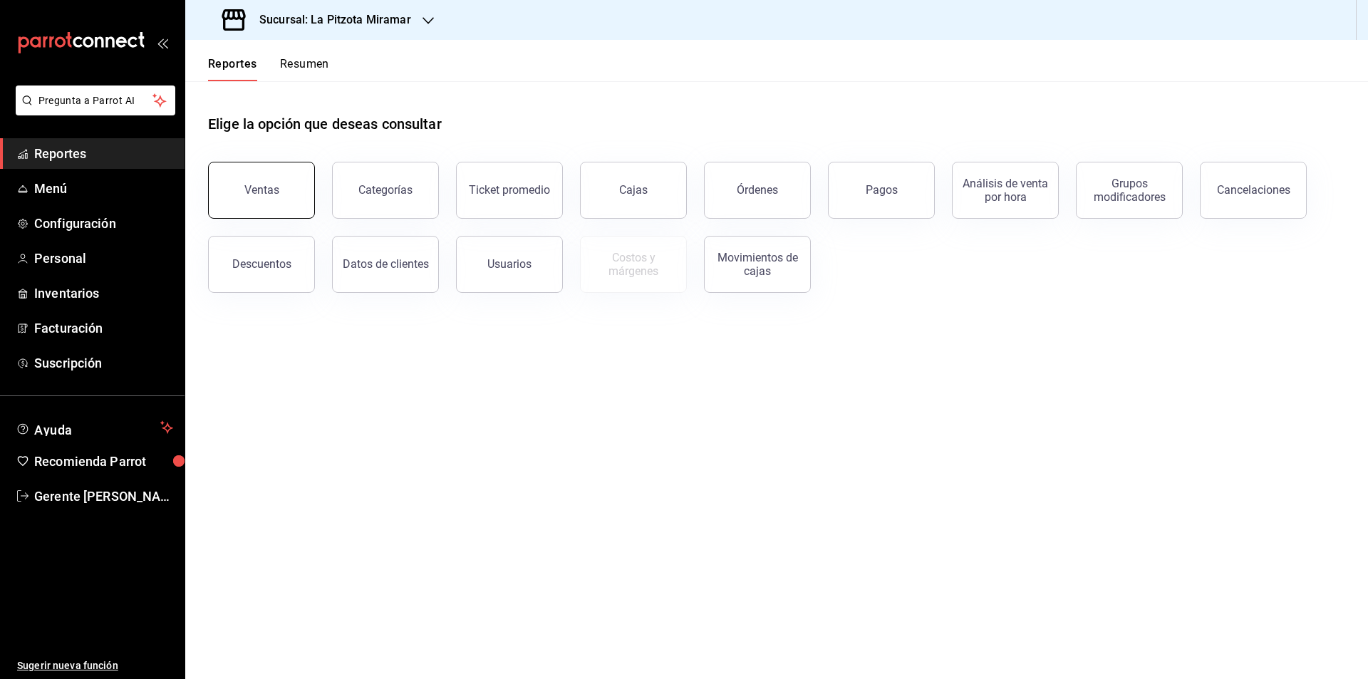
click at [300, 178] on button "Ventas" at bounding box center [261, 190] width 107 height 57
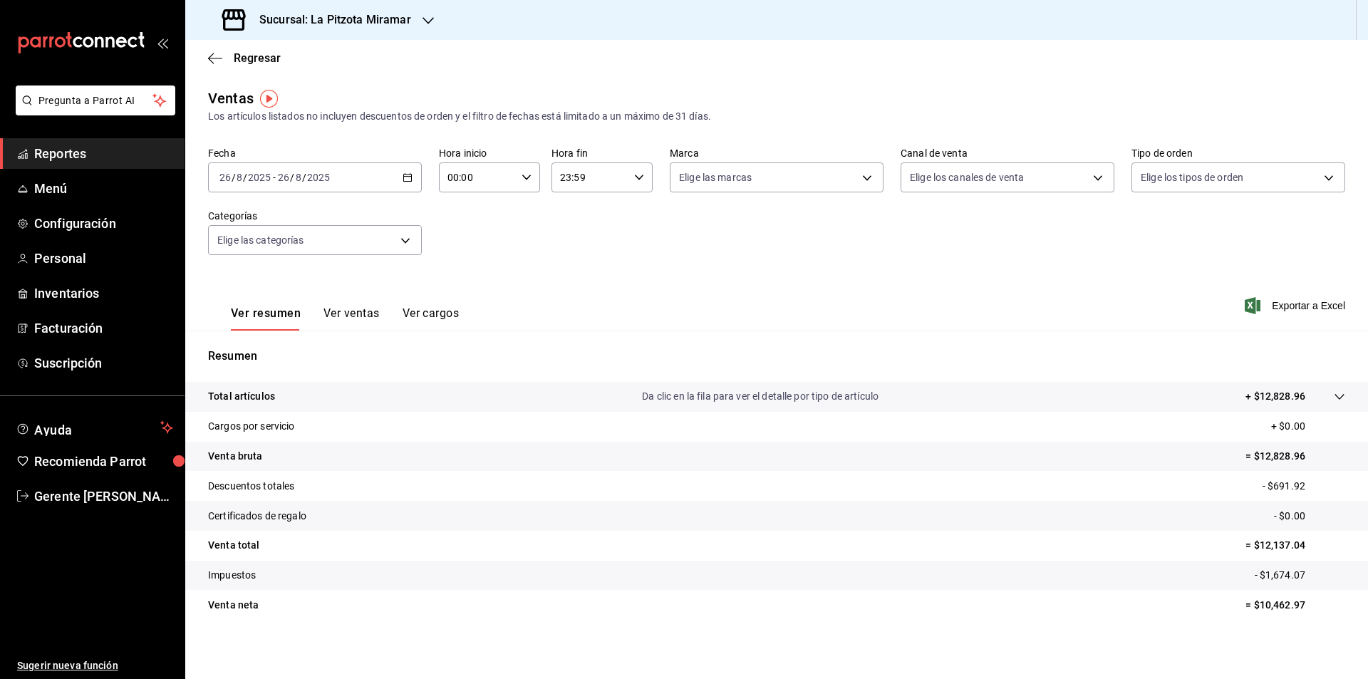
click at [390, 176] on div "[DATE] [DATE] - [DATE] [DATE]" at bounding box center [315, 177] width 214 height 30
click at [303, 254] on span "Ayer" at bounding box center [275, 252] width 110 height 15
click at [383, 180] on div "[DATE] [DATE] - [DATE] [DATE]" at bounding box center [315, 177] width 214 height 30
click at [306, 273] on li "Semana actual" at bounding box center [275, 285] width 133 height 32
click at [385, 172] on div "[DATE] [DATE] - [DATE] [DATE]" at bounding box center [315, 177] width 214 height 30
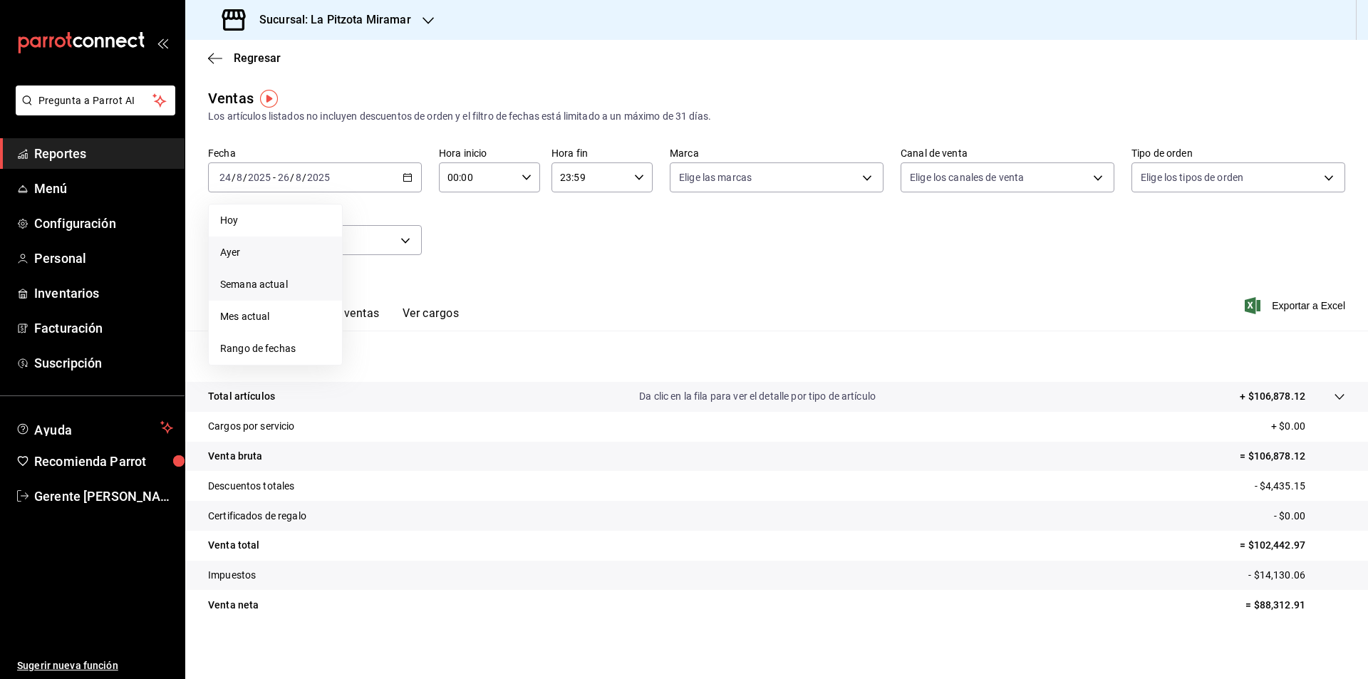
click at [306, 242] on li "Ayer" at bounding box center [275, 253] width 133 height 32
click at [352, 180] on div "[DATE] [DATE] - [DATE] [DATE]" at bounding box center [315, 177] width 214 height 30
click at [294, 220] on span "Hoy" at bounding box center [275, 220] width 110 height 15
click at [372, 182] on div "[DATE] [DATE] - [DATE] [DATE]" at bounding box center [315, 177] width 214 height 30
click at [304, 255] on span "Ayer" at bounding box center [275, 252] width 110 height 15
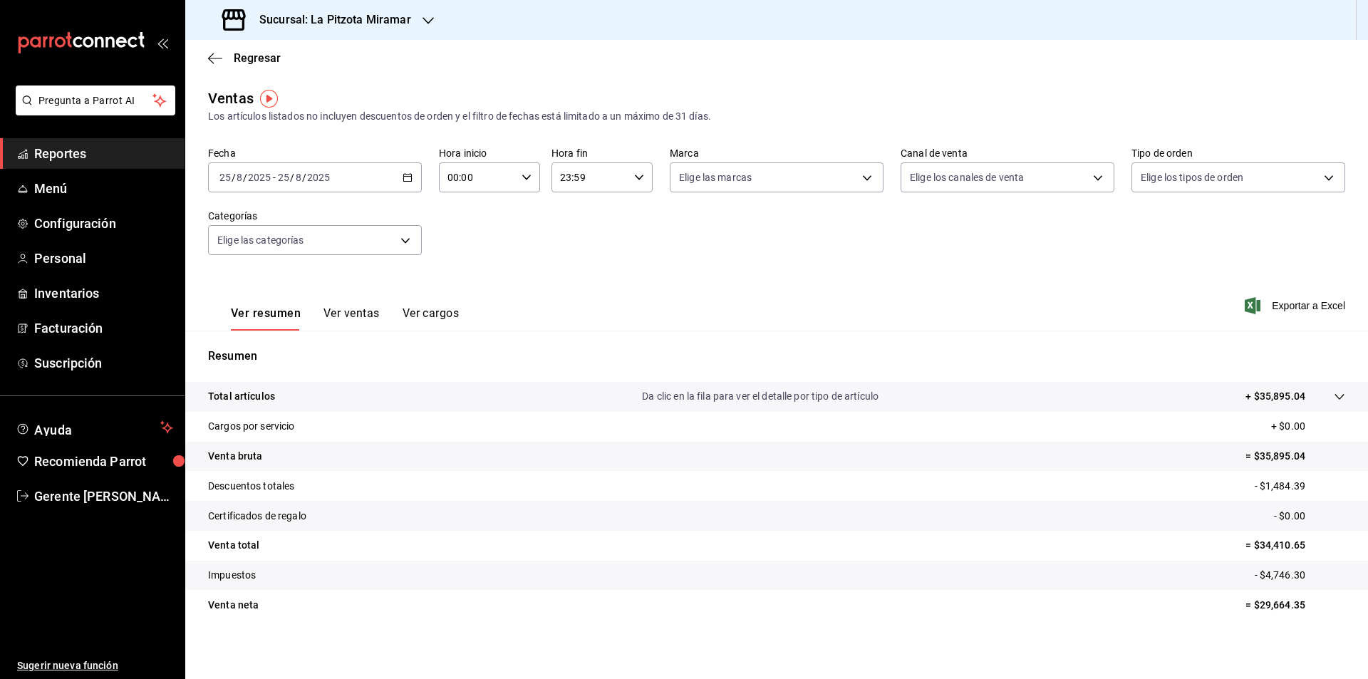
click at [261, 186] on div "[DATE] [DATE] - [DATE] [DATE]" at bounding box center [315, 177] width 214 height 30
drag, startPoint x: 259, startPoint y: 280, endPoint x: 268, endPoint y: 276, distance: 9.9
click at [267, 276] on li "Semana actual" at bounding box center [275, 285] width 133 height 32
click at [291, 247] on body "Pregunta a Parrot AI Reportes Menú Configuración Personal Inventarios Facturaci…" at bounding box center [684, 339] width 1368 height 679
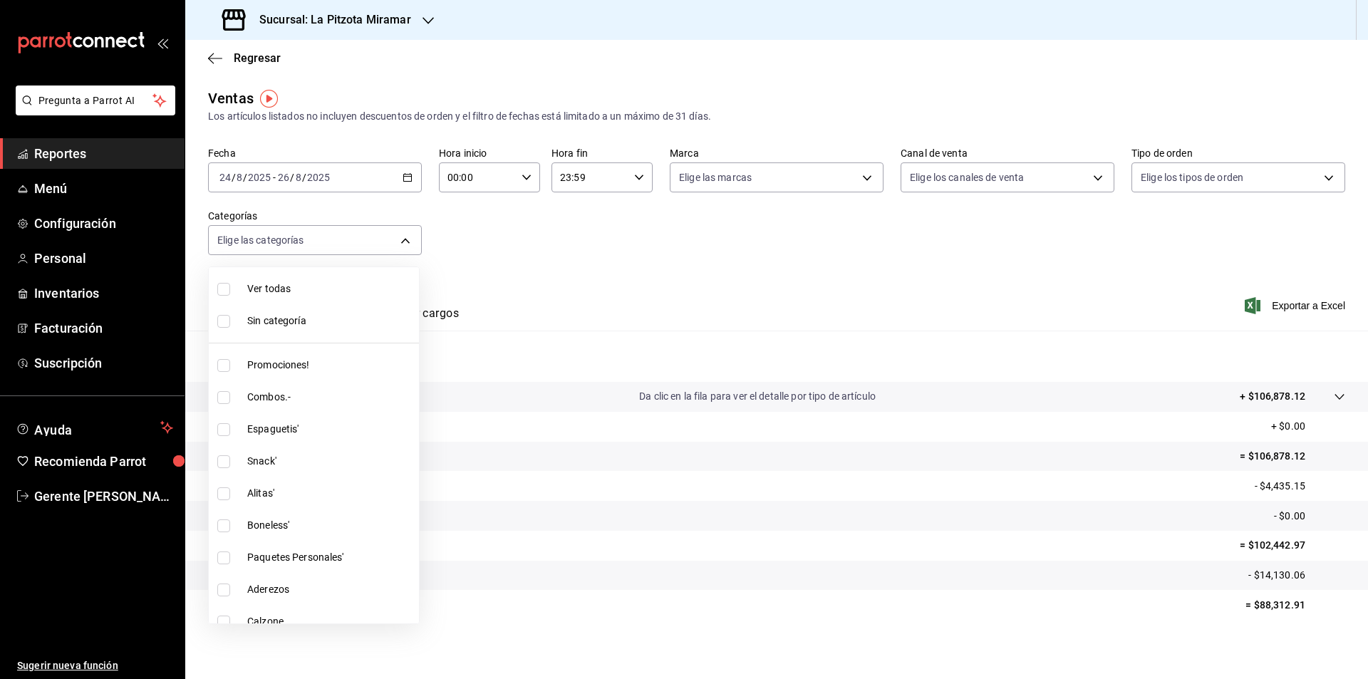
click at [328, 168] on div at bounding box center [684, 339] width 1368 height 679
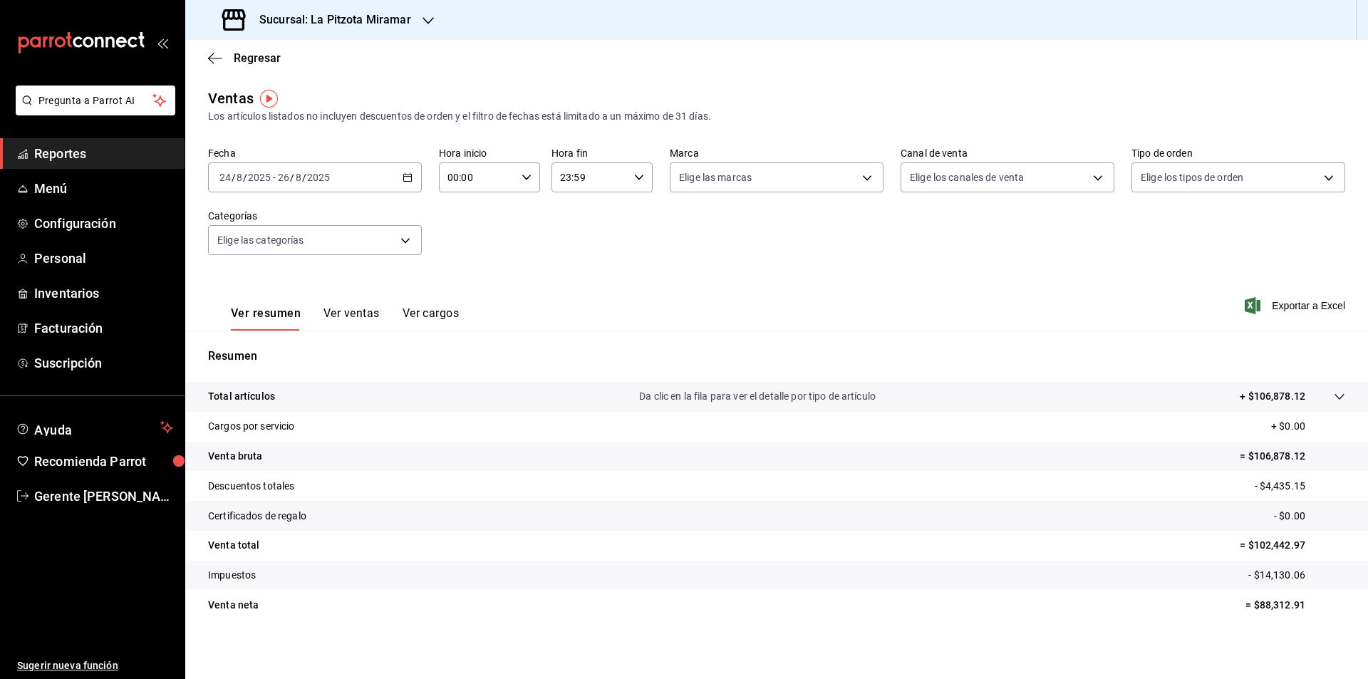
click at [337, 185] on div "[DATE] [DATE] - [DATE] [DATE]" at bounding box center [315, 177] width 214 height 30
click at [289, 321] on span "Mes actual" at bounding box center [275, 316] width 110 height 15
click at [282, 179] on input "26" at bounding box center [277, 177] width 13 height 11
click at [272, 278] on span "Semana actual" at bounding box center [275, 284] width 110 height 15
click at [125, 189] on span "Menú" at bounding box center [103, 188] width 139 height 19
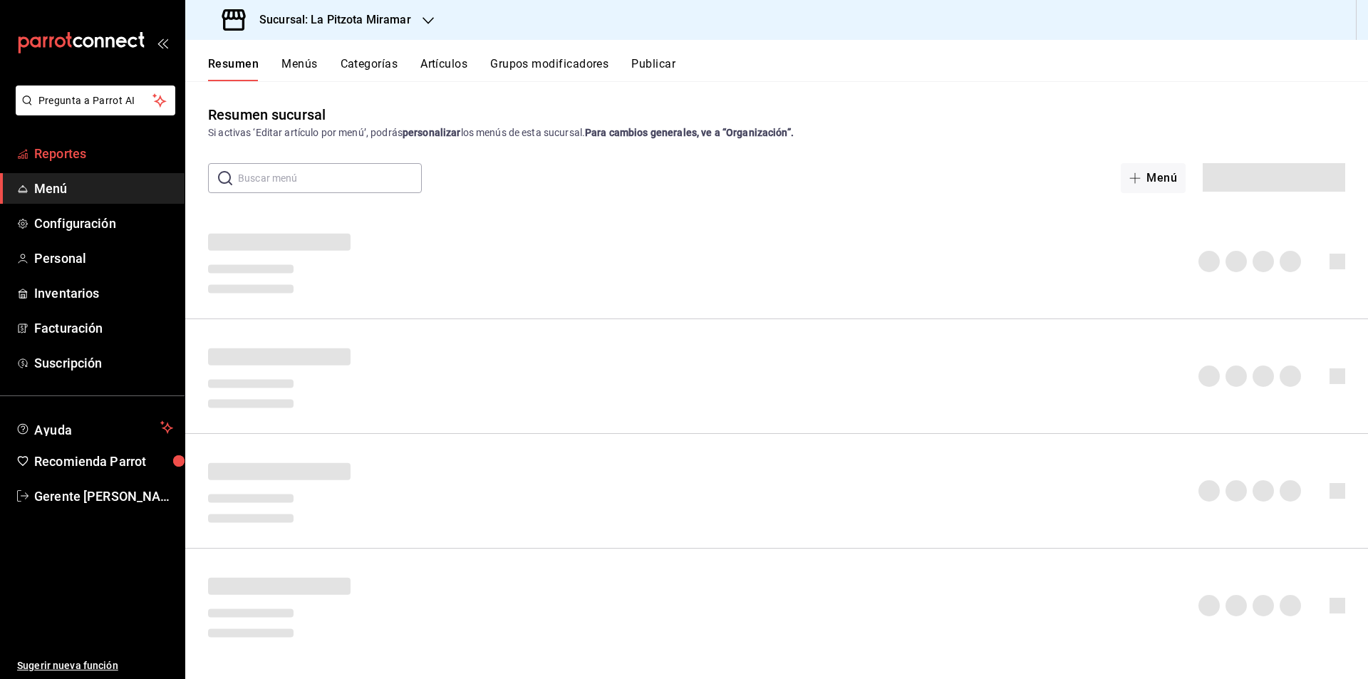
click at [106, 142] on link "Reportes" at bounding box center [92, 153] width 185 height 31
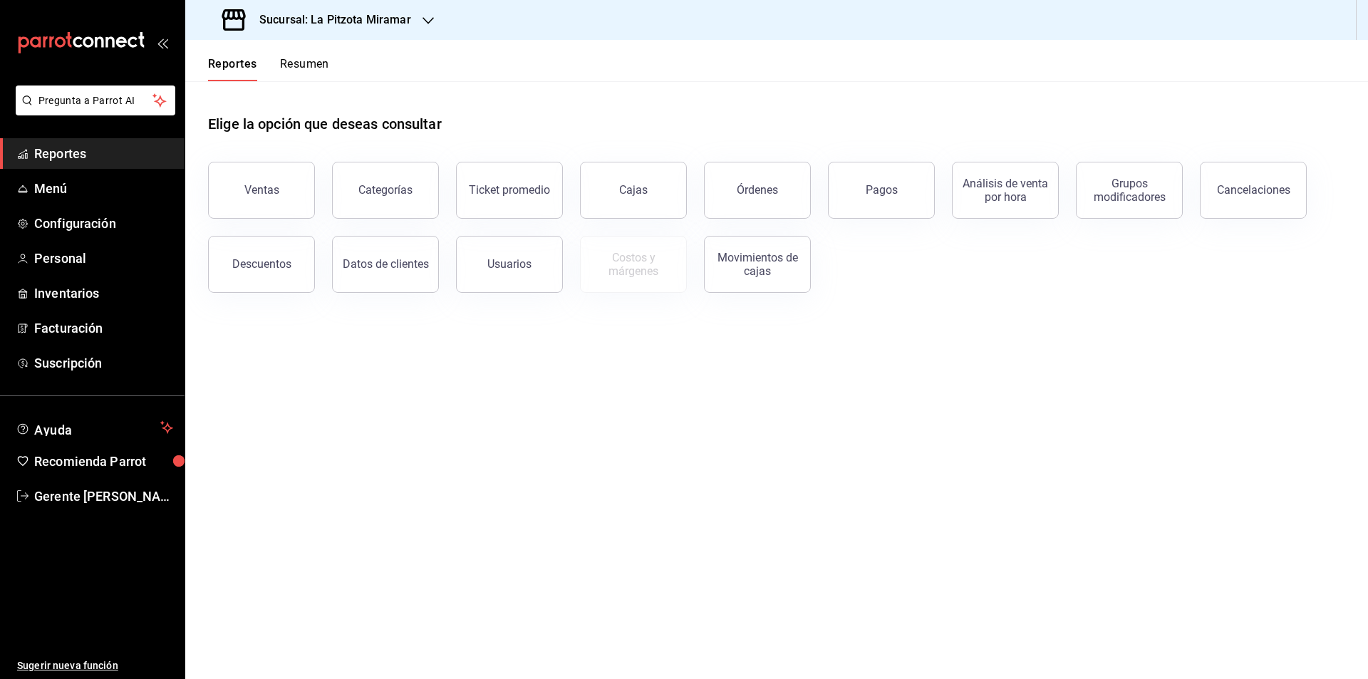
click at [111, 164] on link "Reportes" at bounding box center [92, 153] width 185 height 31
drag, startPoint x: 107, startPoint y: 147, endPoint x: 112, endPoint y: 160, distance: 13.1
click at [105, 147] on span "Reportes" at bounding box center [103, 153] width 139 height 19
click at [777, 167] on button "Órdenes" at bounding box center [757, 190] width 107 height 57
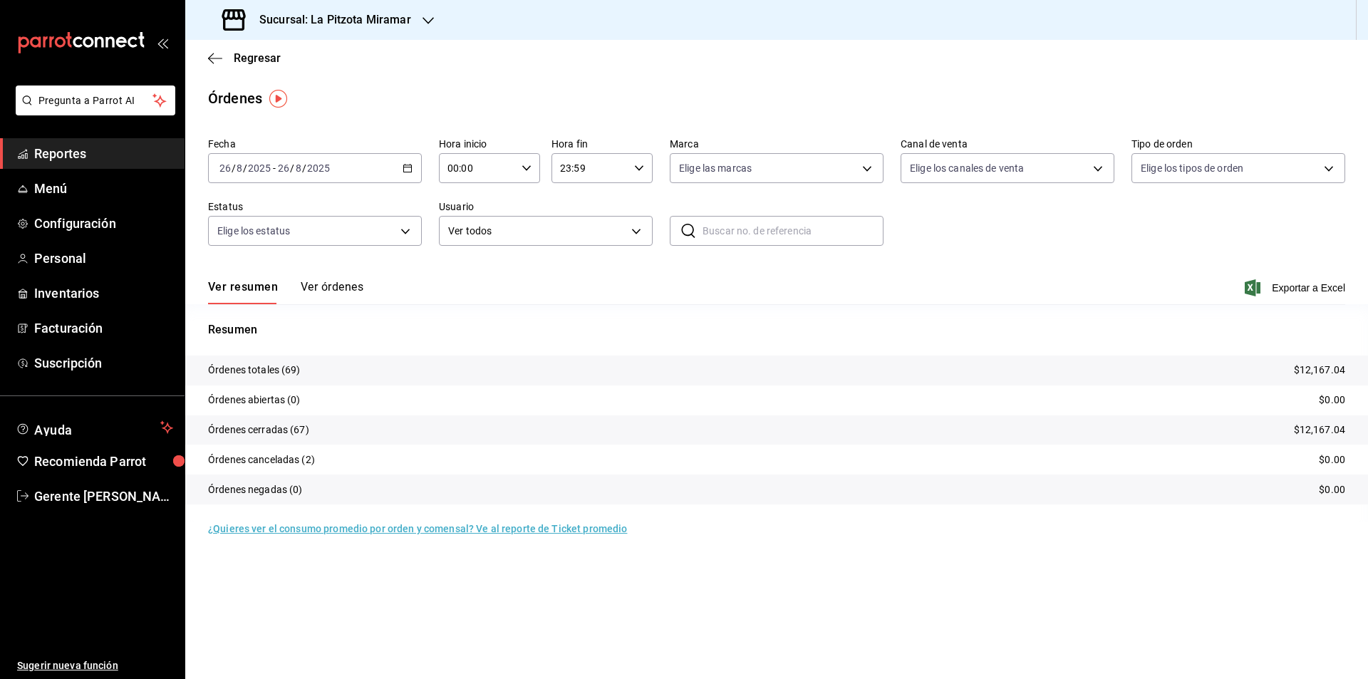
click at [239, 98] on div "Órdenes" at bounding box center [235, 98] width 54 height 21
click at [281, 99] on img "button" at bounding box center [278, 99] width 18 height 18
click at [98, 157] on span "Reportes" at bounding box center [103, 153] width 139 height 19
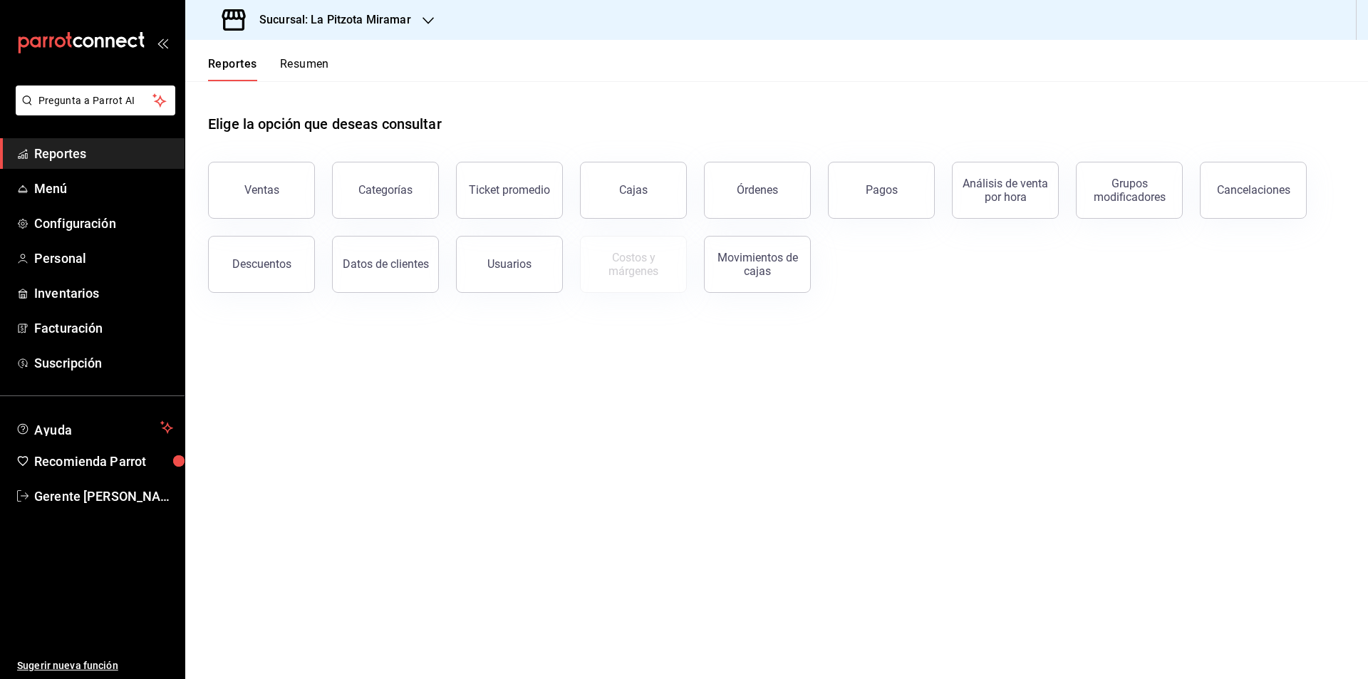
click at [279, 145] on div "Ventas" at bounding box center [253, 182] width 124 height 74
click at [289, 191] on button "Ventas" at bounding box center [261, 190] width 107 height 57
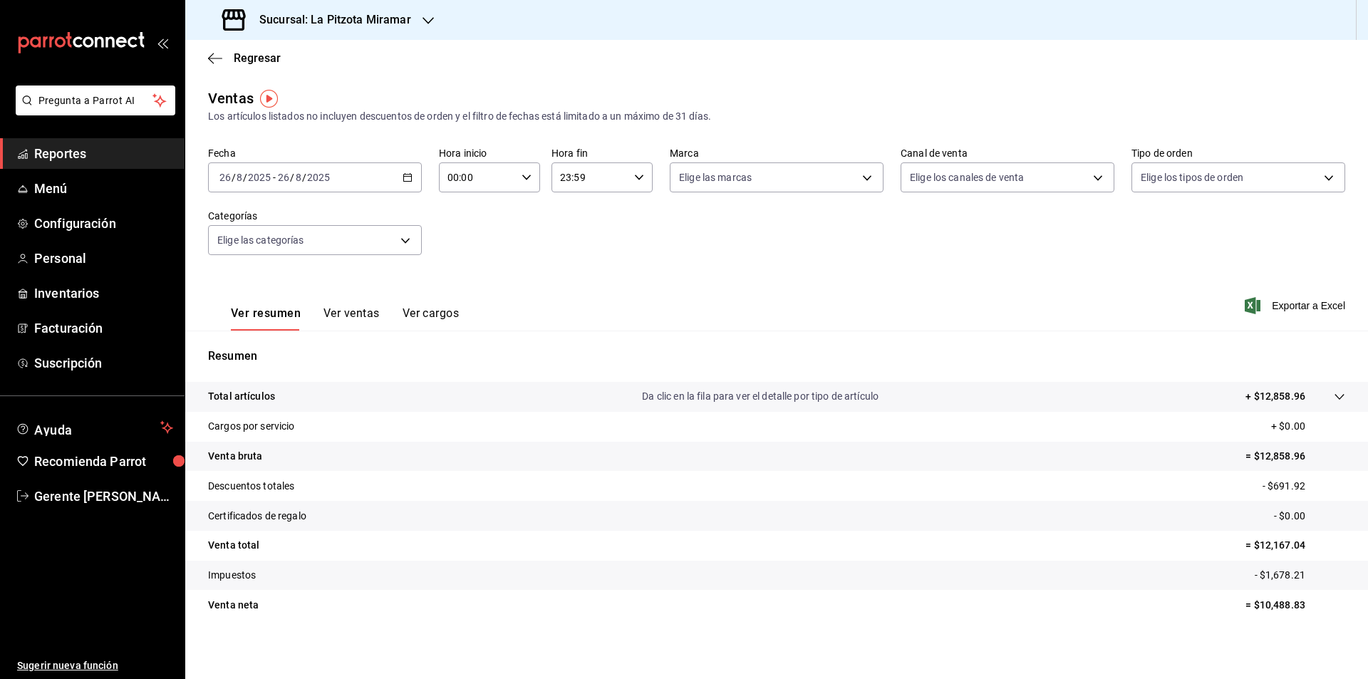
click at [336, 183] on div "[DATE] [DATE] - [DATE] [DATE]" at bounding box center [315, 177] width 214 height 30
click at [261, 271] on li "Semana actual" at bounding box center [275, 285] width 133 height 32
click at [276, 170] on div "[DATE] [DATE] - [DATE] [DATE]" at bounding box center [315, 177] width 214 height 30
click at [260, 214] on span "Hoy" at bounding box center [275, 220] width 110 height 15
click at [285, 168] on div "[DATE] [DATE] - [DATE] [DATE]" at bounding box center [315, 177] width 214 height 30
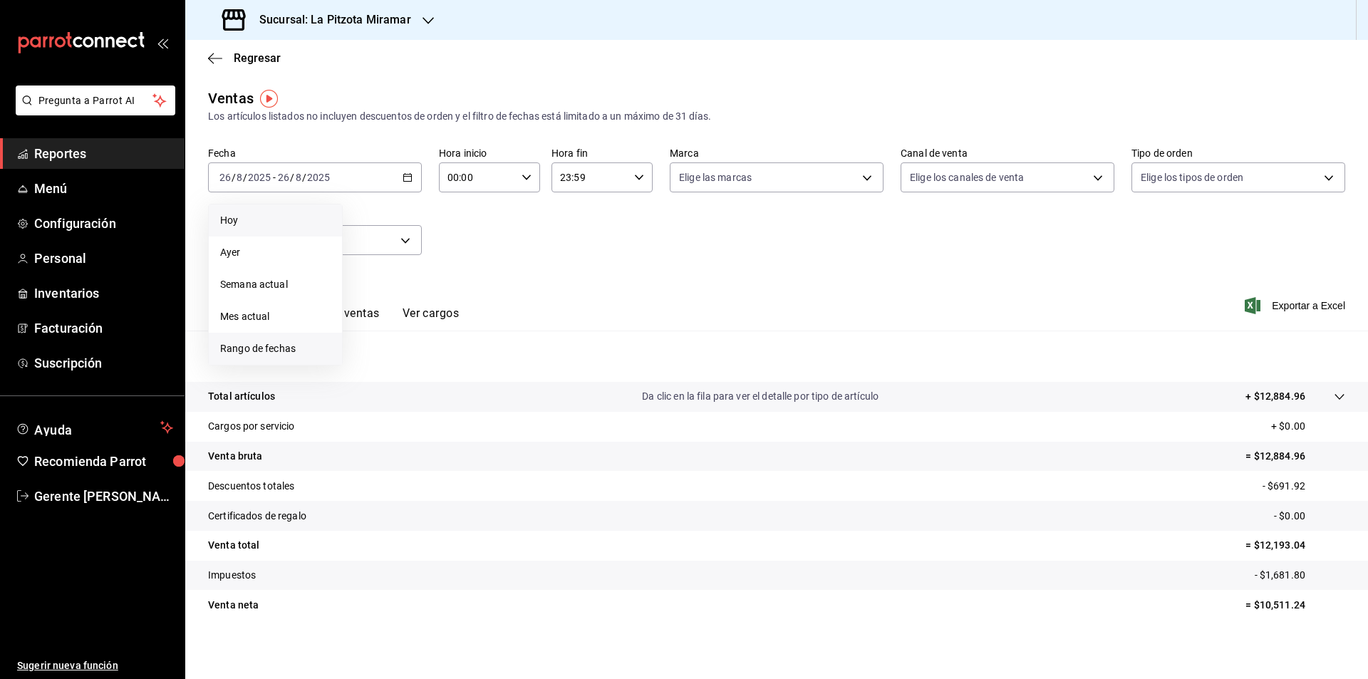
click at [261, 338] on li "Rango de fechas" at bounding box center [275, 349] width 133 height 32
click at [242, 316] on span "Mes actual" at bounding box center [275, 316] width 110 height 15
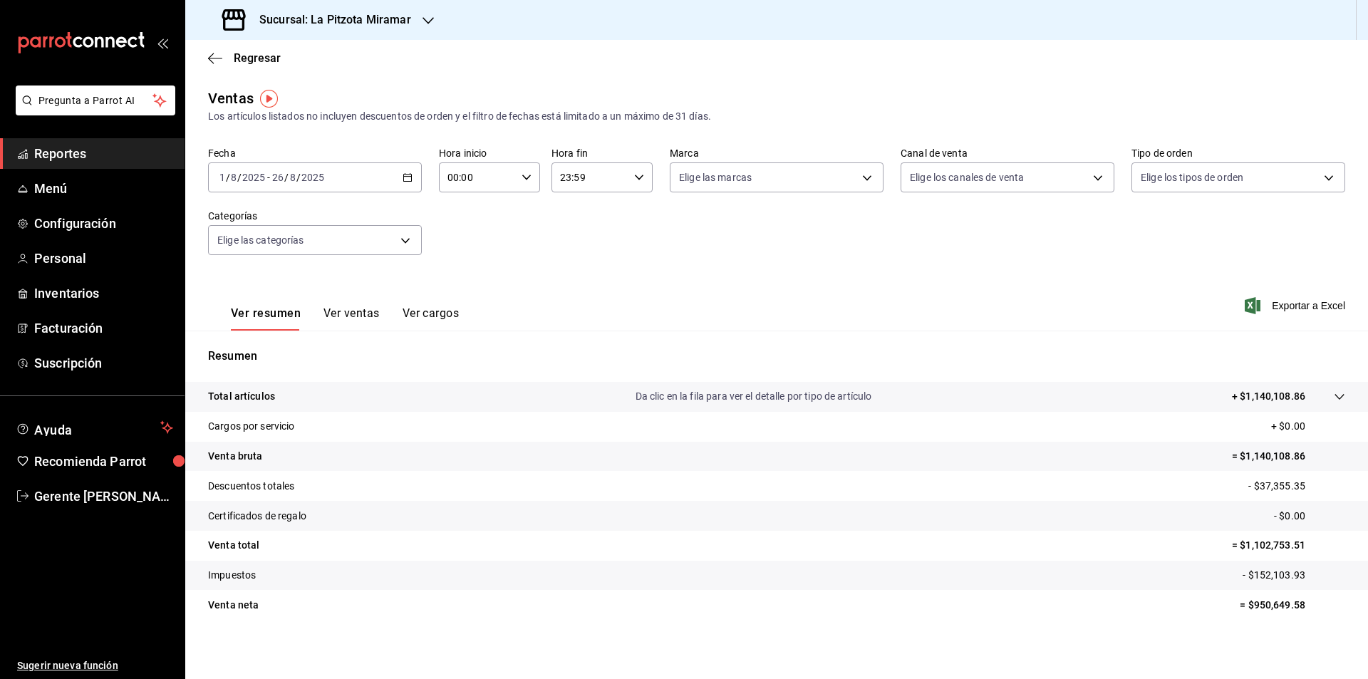
click at [405, 185] on div "[DATE] [DATE] - [DATE] [DATE]" at bounding box center [315, 177] width 214 height 30
click at [370, 117] on div "Los artículos listados no incluyen descuentos de orden y el filtro de fechas es…" at bounding box center [776, 116] width 1137 height 15
click at [248, 58] on span "Regresar" at bounding box center [257, 58] width 47 height 14
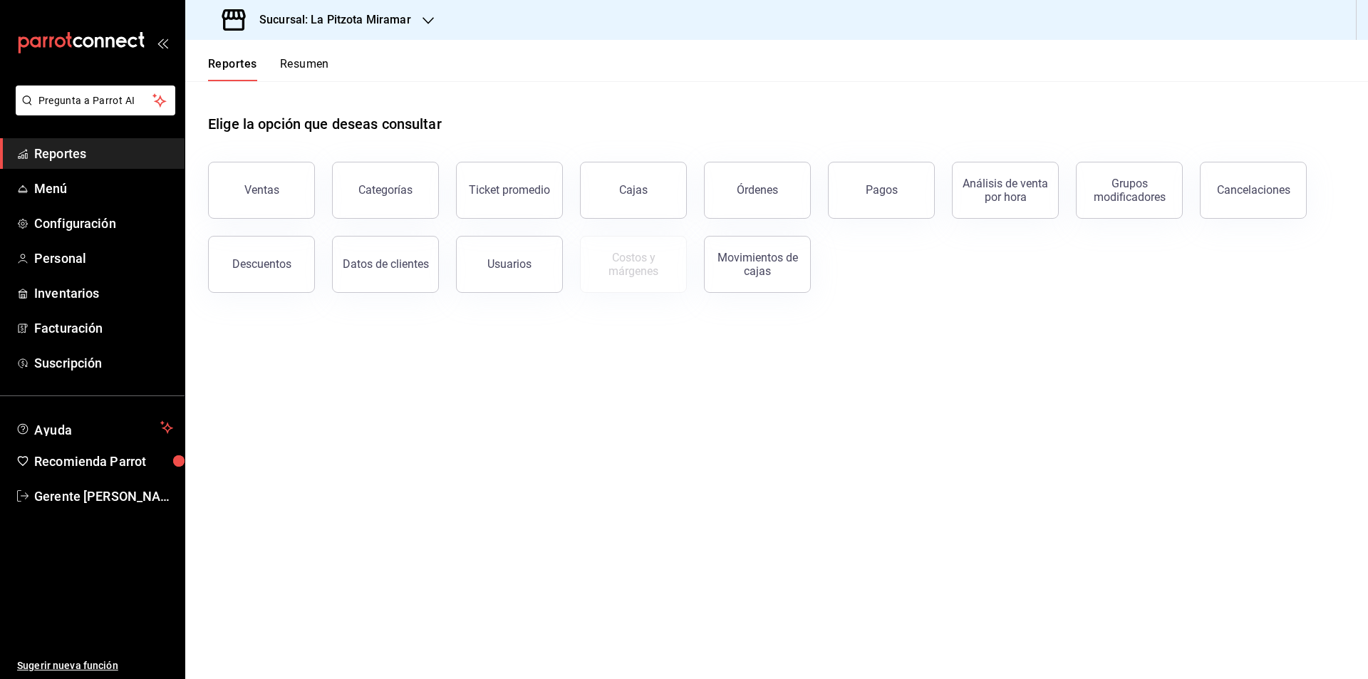
click at [333, 58] on header "Reportes Resumen" at bounding box center [776, 60] width 1183 height 41
click at [326, 63] on button "Resumen" at bounding box center [304, 69] width 49 height 24
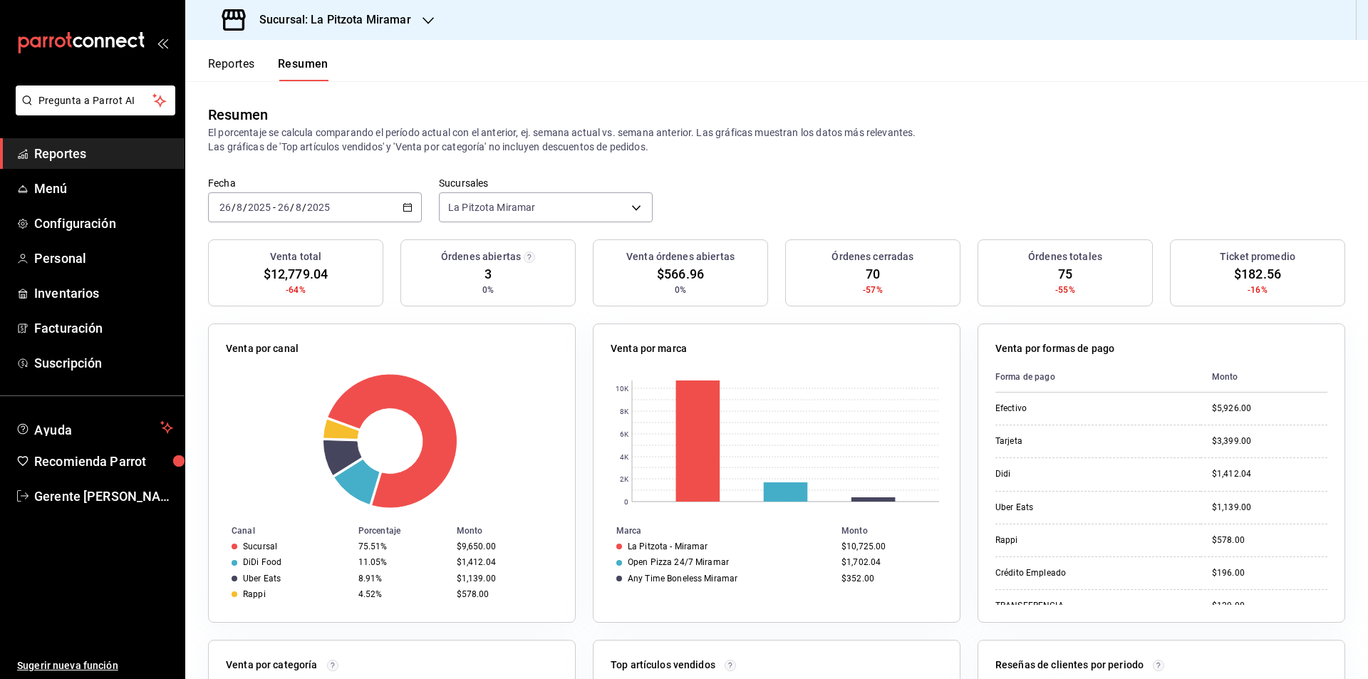
click at [226, 61] on button "Reportes" at bounding box center [231, 69] width 47 height 24
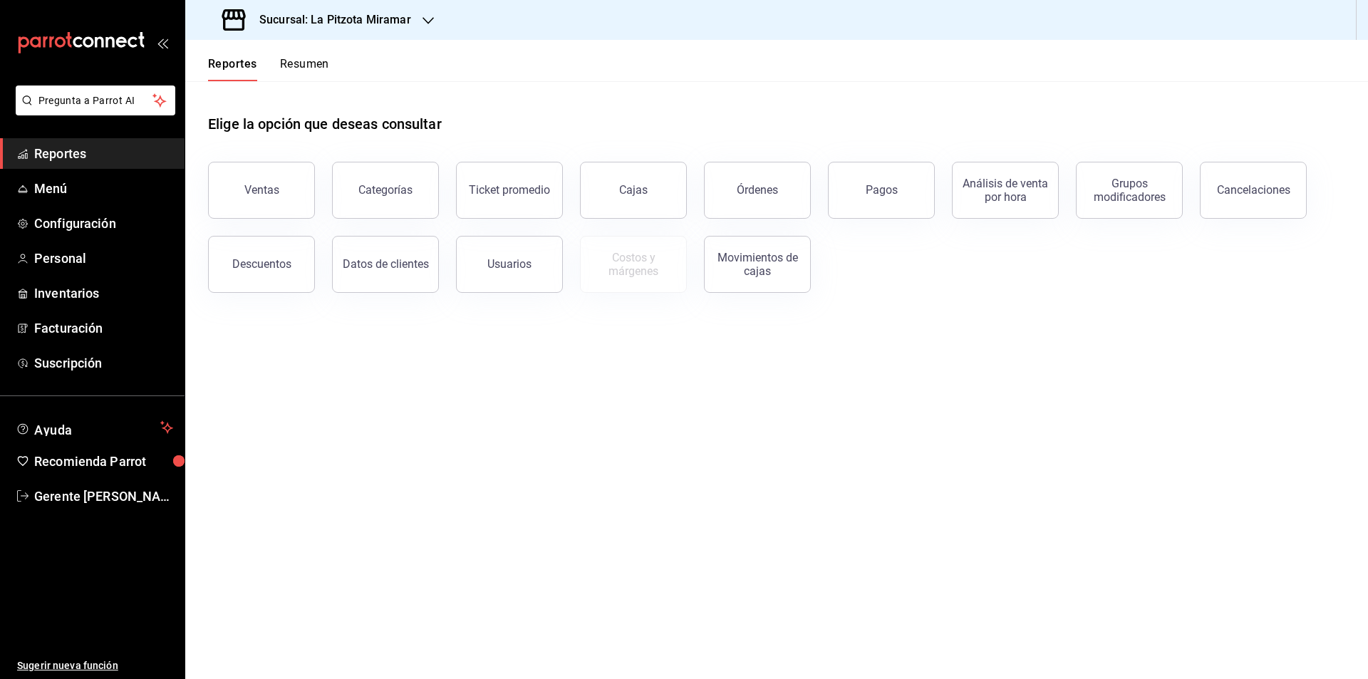
click at [308, 61] on button "Resumen" at bounding box center [304, 69] width 49 height 24
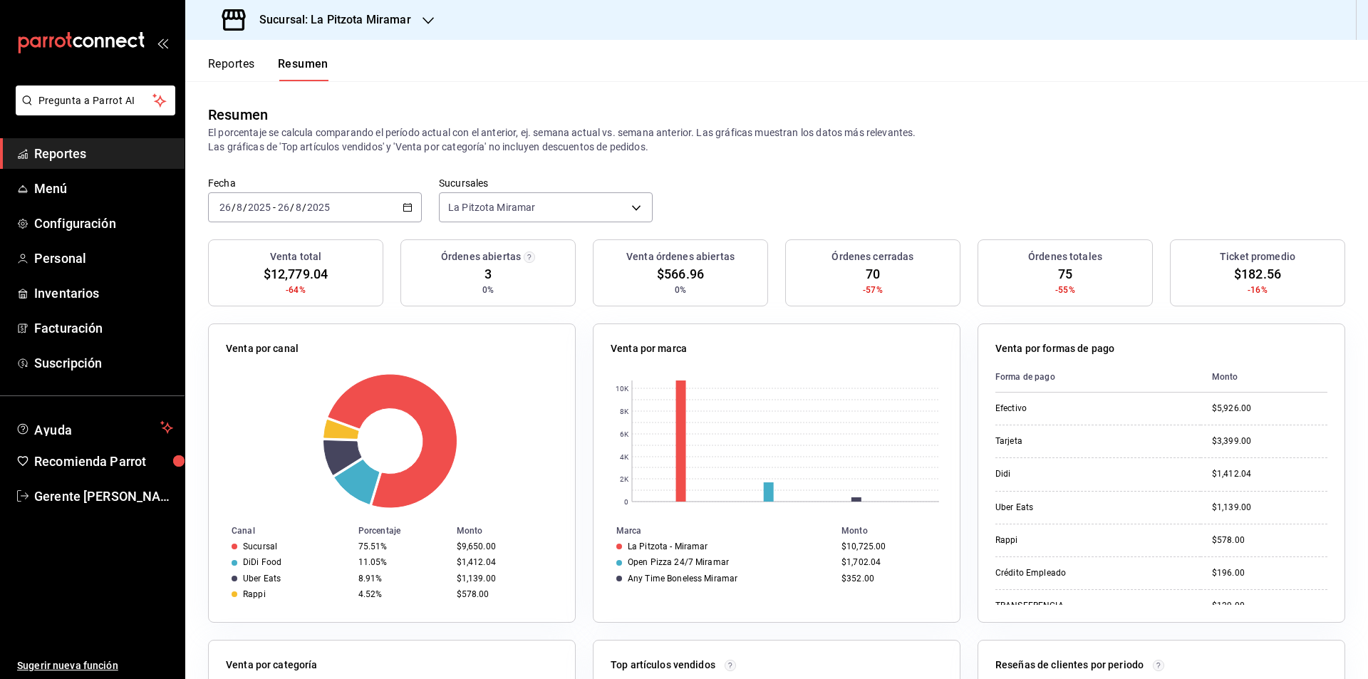
click at [217, 36] on div "Sucursal: La Pitzota Miramar" at bounding box center [318, 20] width 243 height 40
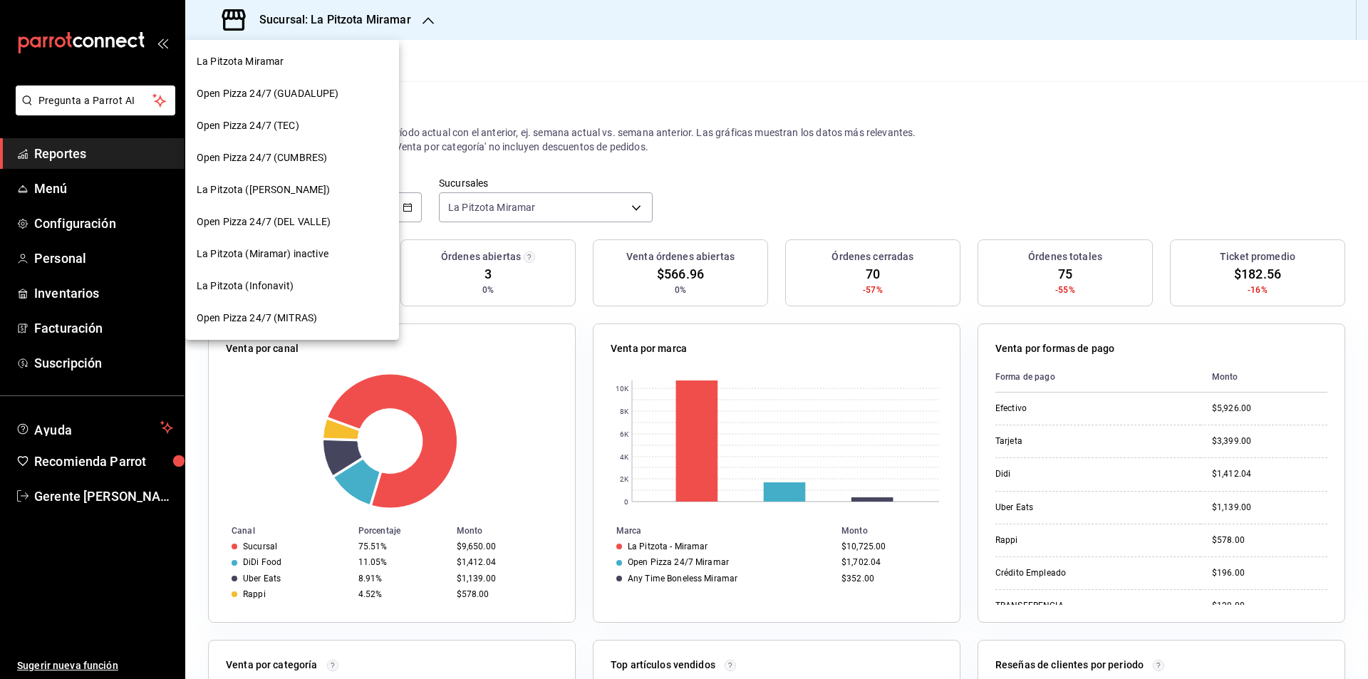
drag, startPoint x: 238, startPoint y: 57, endPoint x: 273, endPoint y: 48, distance: 35.9
click at [240, 57] on span "La Pitzota Miramar" at bounding box center [240, 61] width 87 height 15
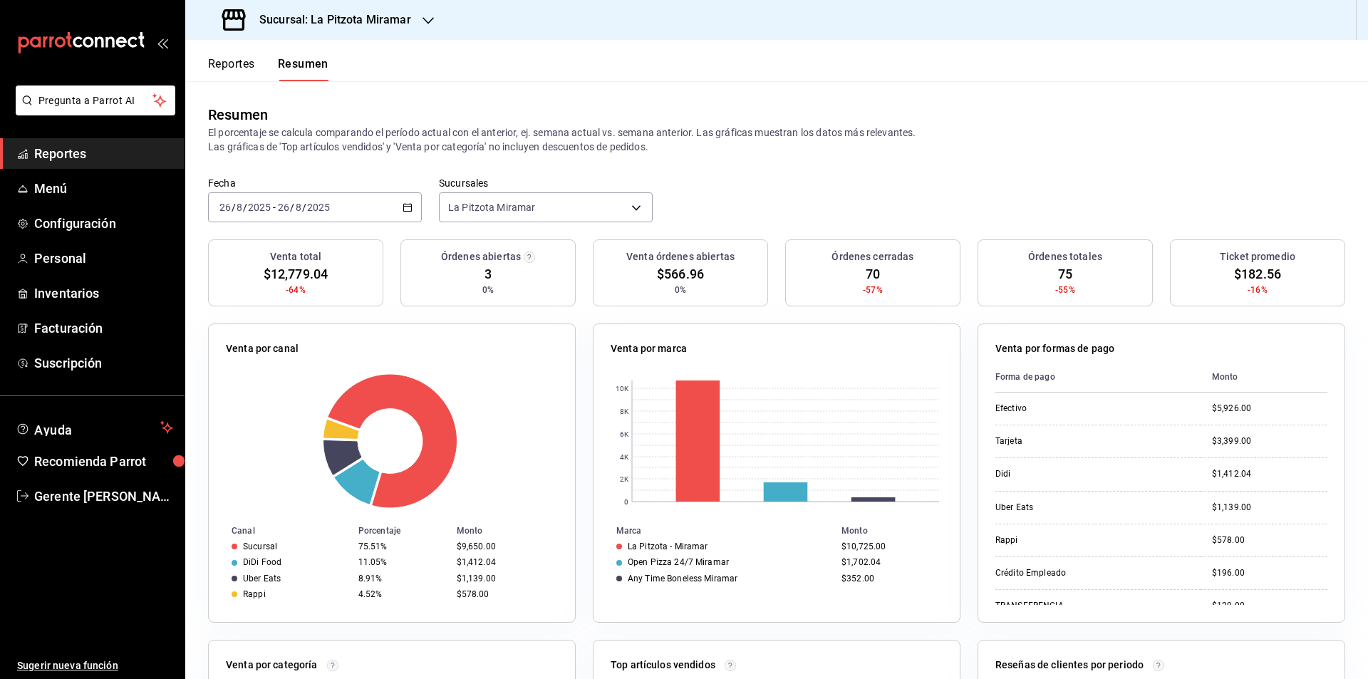
click at [238, 75] on button "Reportes" at bounding box center [231, 69] width 47 height 24
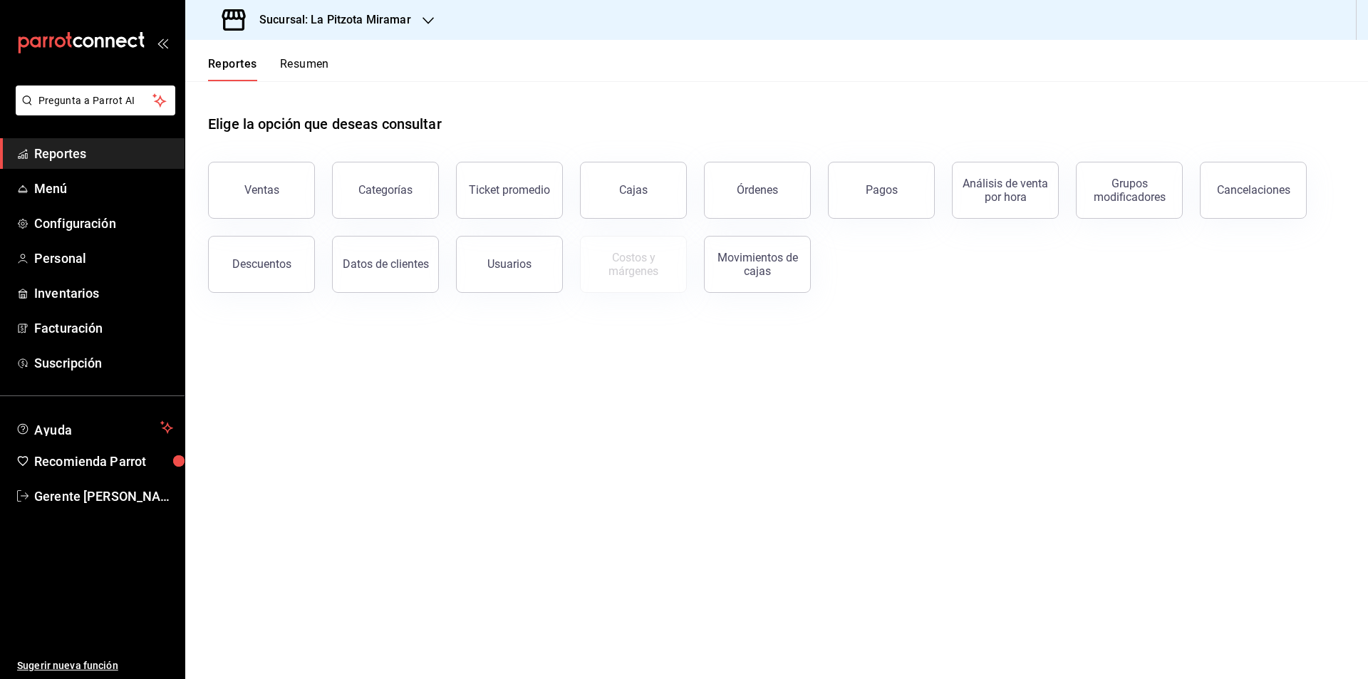
click at [296, 78] on button "Resumen" at bounding box center [304, 69] width 49 height 24
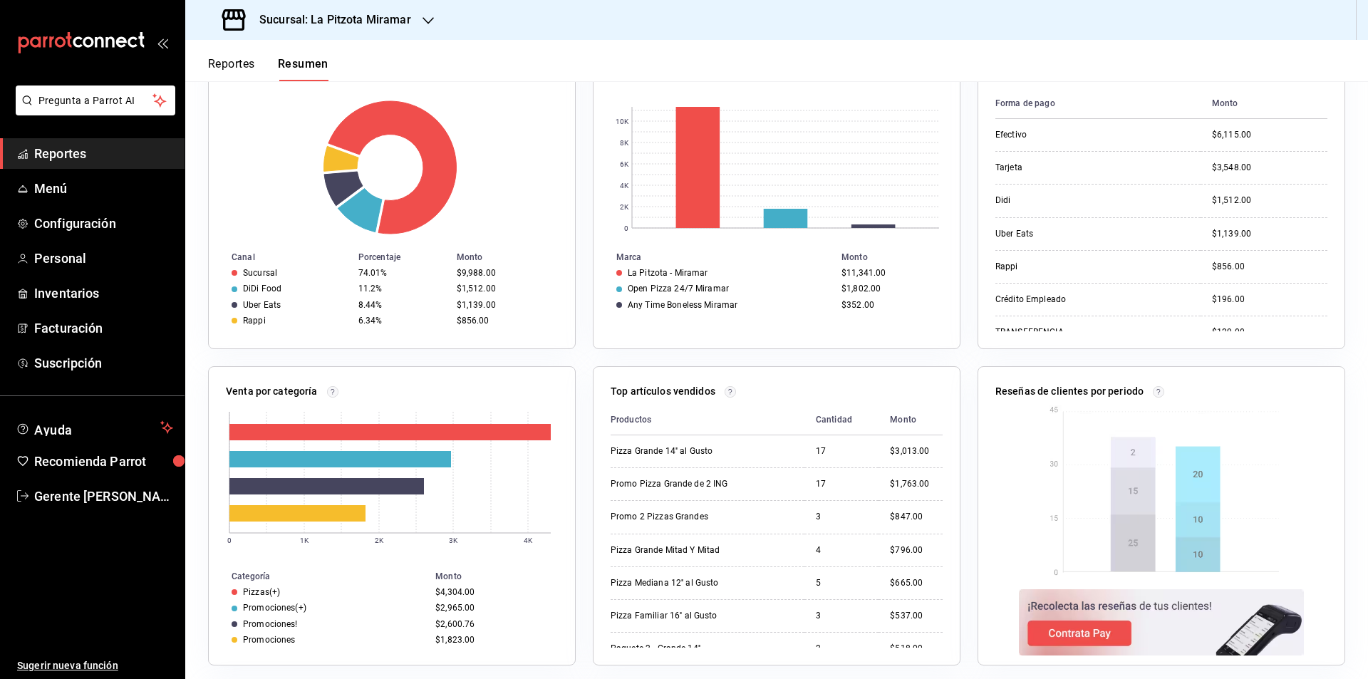
scroll to position [285, 0]
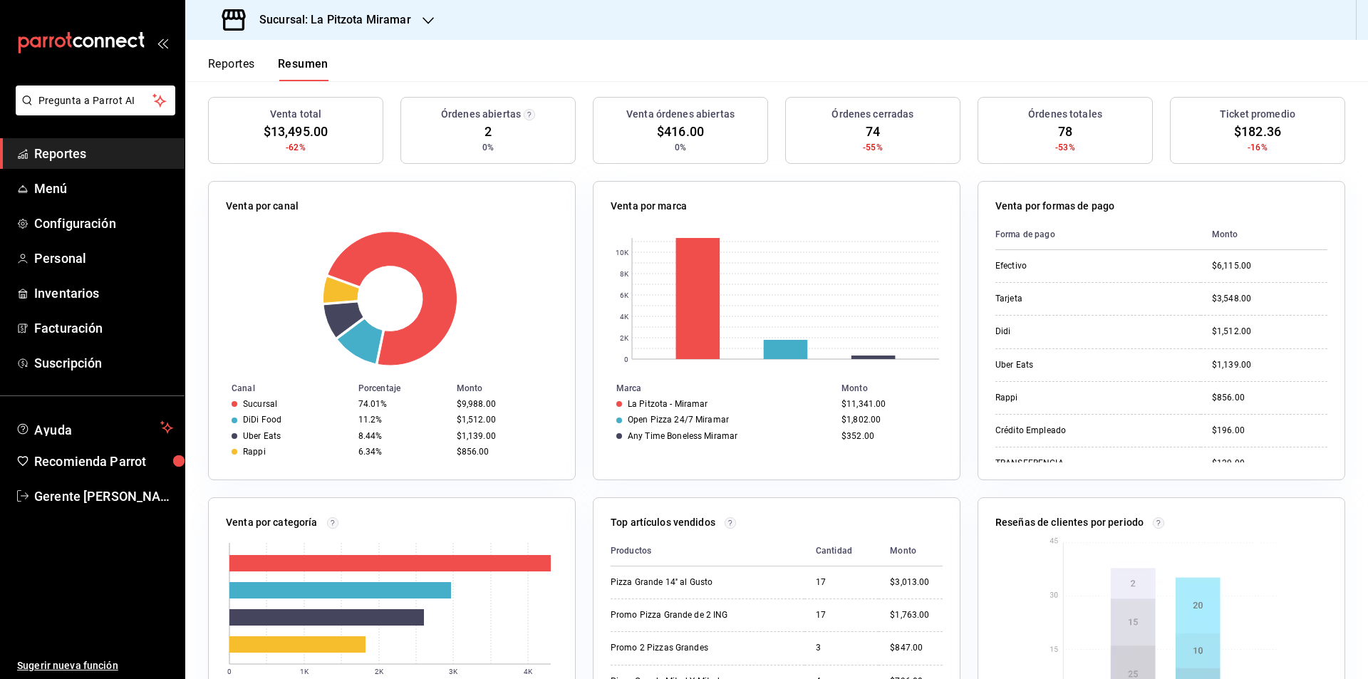
drag, startPoint x: 321, startPoint y: 321, endPoint x: 316, endPoint y: 241, distance: 79.9
click at [308, 241] on rect at bounding box center [390, 298] width 328 height 135
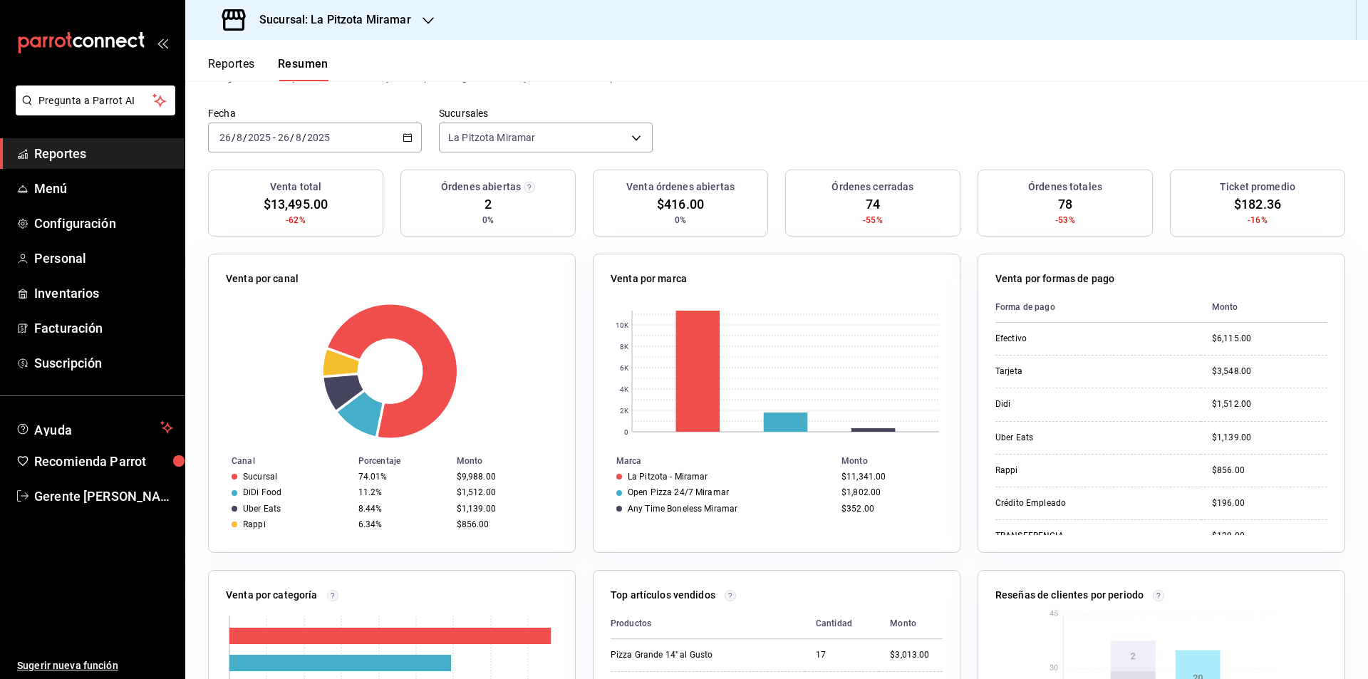
scroll to position [0, 0]
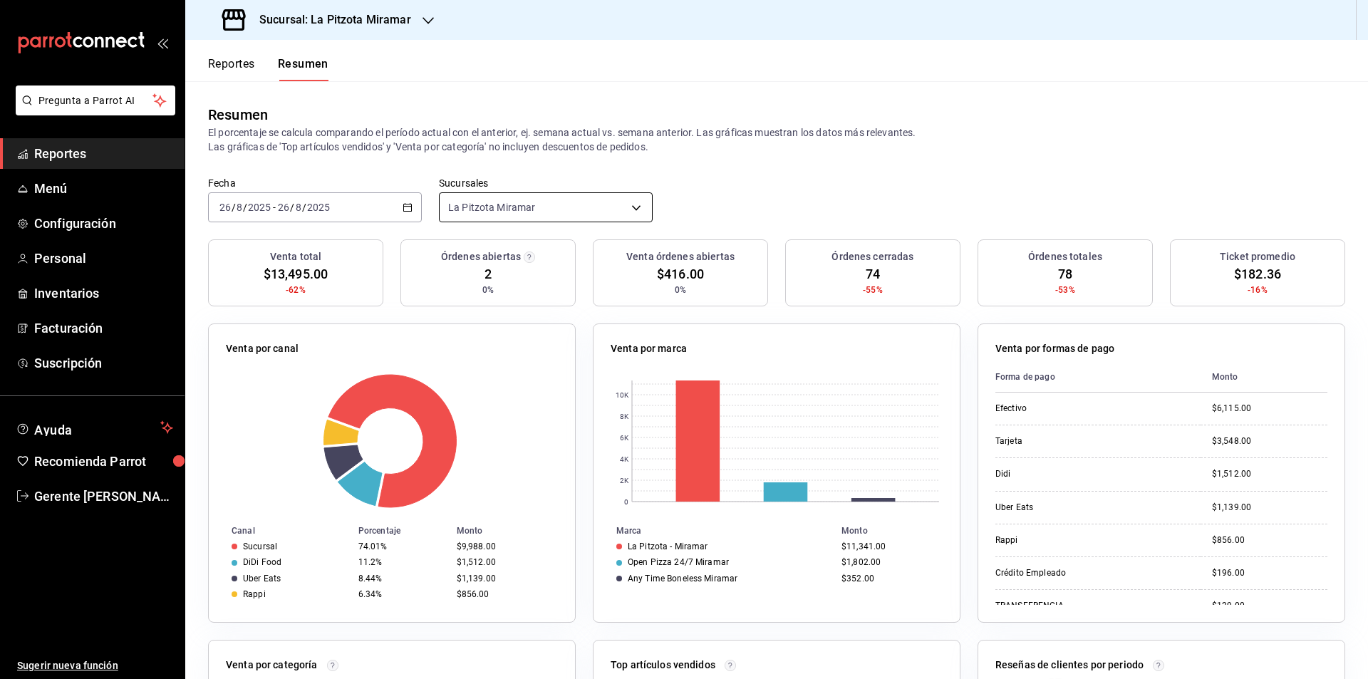
click at [447, 209] on body "Pregunta a Parrot AI Reportes Menú Configuración Personal Inventarios Facturaci…" at bounding box center [684, 339] width 1368 height 679
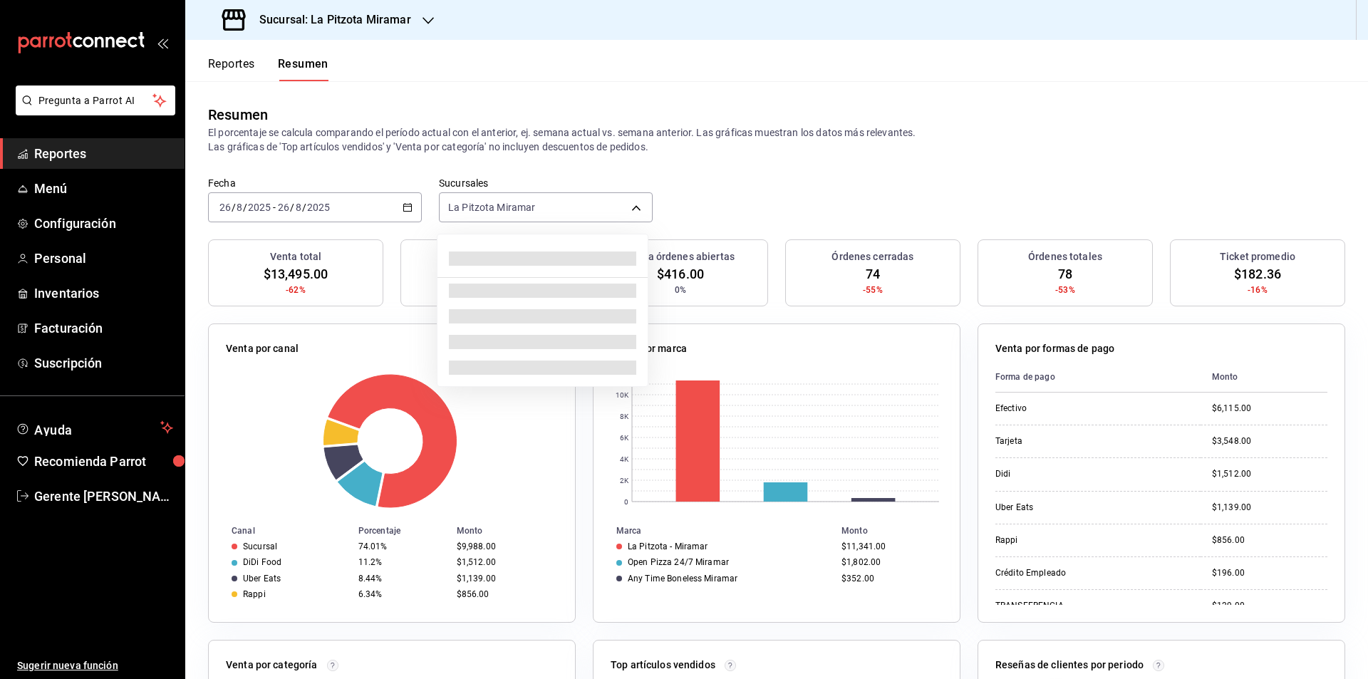
click at [420, 209] on div at bounding box center [684, 339] width 1368 height 679
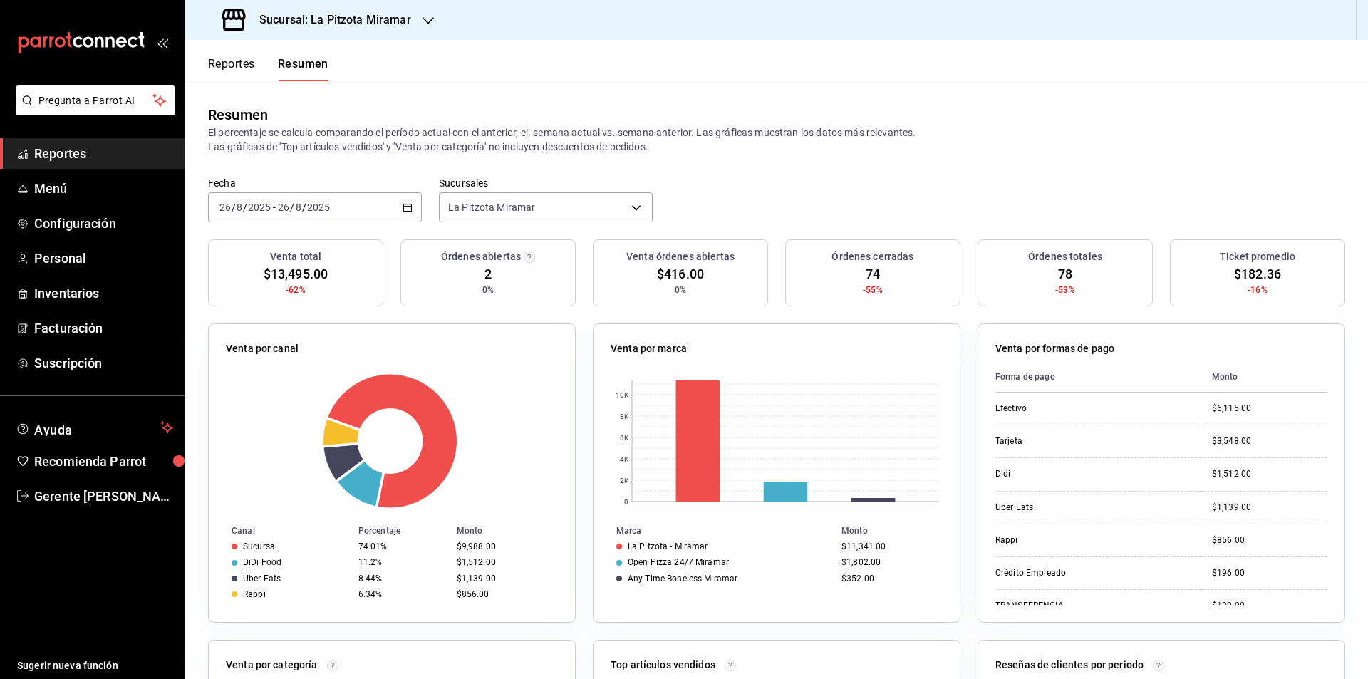
click at [410, 209] on div "[DATE] [DATE] - [DATE] [DATE]" at bounding box center [315, 207] width 214 height 30
click at [311, 406] on span "Rango de fechas" at bounding box center [275, 410] width 110 height 15
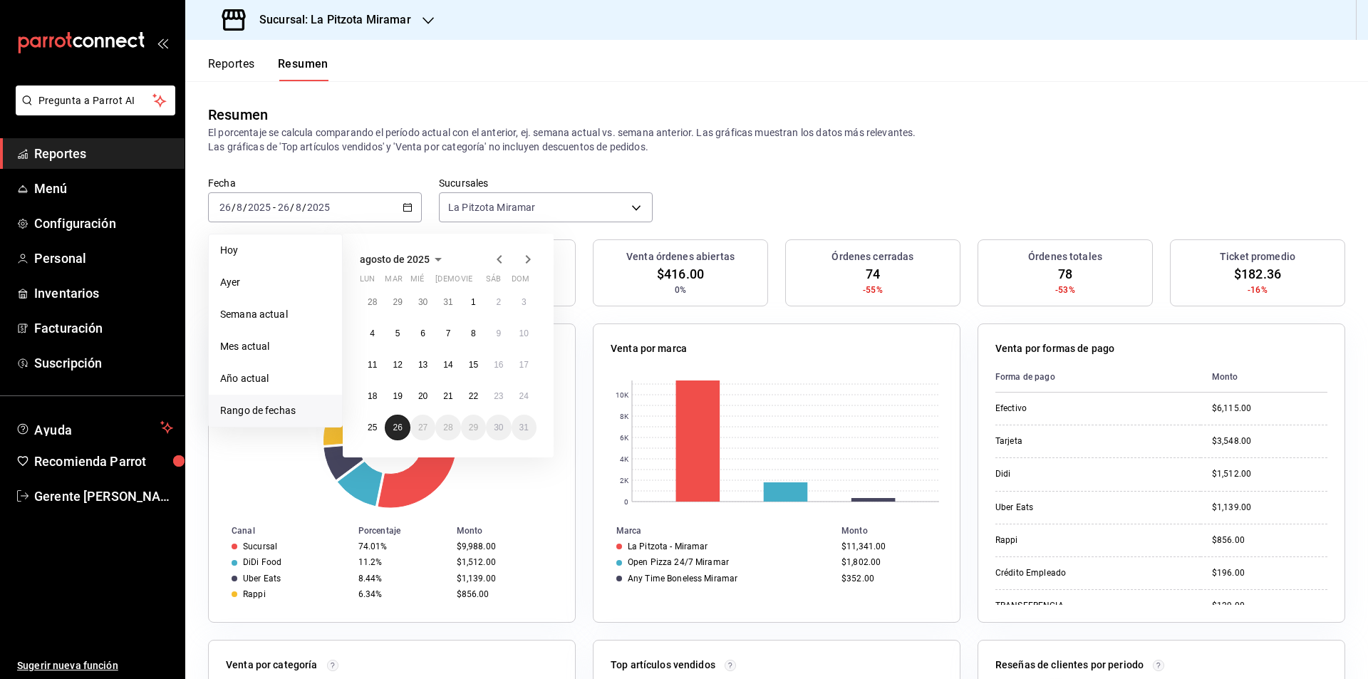
click at [401, 427] on abbr "26" at bounding box center [397, 427] width 9 height 10
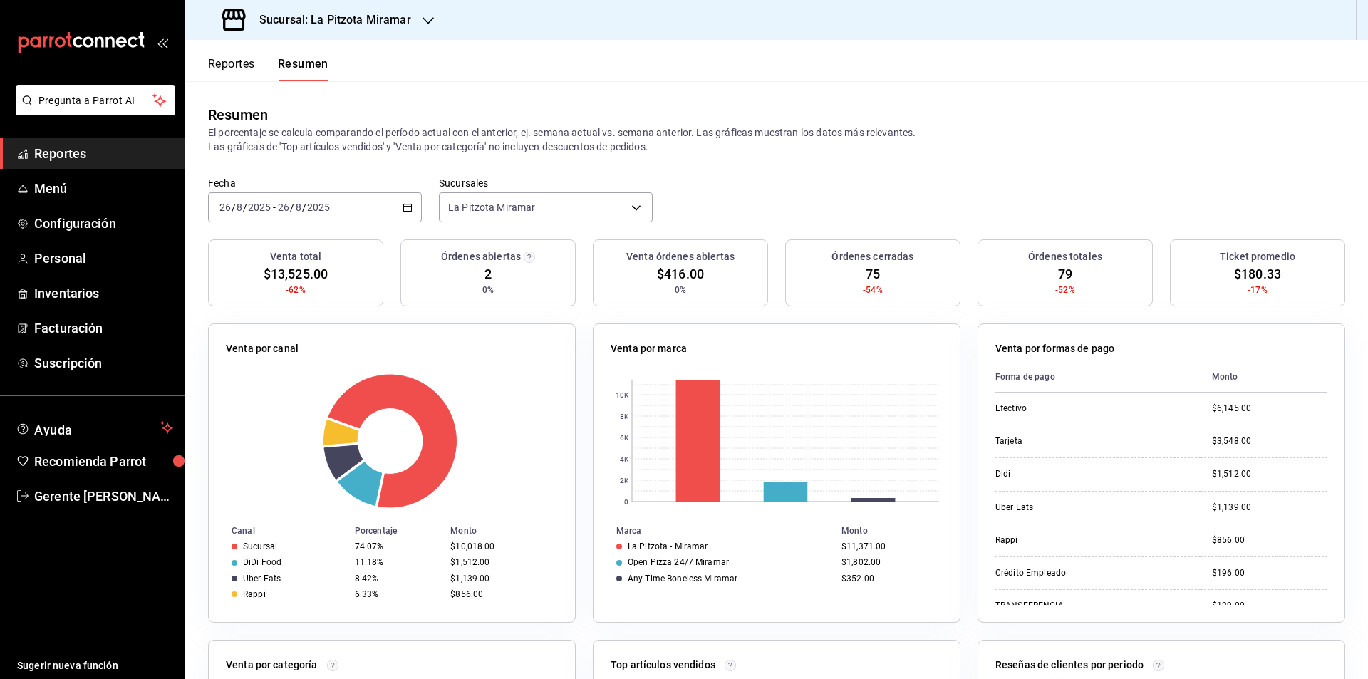
click at [388, 217] on div "[DATE] [DATE] - [DATE] [DATE]" at bounding box center [315, 207] width 214 height 30
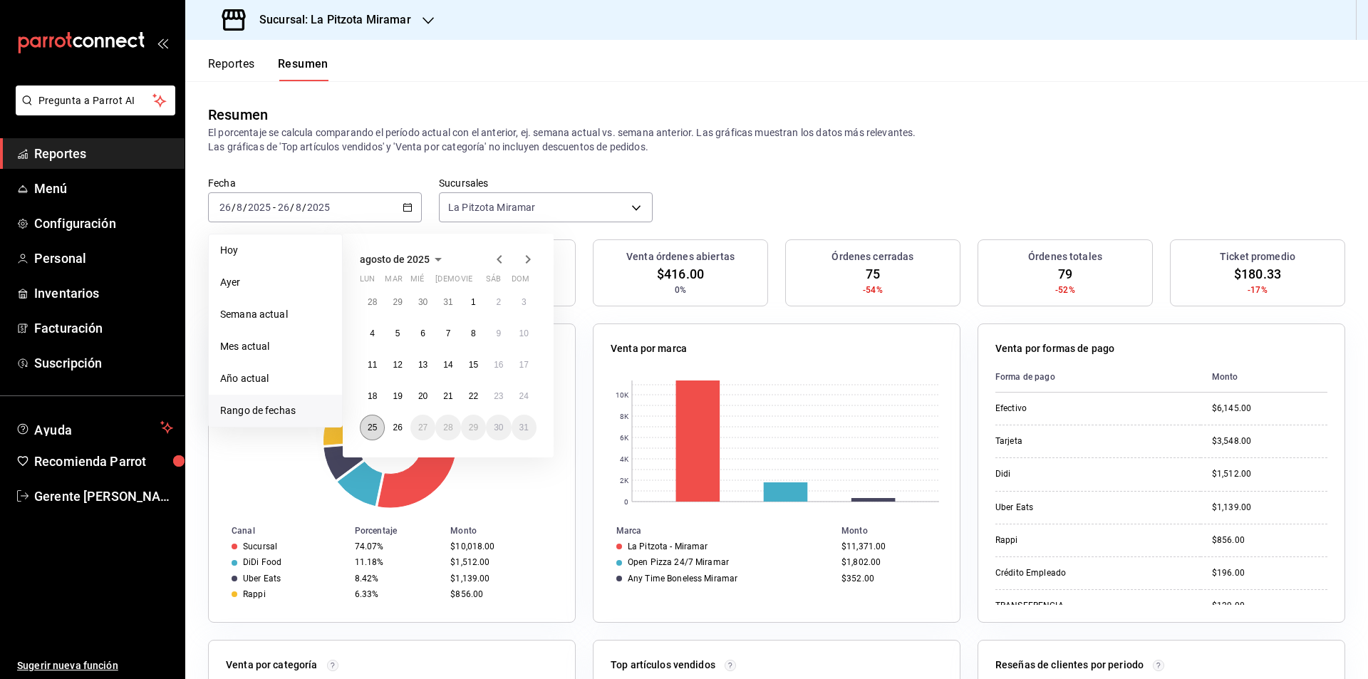
click at [376, 435] on button "25" at bounding box center [372, 428] width 25 height 26
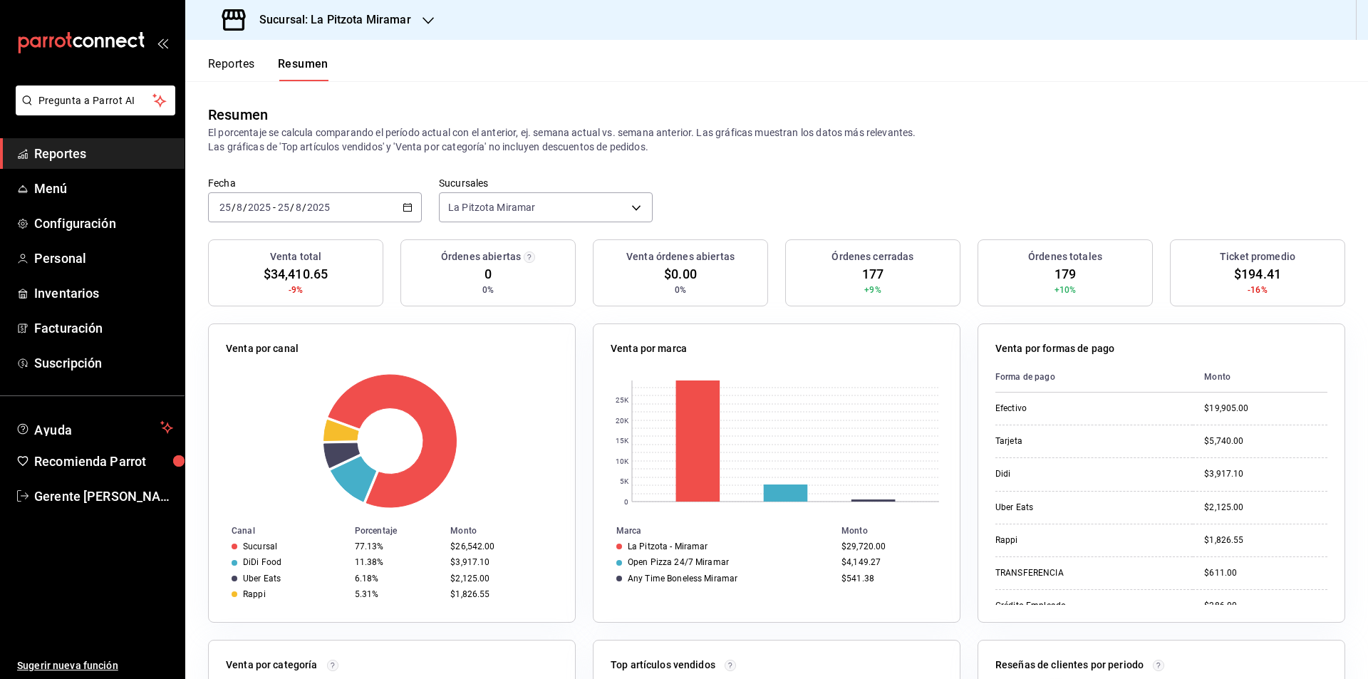
click at [407, 217] on div "[DATE] [DATE] - [DATE] [DATE]" at bounding box center [315, 207] width 214 height 30
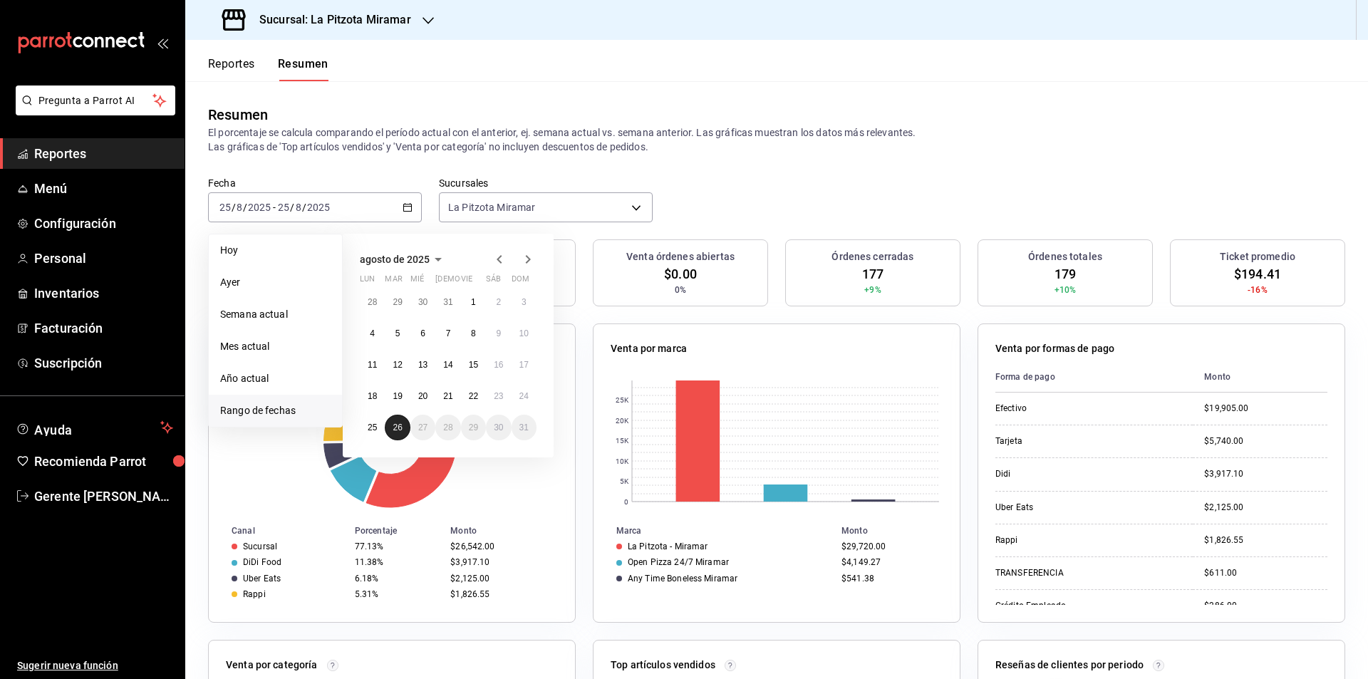
click at [393, 431] on abbr "26" at bounding box center [397, 427] width 9 height 10
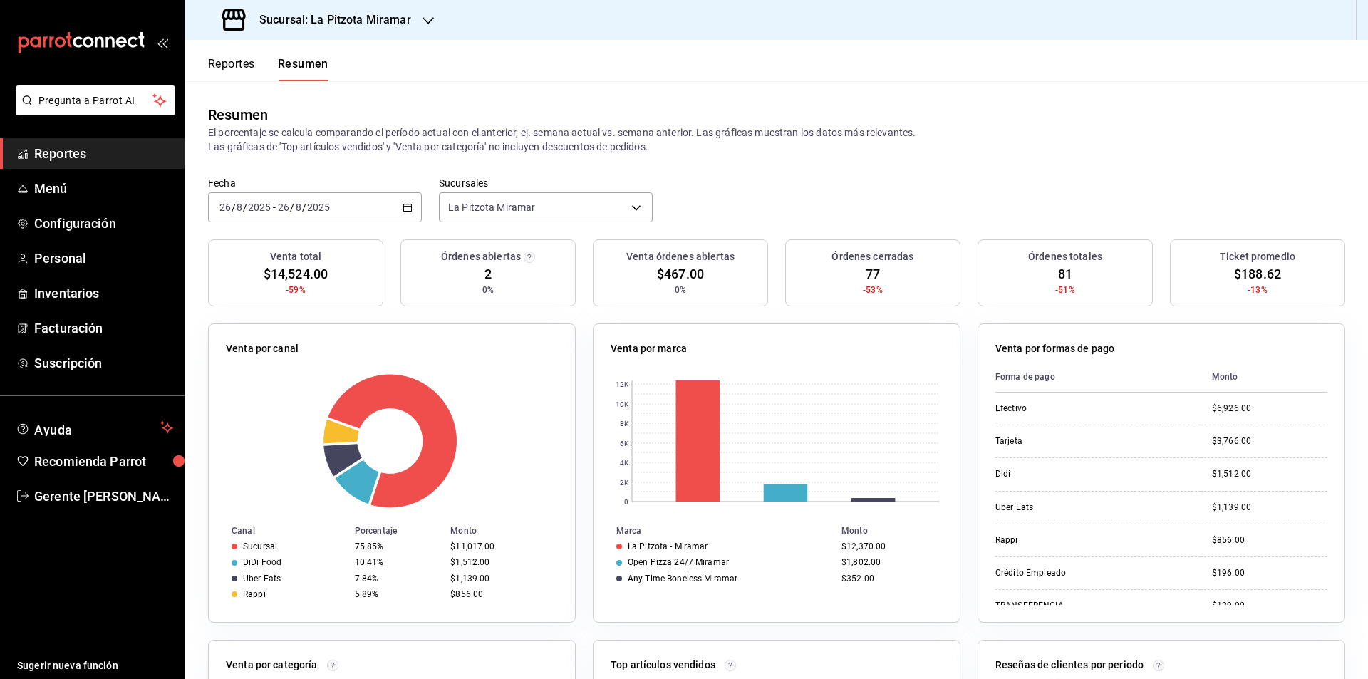
click at [411, 207] on div "[DATE] [DATE] - [DATE] [DATE]" at bounding box center [315, 207] width 214 height 30
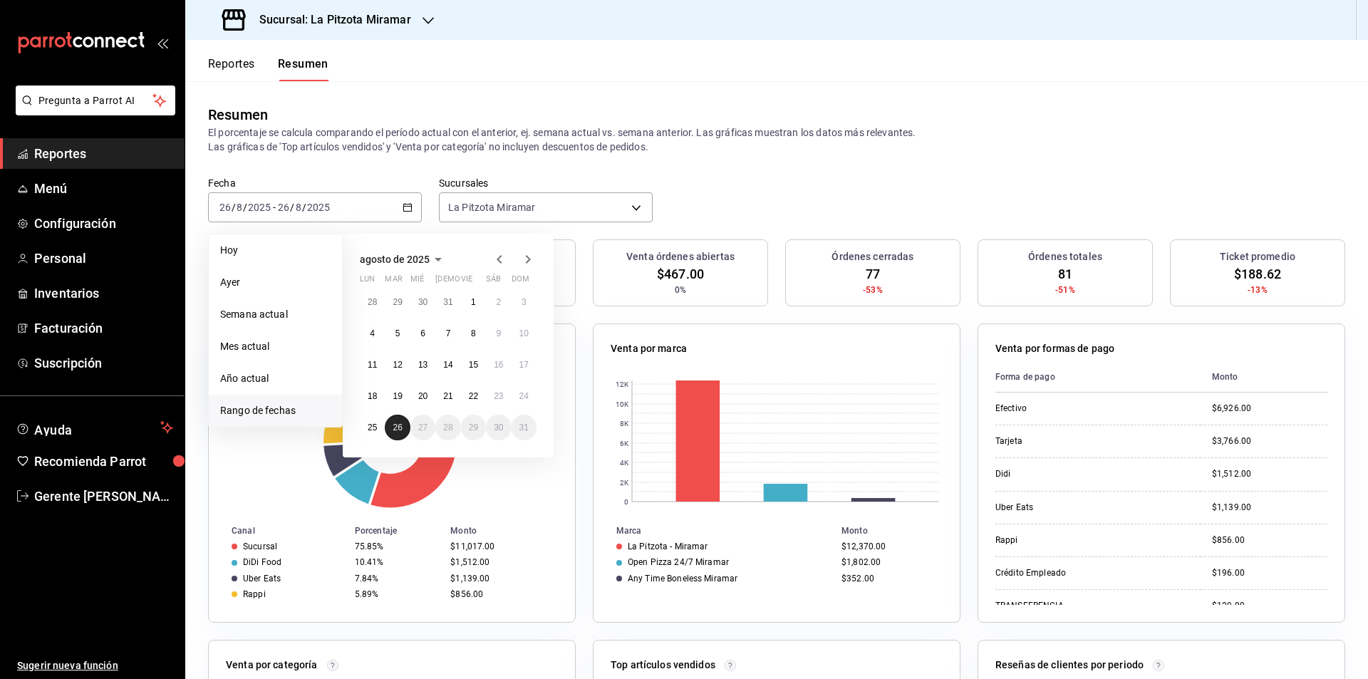
click at [395, 437] on button "26" at bounding box center [397, 428] width 25 height 26
click at [395, 437] on div at bounding box center [392, 440] width 332 height 135
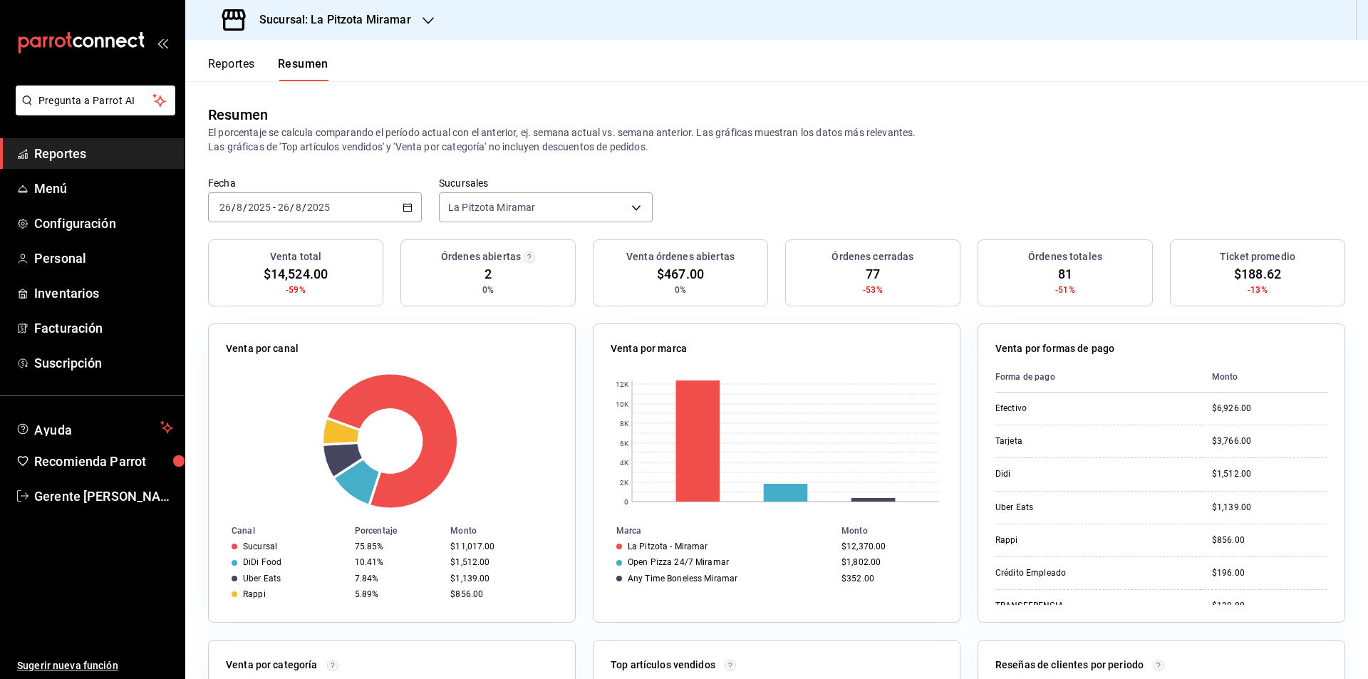
drag, startPoint x: 405, startPoint y: 25, endPoint x: 830, endPoint y: 88, distance: 430.0
click at [883, 79] on header "Reportes Resumen" at bounding box center [776, 60] width 1183 height 41
click at [400, 212] on div "[DATE] [DATE] - [DATE] [DATE]" at bounding box center [315, 207] width 214 height 30
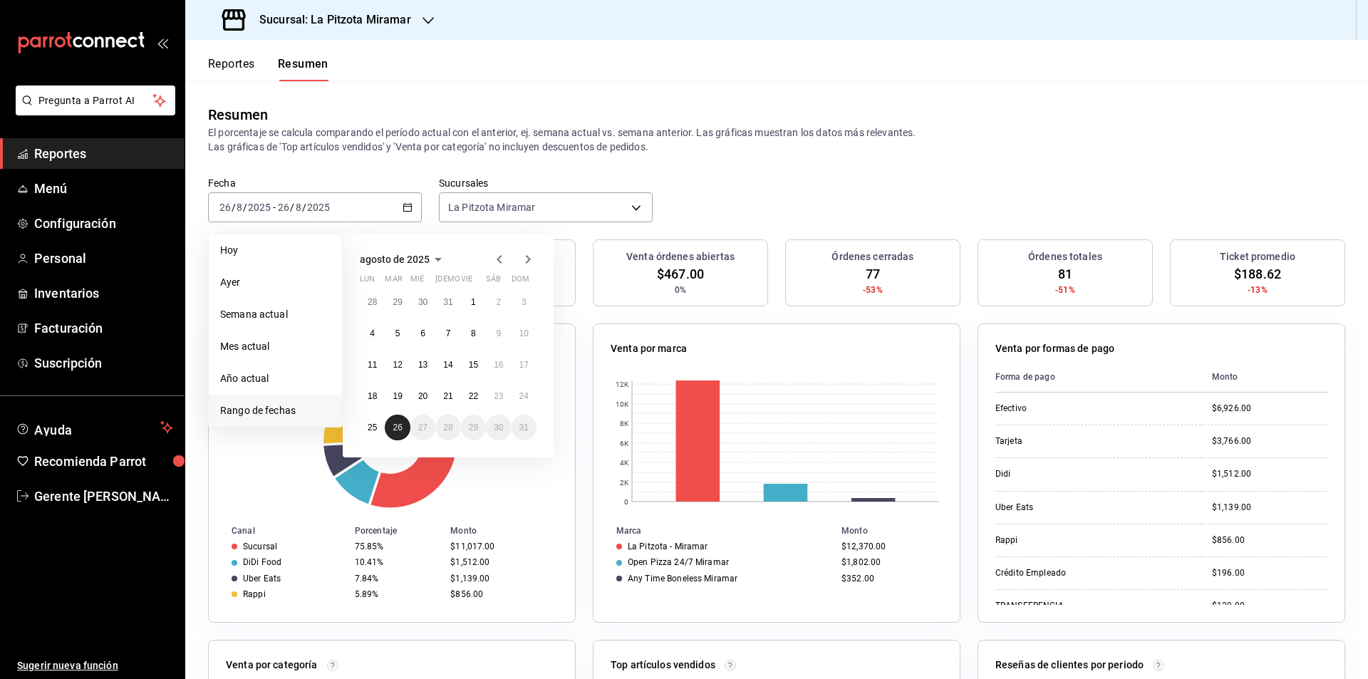
click at [392, 429] on button "26" at bounding box center [397, 428] width 25 height 26
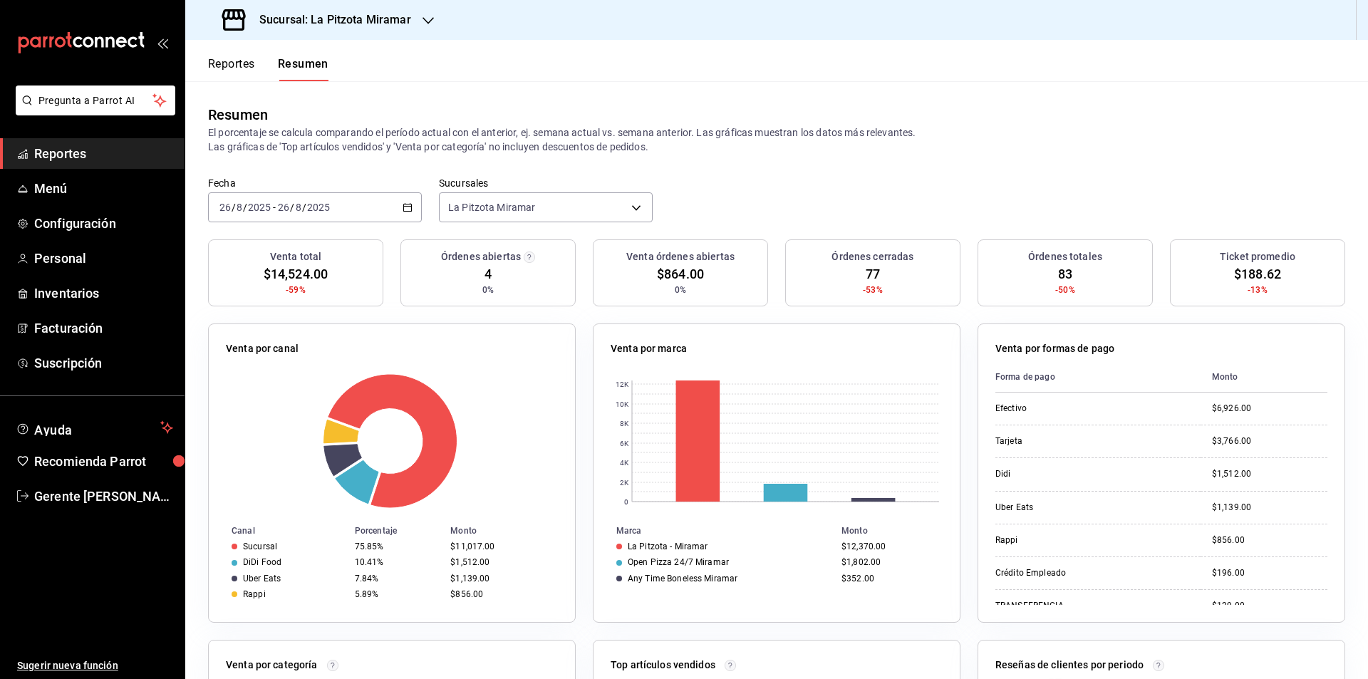
click at [390, 212] on div "[DATE] [DATE] - [DATE] [DATE]" at bounding box center [315, 207] width 214 height 30
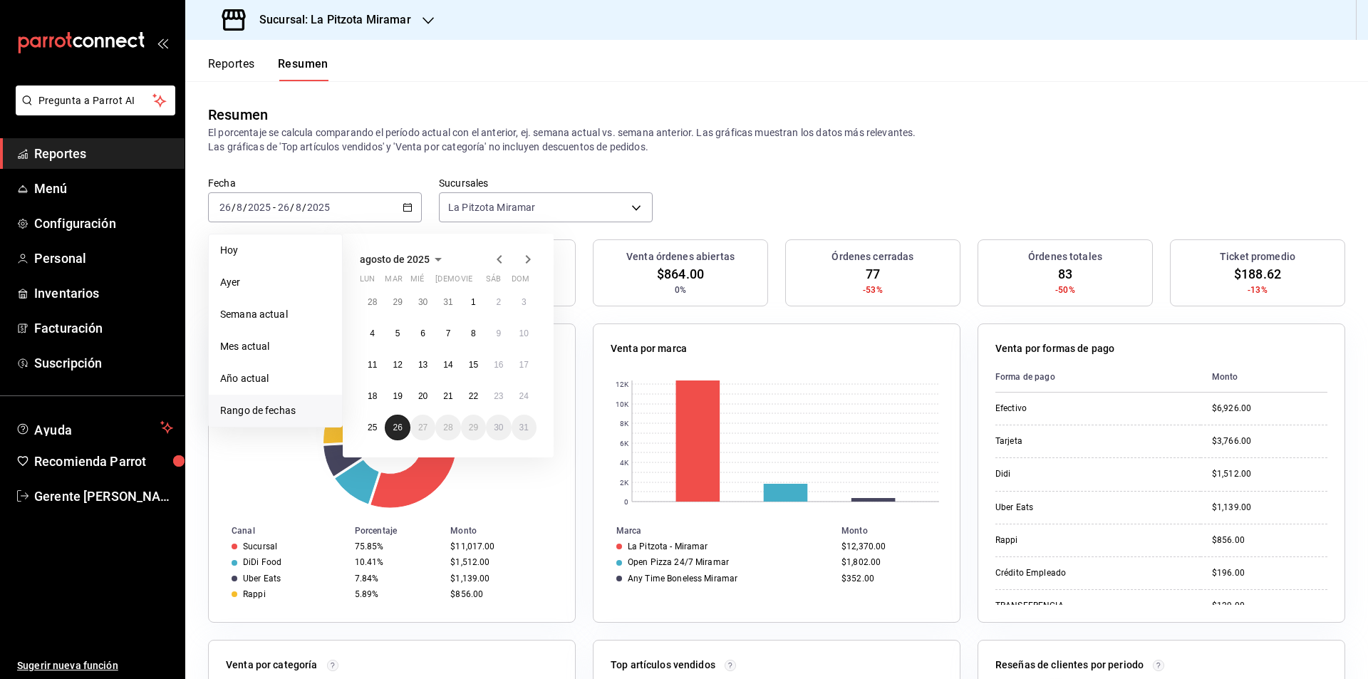
drag, startPoint x: 393, startPoint y: 417, endPoint x: 395, endPoint y: 398, distance: 20.1
click at [393, 413] on div "28 29 30 31 1 2 3 4 5 6 7 8 9 10 11 12 13 14 15 16 17 18 19 20 21 22 23 24 25 2…" at bounding box center [448, 364] width 177 height 151
